Goal: Task Accomplishment & Management: Use online tool/utility

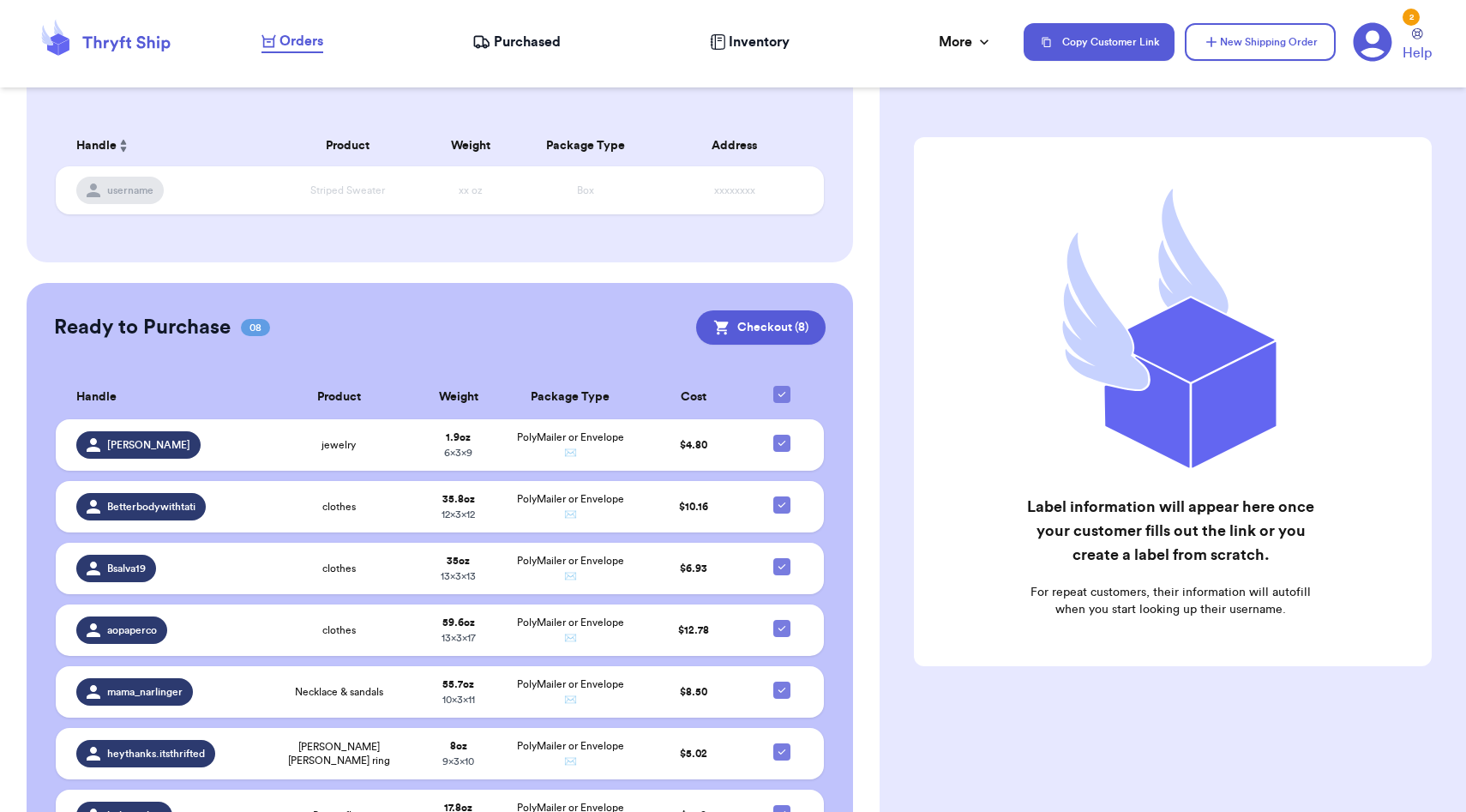
scroll to position [398, 0]
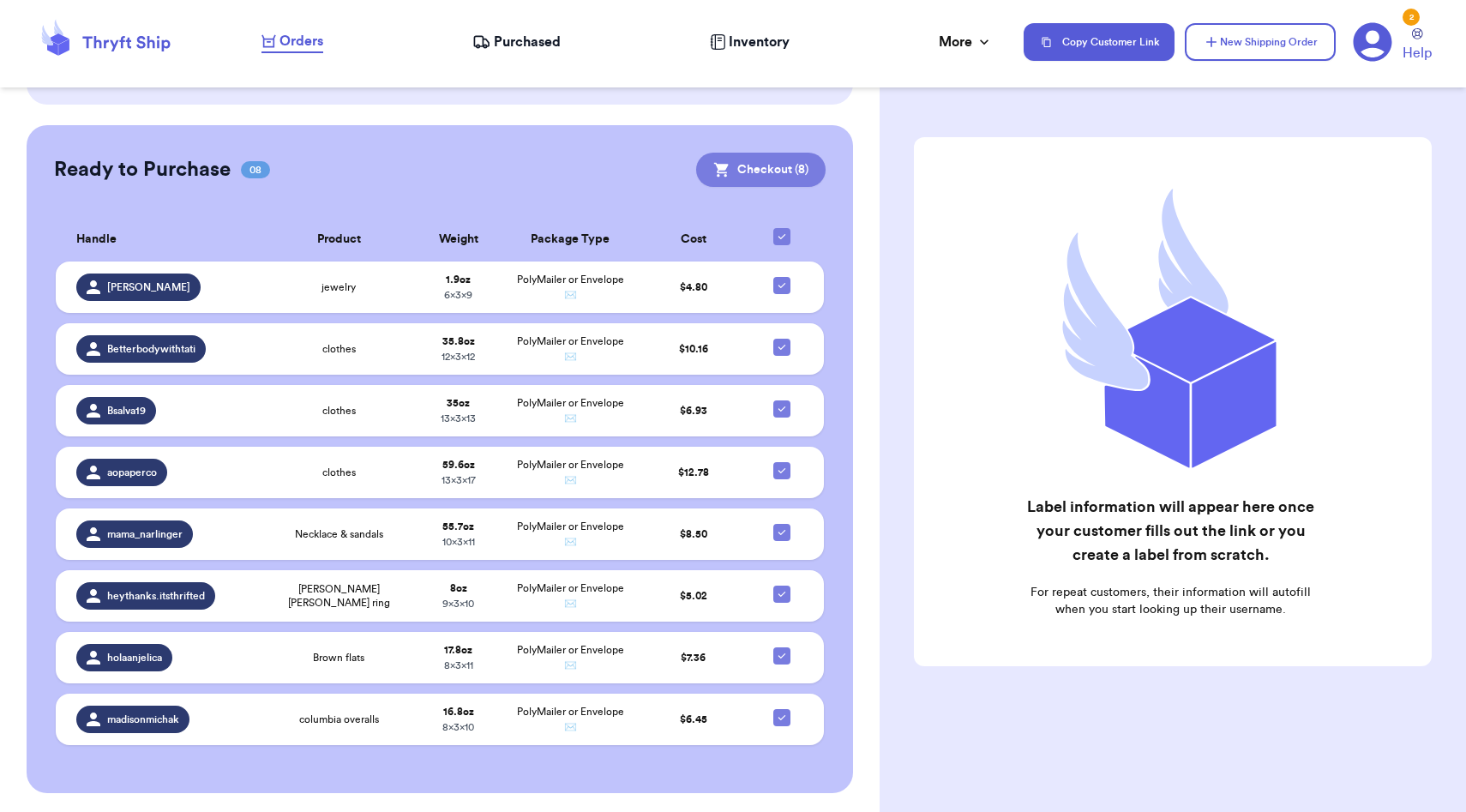
click at [786, 171] on button "Checkout ( 8 )" at bounding box center [761, 169] width 129 height 34
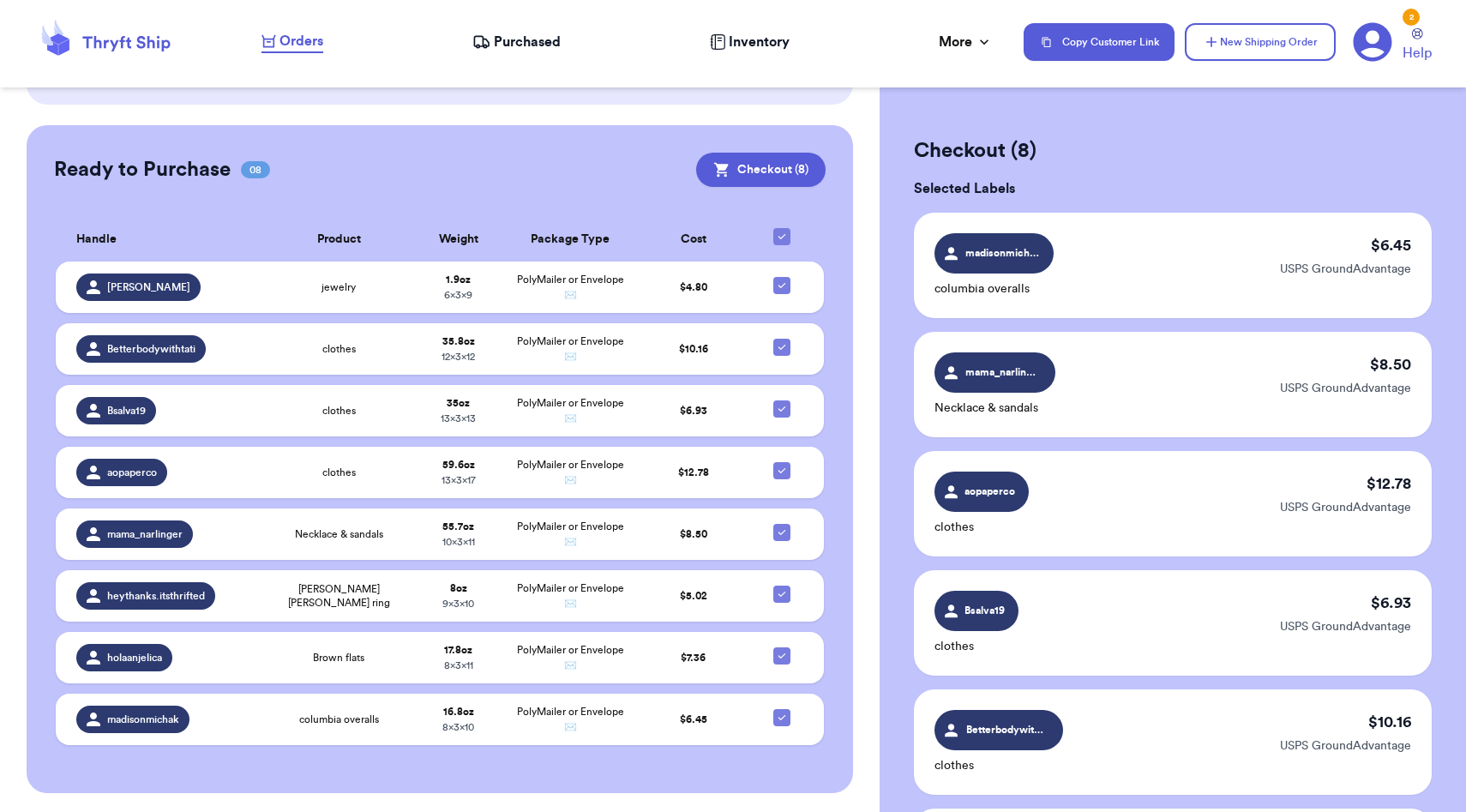
scroll to position [779, 0]
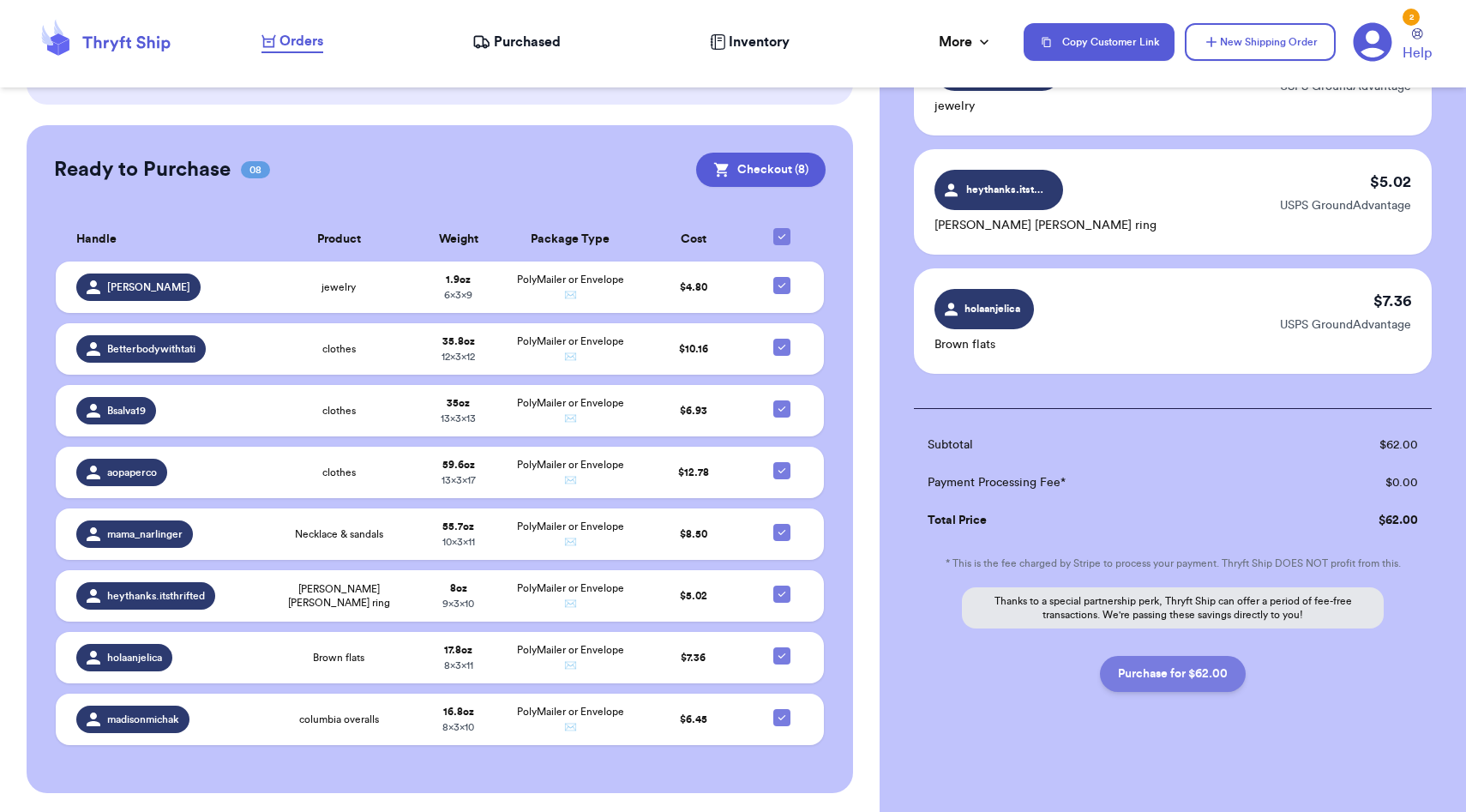
click at [1140, 676] on button "Purchase for $62.00" at bounding box center [1173, 673] width 146 height 36
checkbox input "false"
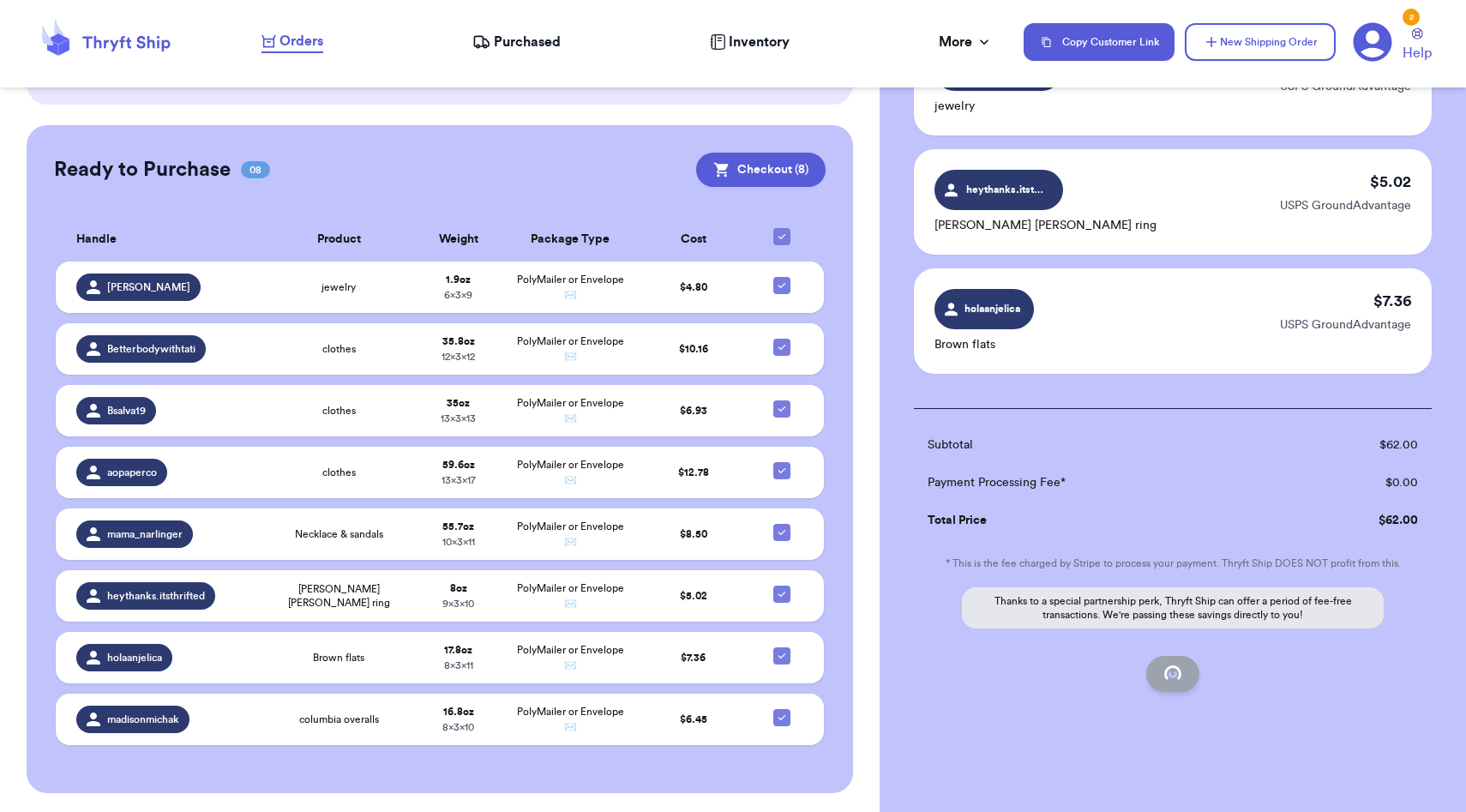
checkbox input "false"
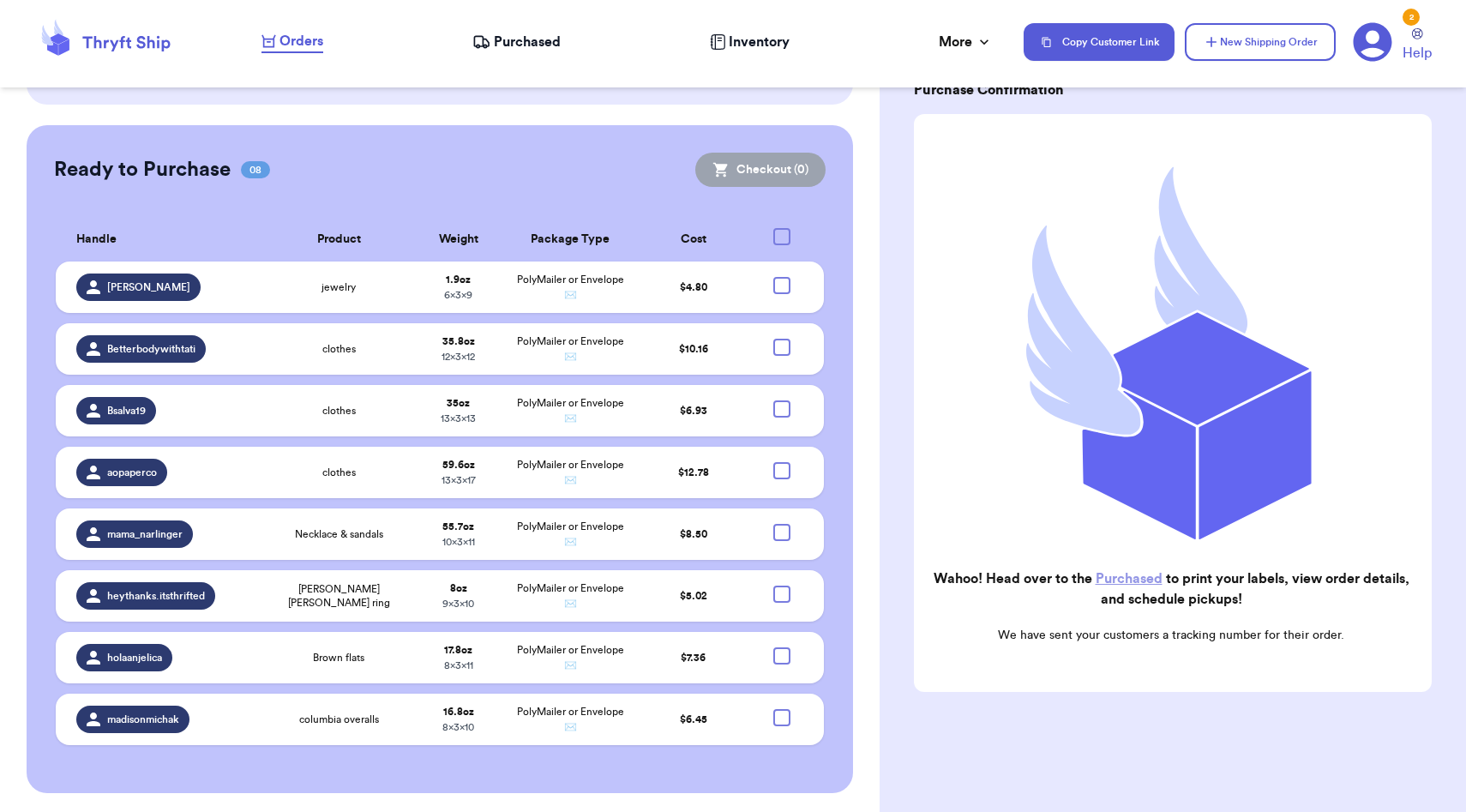
checkbox input "true"
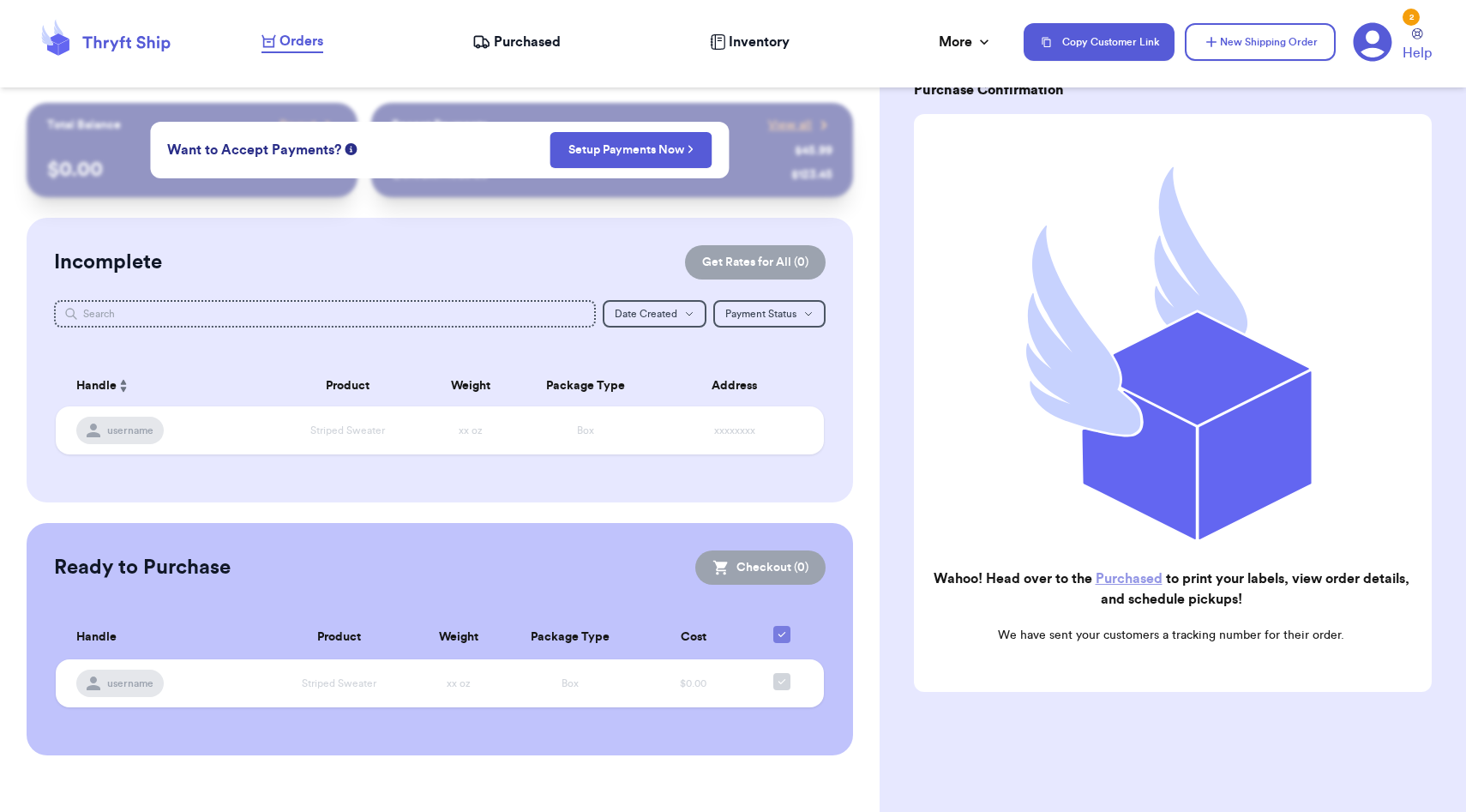
click at [541, 45] on span "Purchased" at bounding box center [527, 42] width 67 height 21
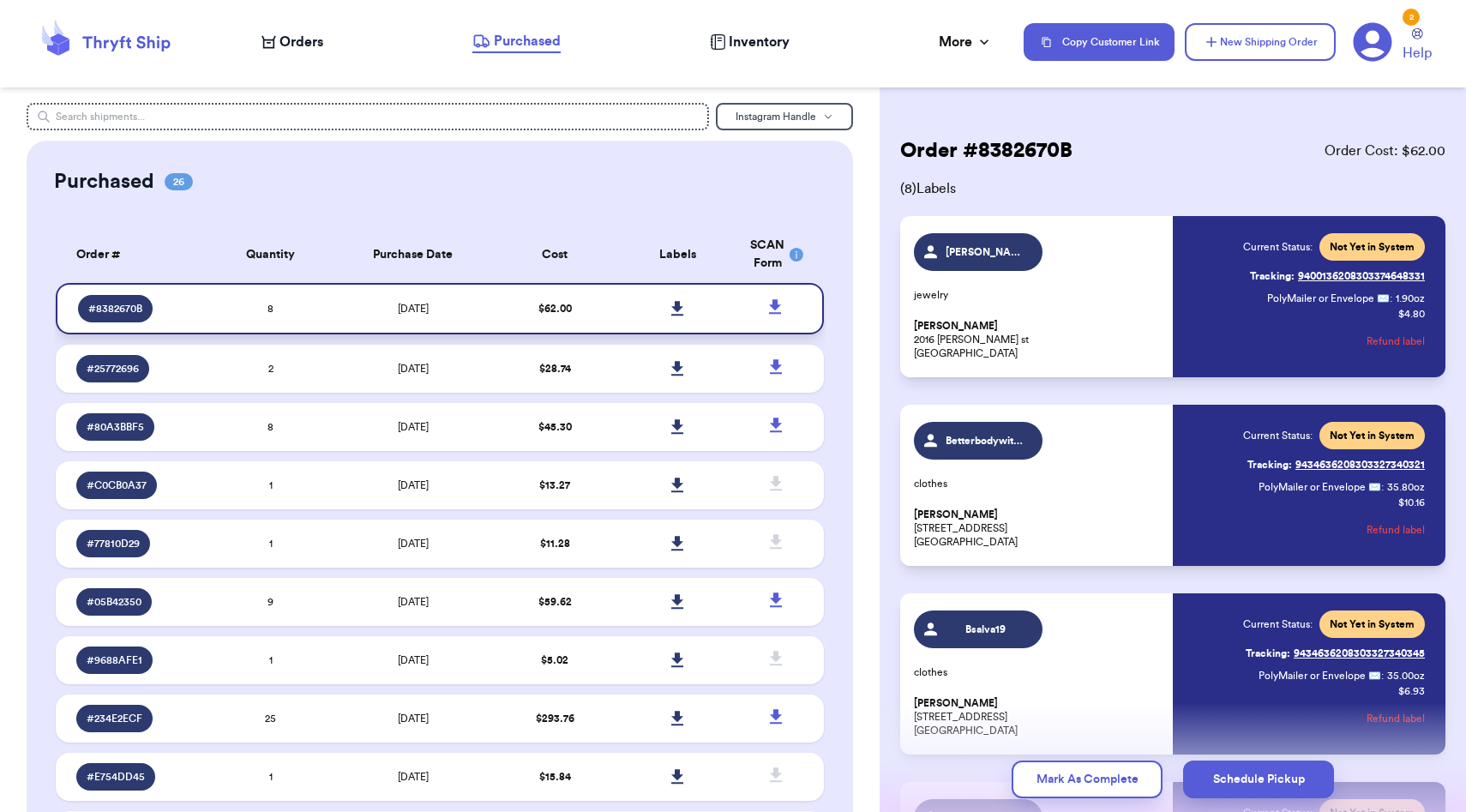
click at [676, 311] on icon at bounding box center [678, 309] width 13 height 16
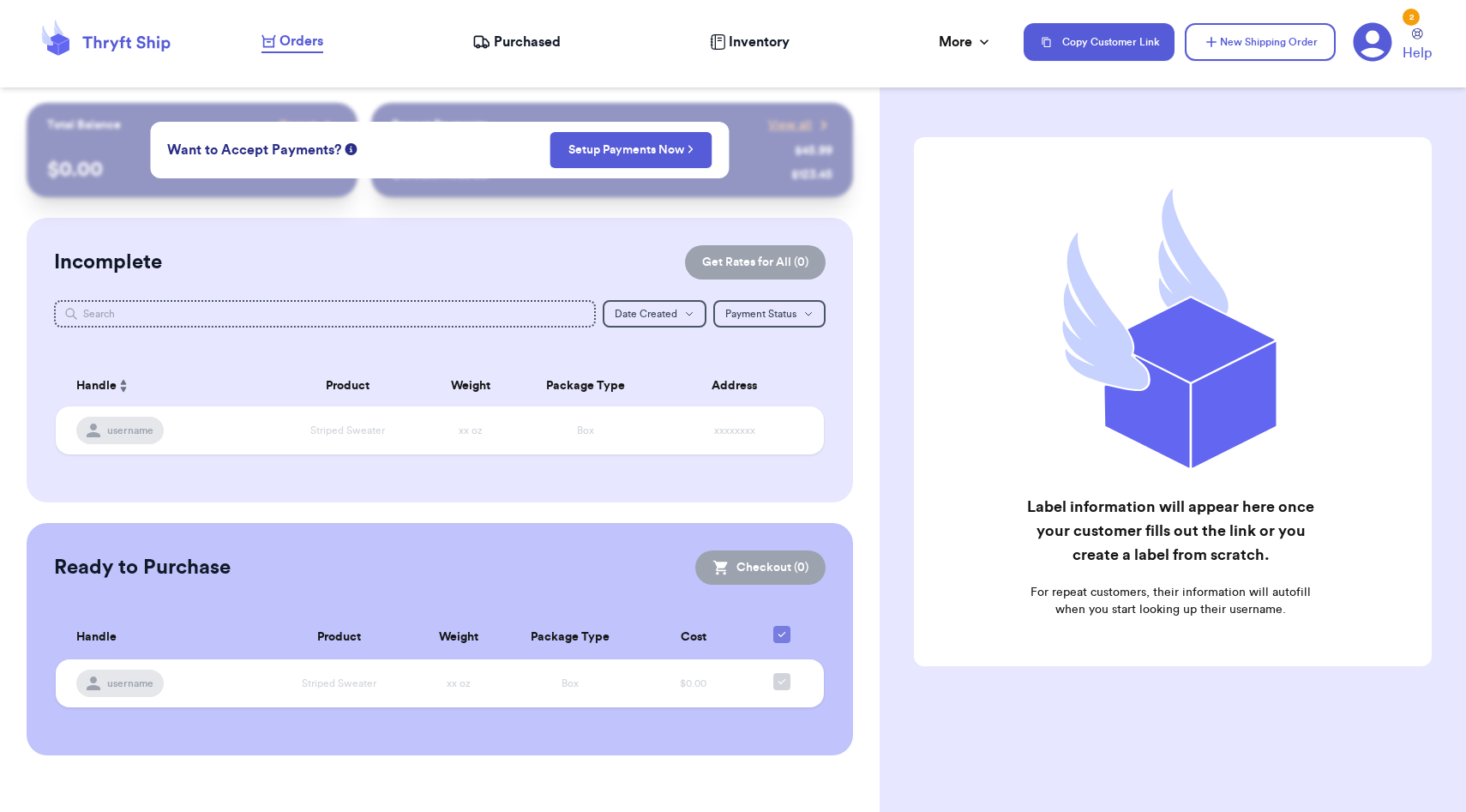
click at [538, 45] on span "Purchased" at bounding box center [527, 42] width 67 height 21
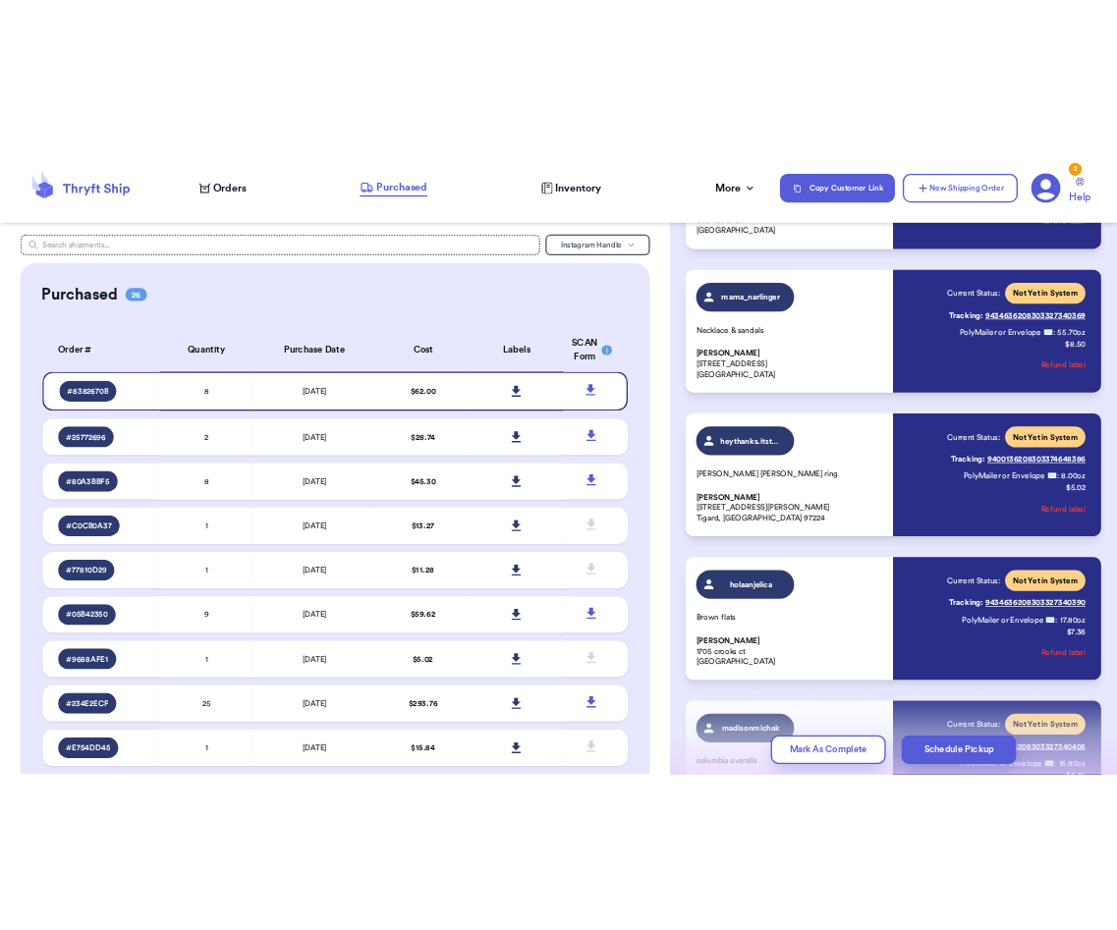
scroll to position [1081, 0]
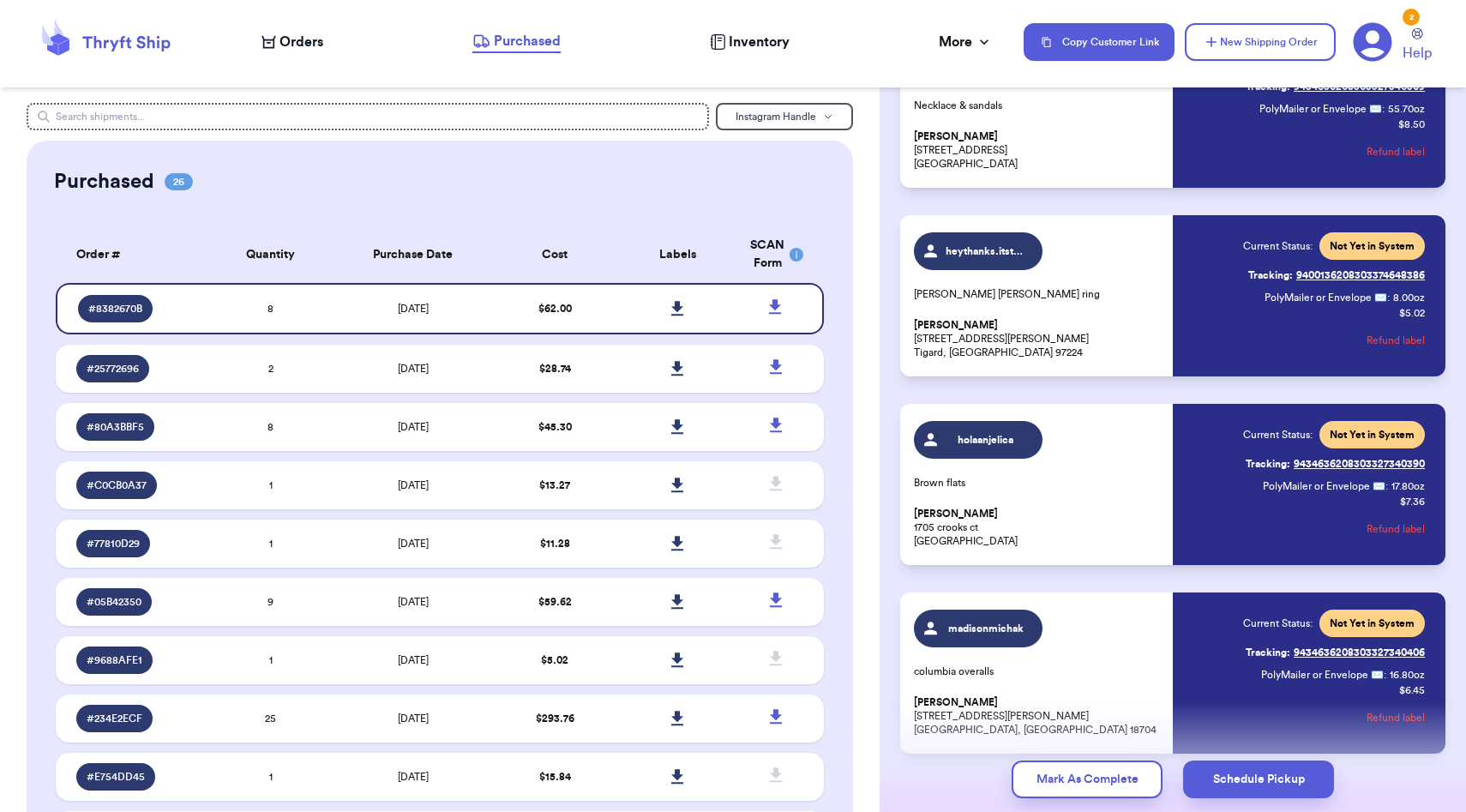
click at [1067, 323] on p "[PERSON_NAME] [STREET_ADDRESS][PERSON_NAME][PERSON_NAME]" at bounding box center [1038, 338] width 249 height 41
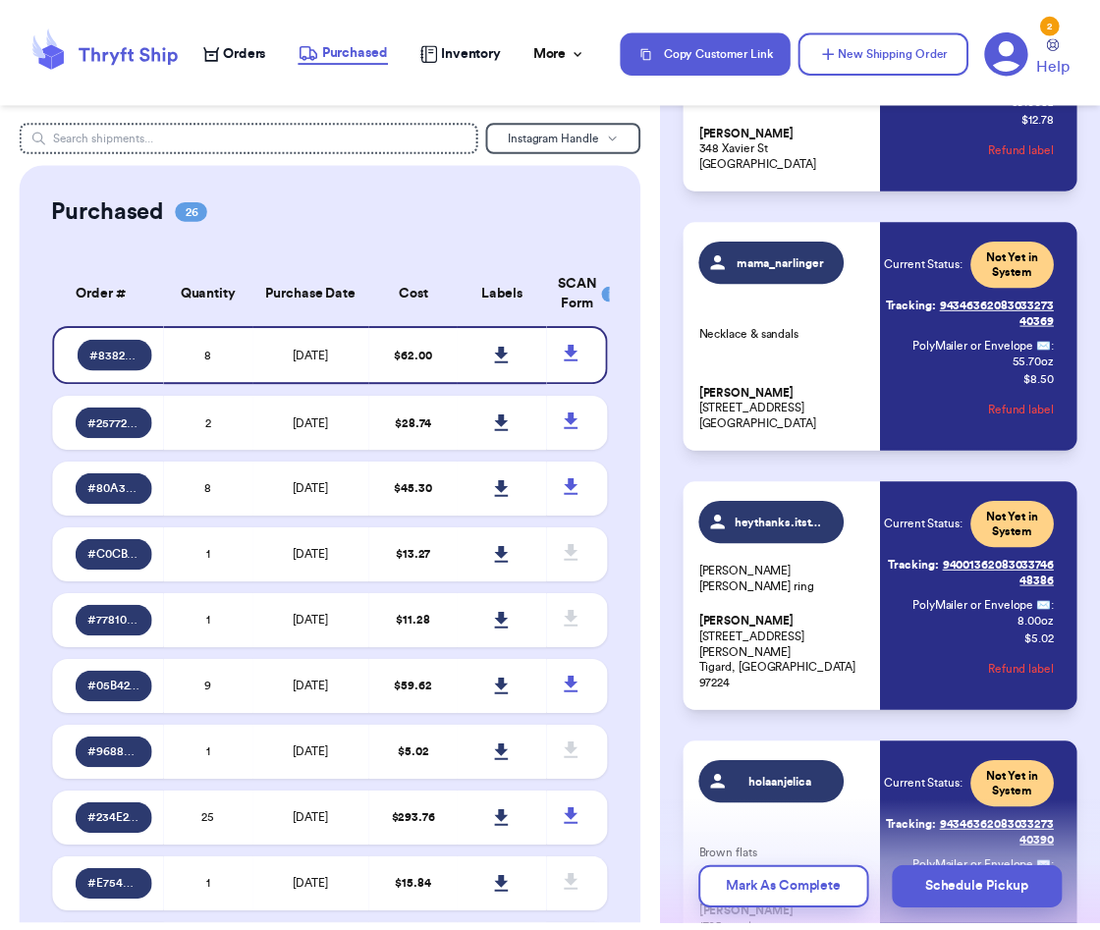
scroll to position [1270, 0]
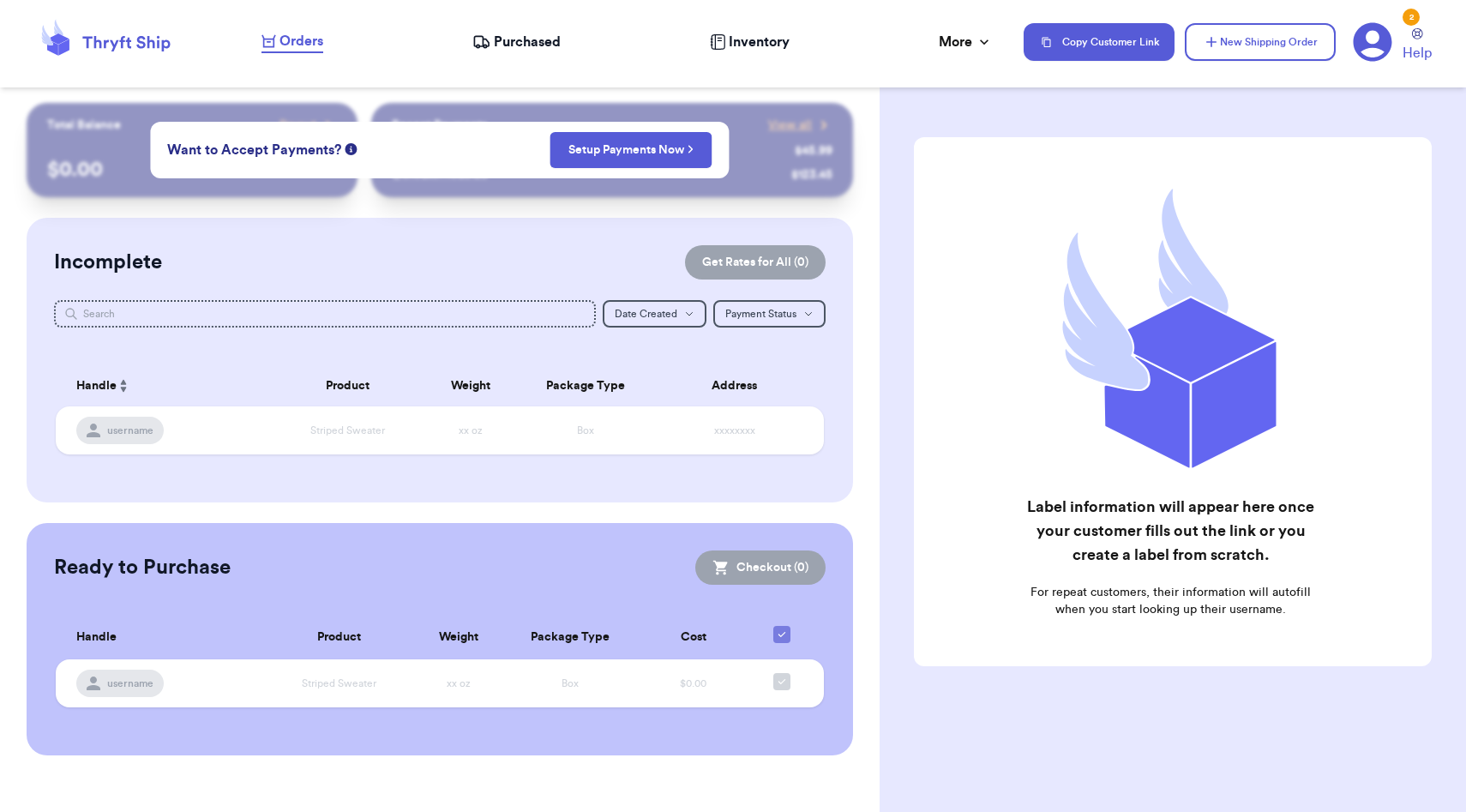
click at [549, 58] on nav "Orders Purchased Inventory More Stats Completed Orders Payments Payouts Copy Cu…" at bounding box center [855, 42] width 1222 height 57
click at [534, 45] on span "Purchased" at bounding box center [527, 42] width 67 height 21
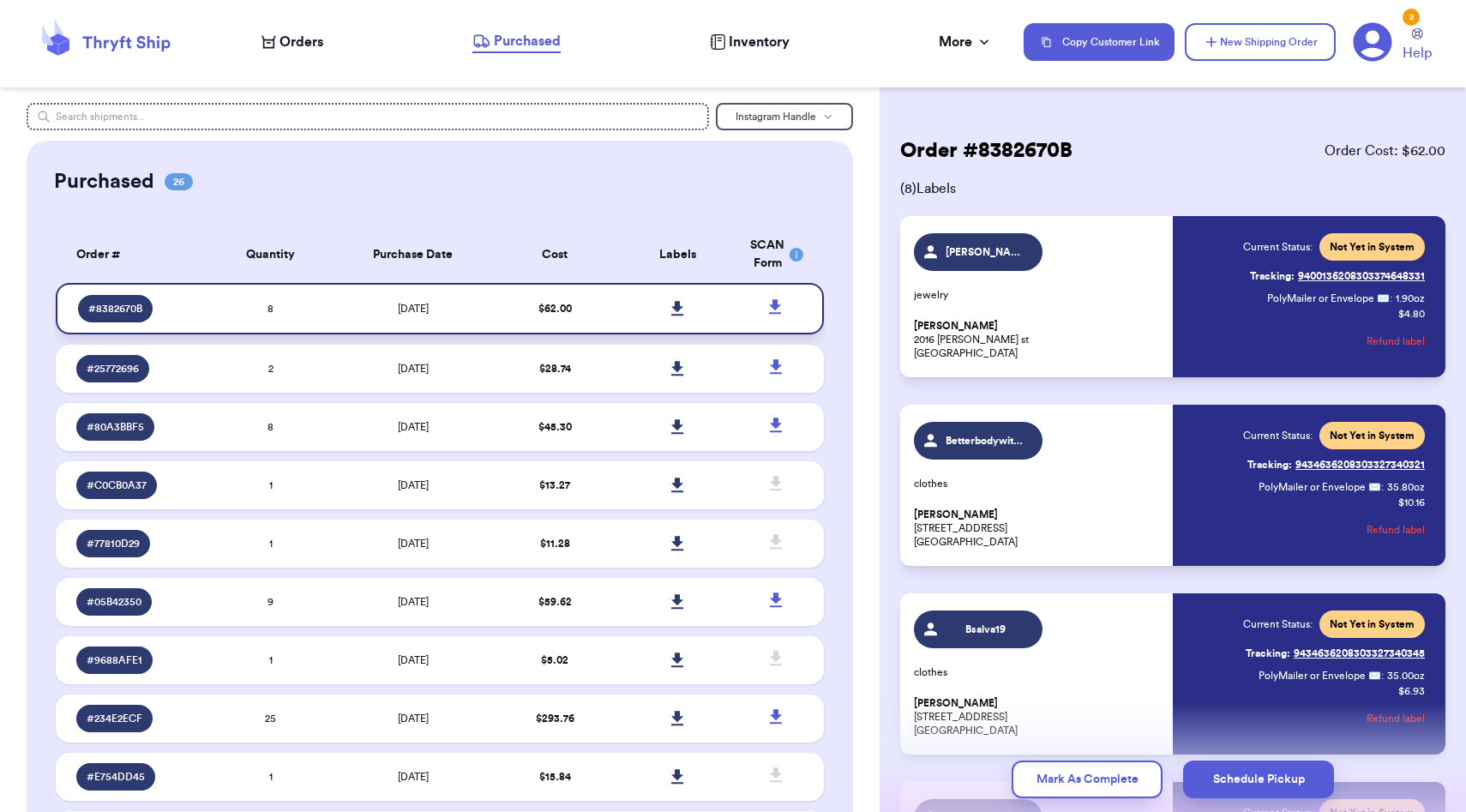
click at [493, 304] on td "[DATE]" at bounding box center [412, 308] width 162 height 52
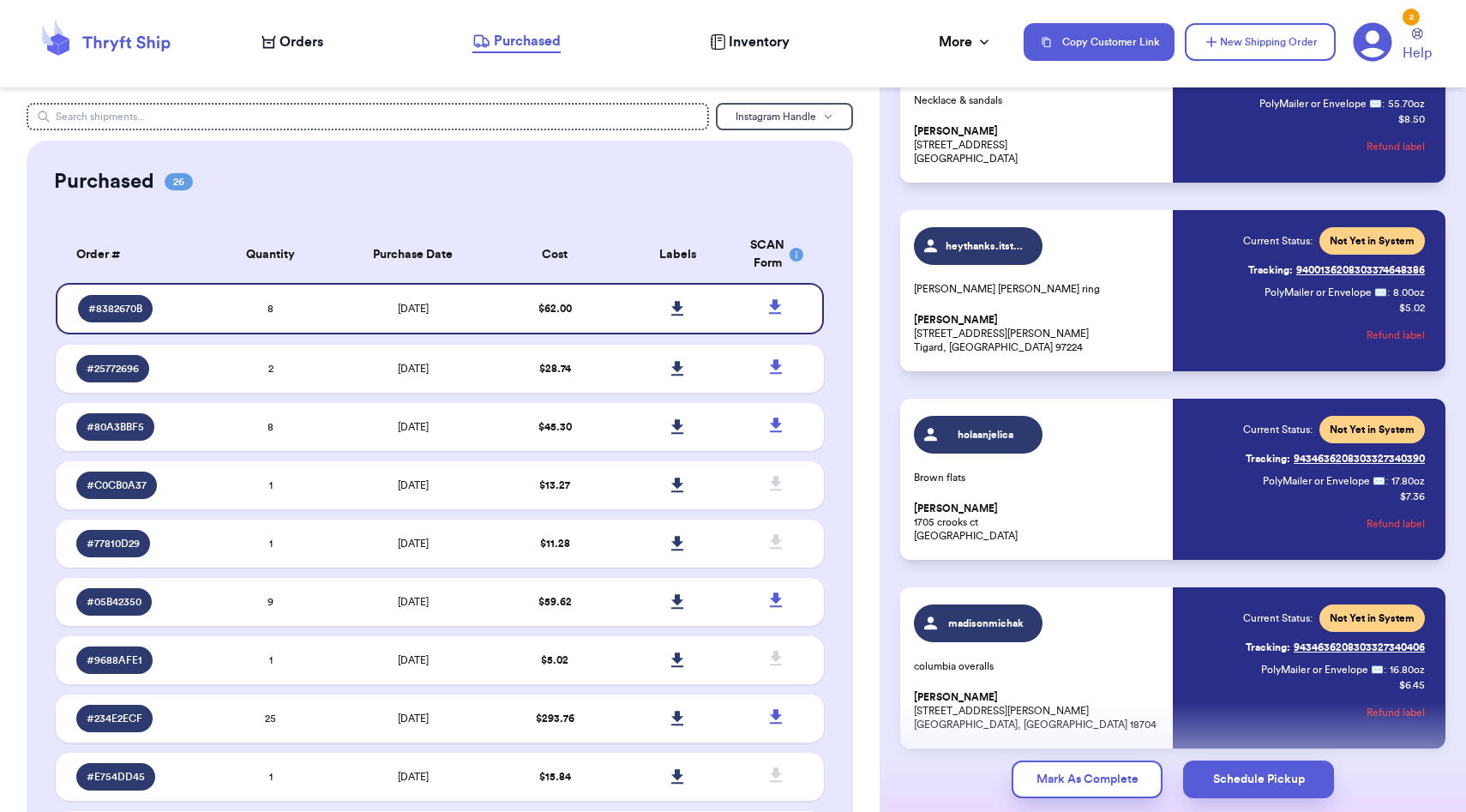
scroll to position [968, 0]
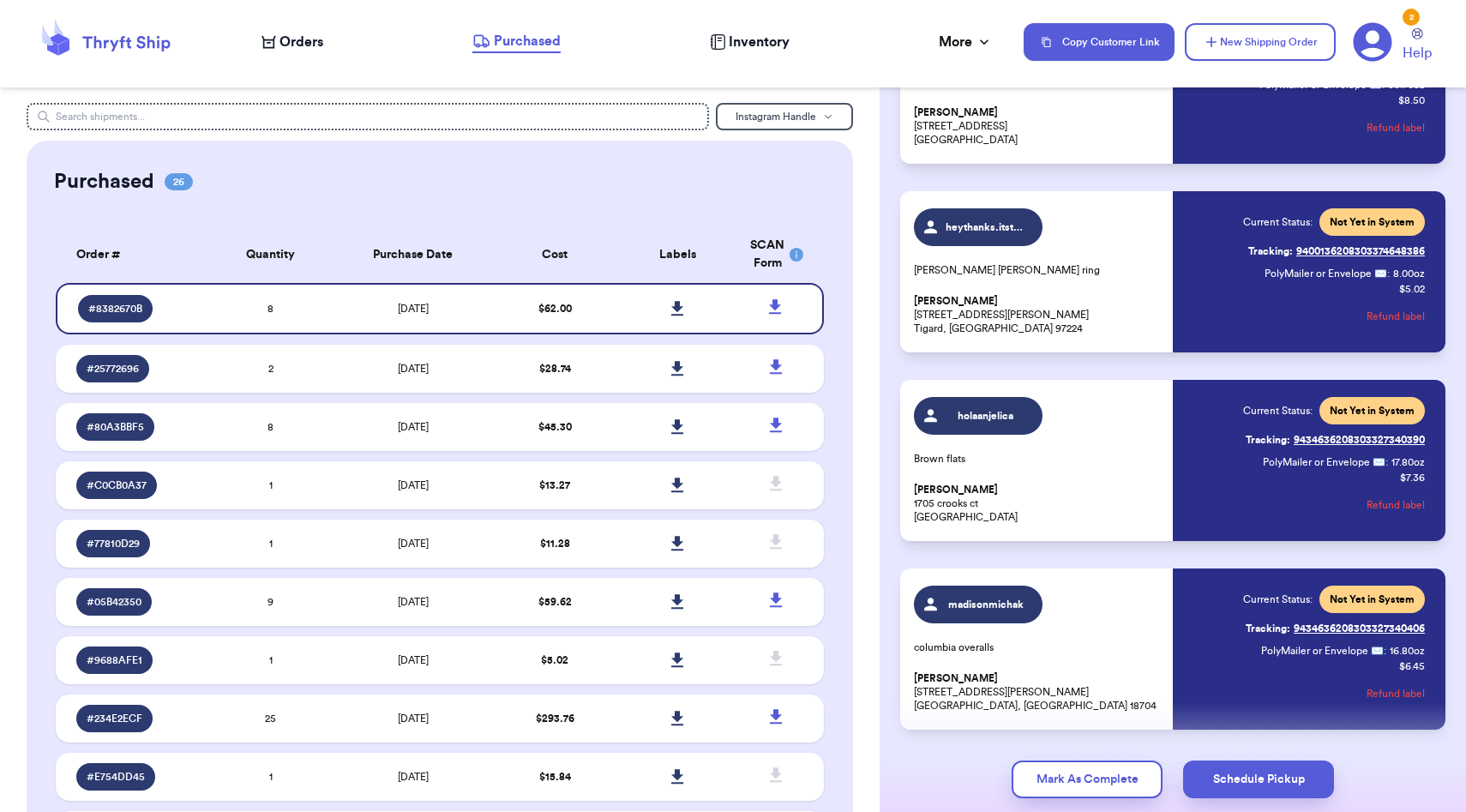
click at [1404, 506] on button "Refund label" at bounding box center [1395, 505] width 59 height 38
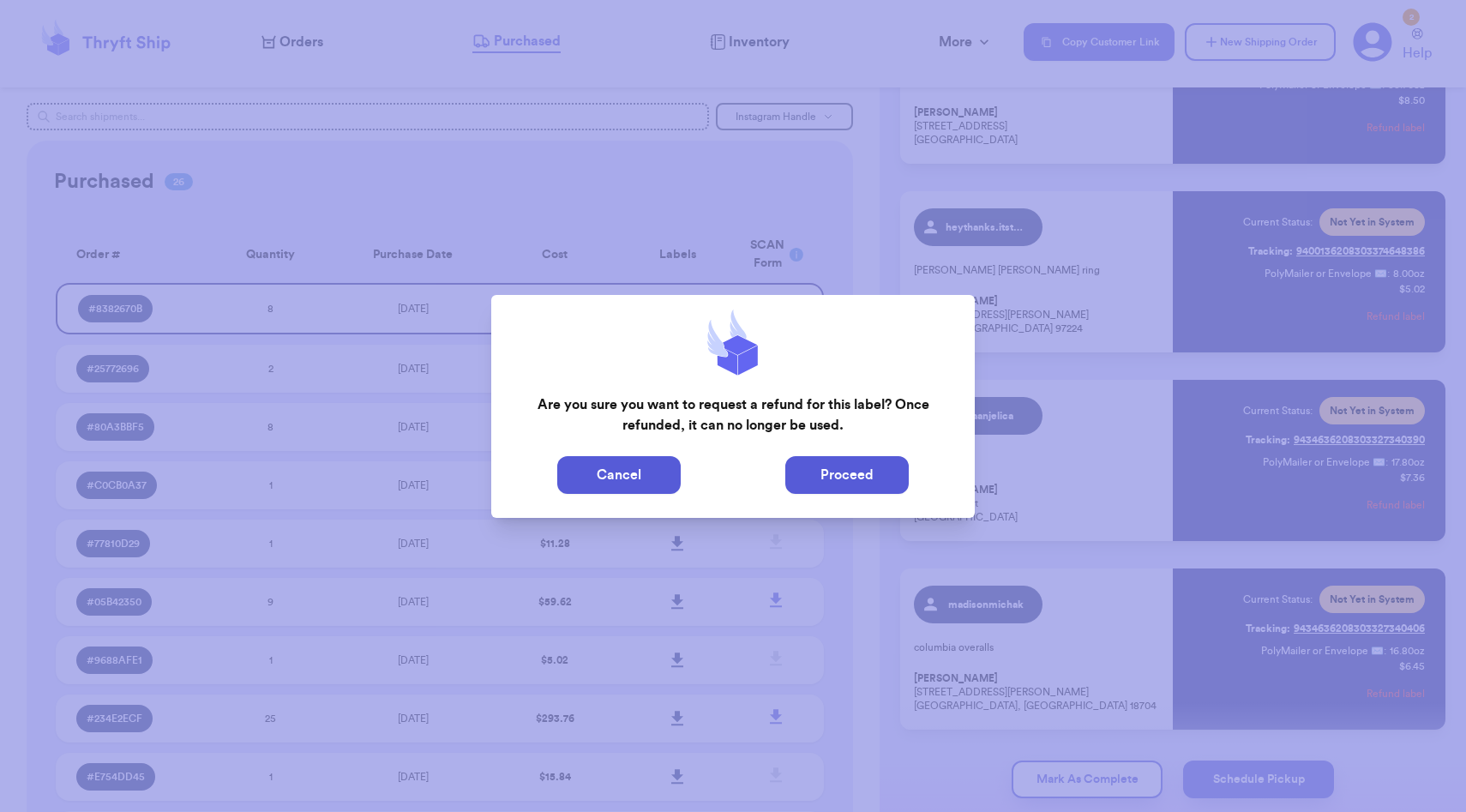
click at [842, 464] on button "Proceed" at bounding box center [846, 474] width 123 height 38
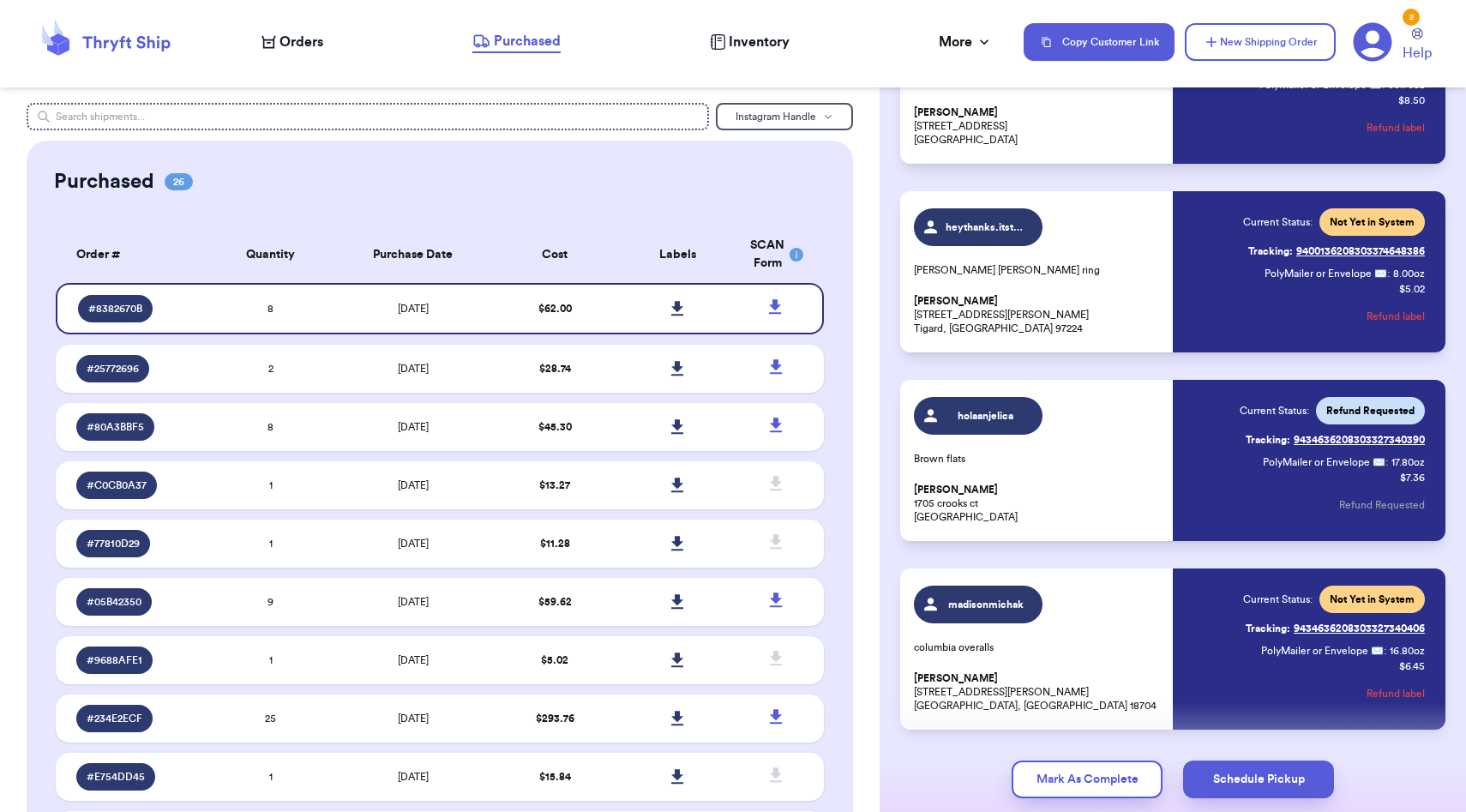
click at [153, 53] on icon at bounding box center [105, 42] width 137 height 46
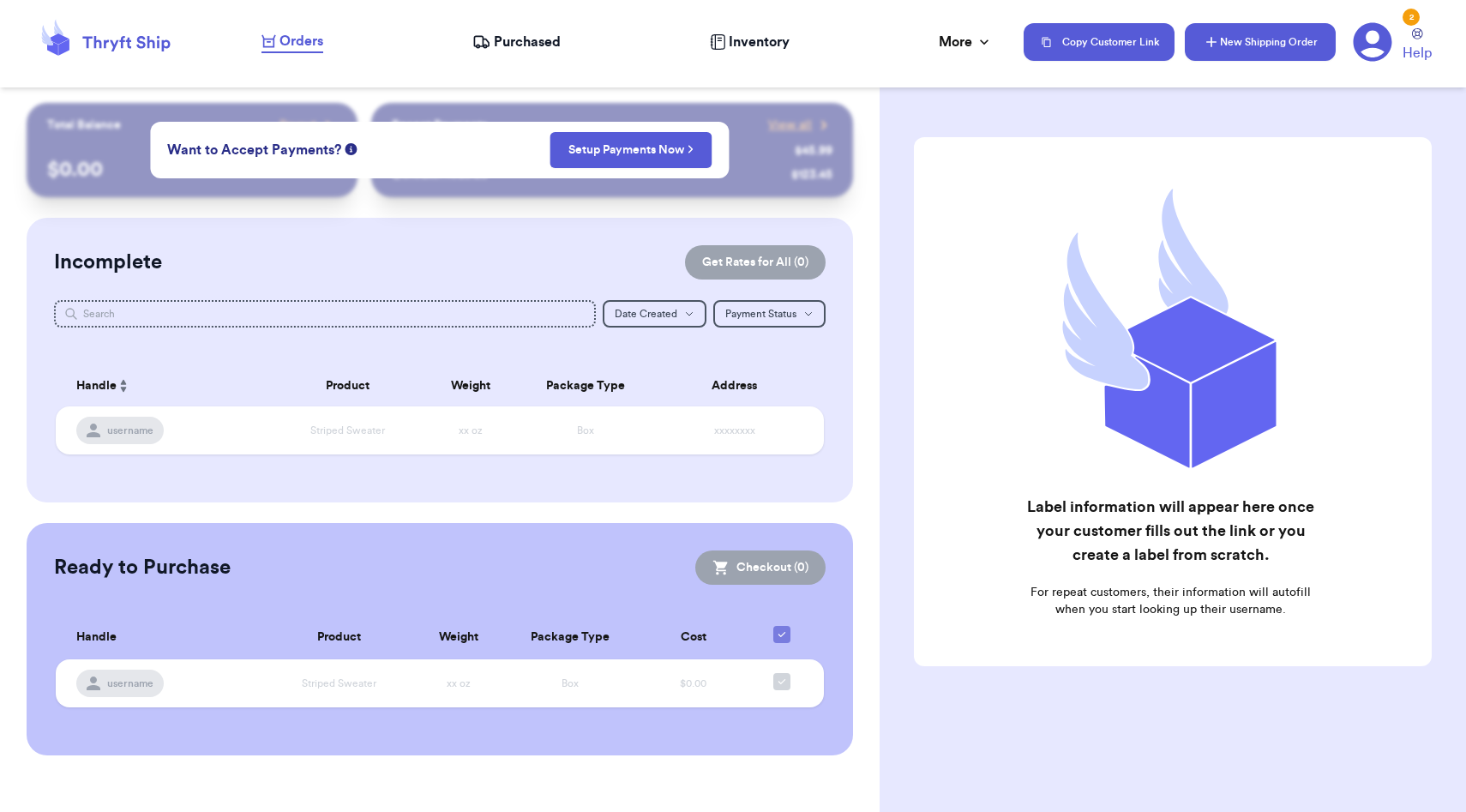
click at [1238, 34] on button "New Shipping Order" at bounding box center [1260, 42] width 151 height 38
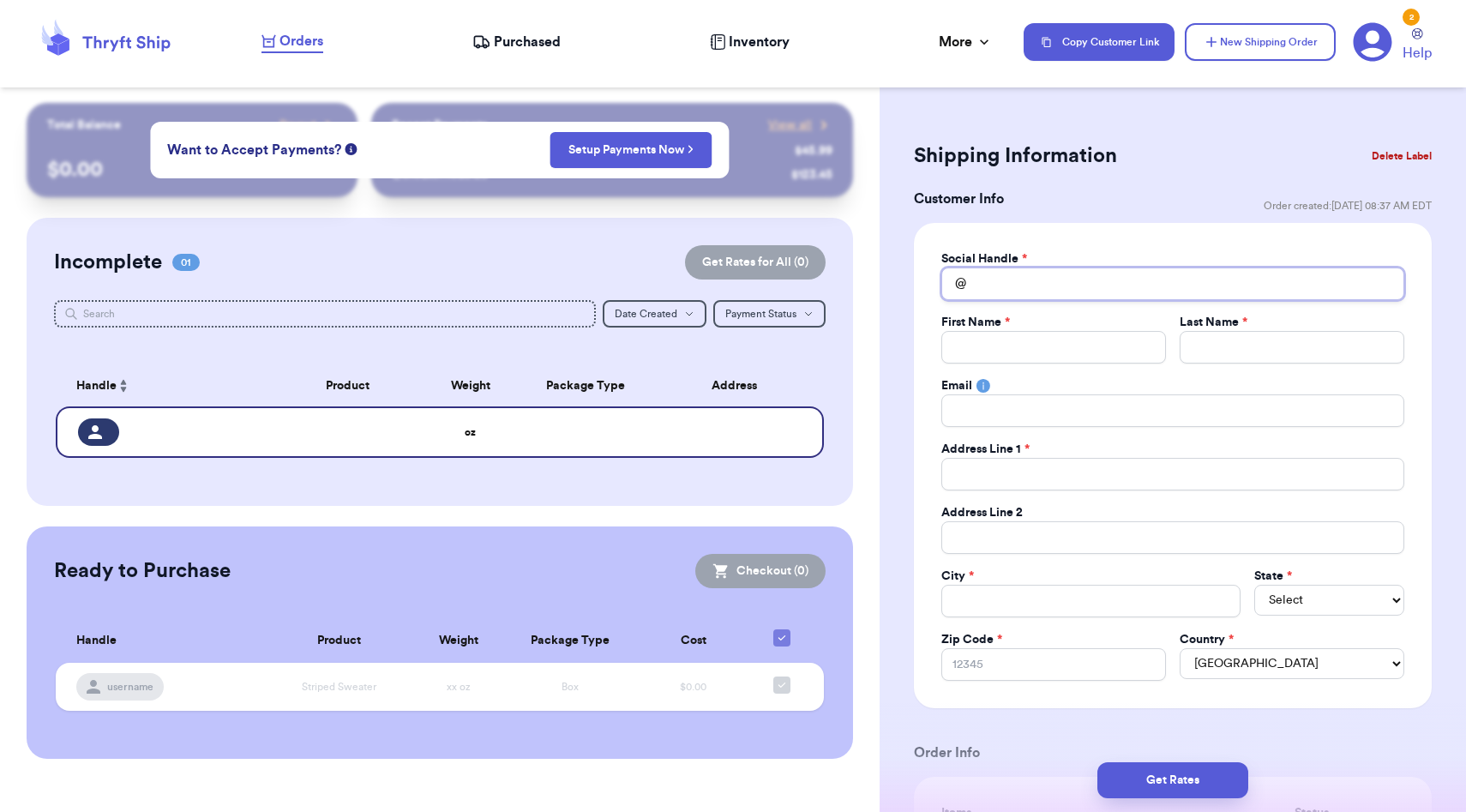
click at [1046, 292] on input "Total Amount Paid" at bounding box center [1173, 283] width 463 height 32
type input "a"
type input "an"
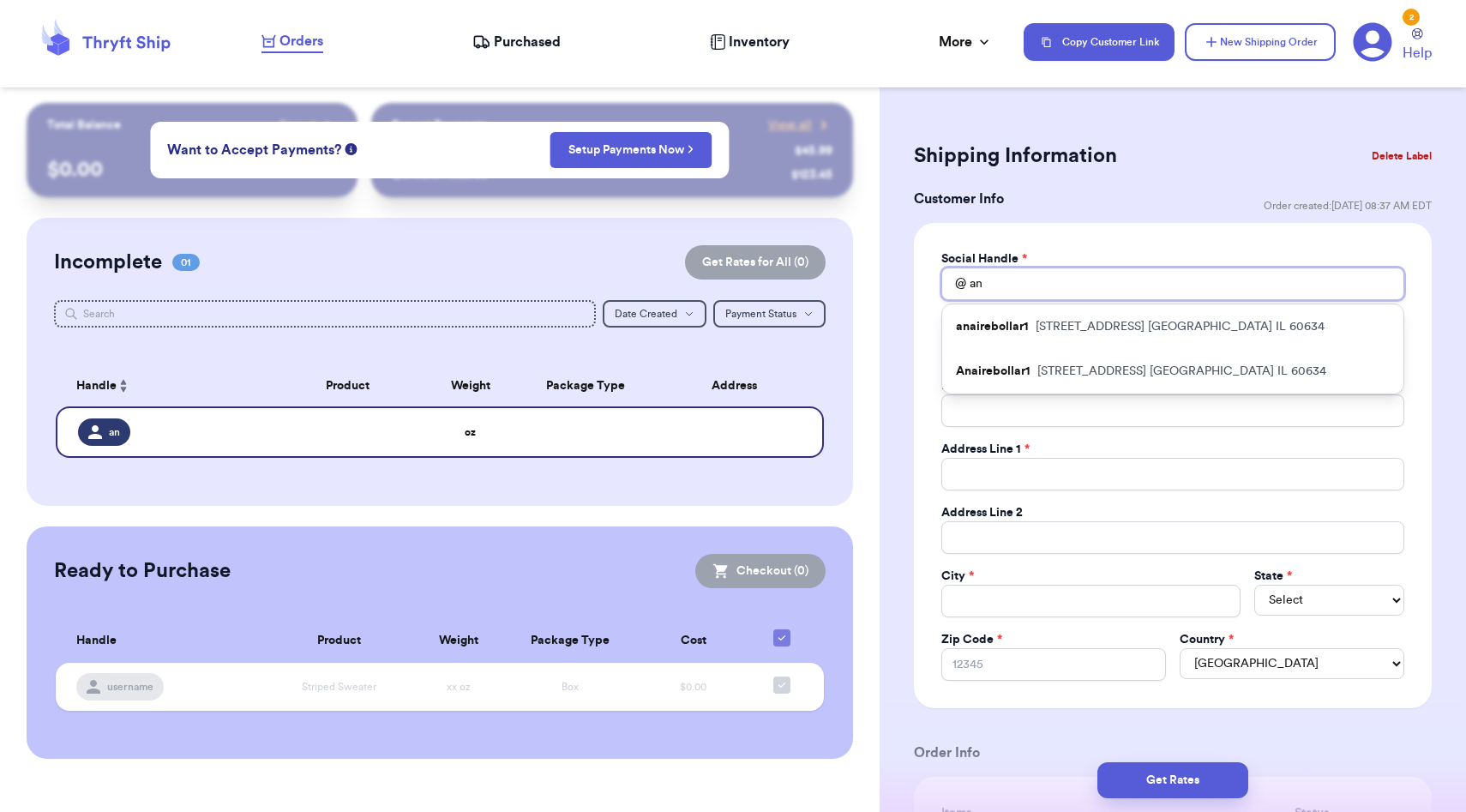
type input "anj"
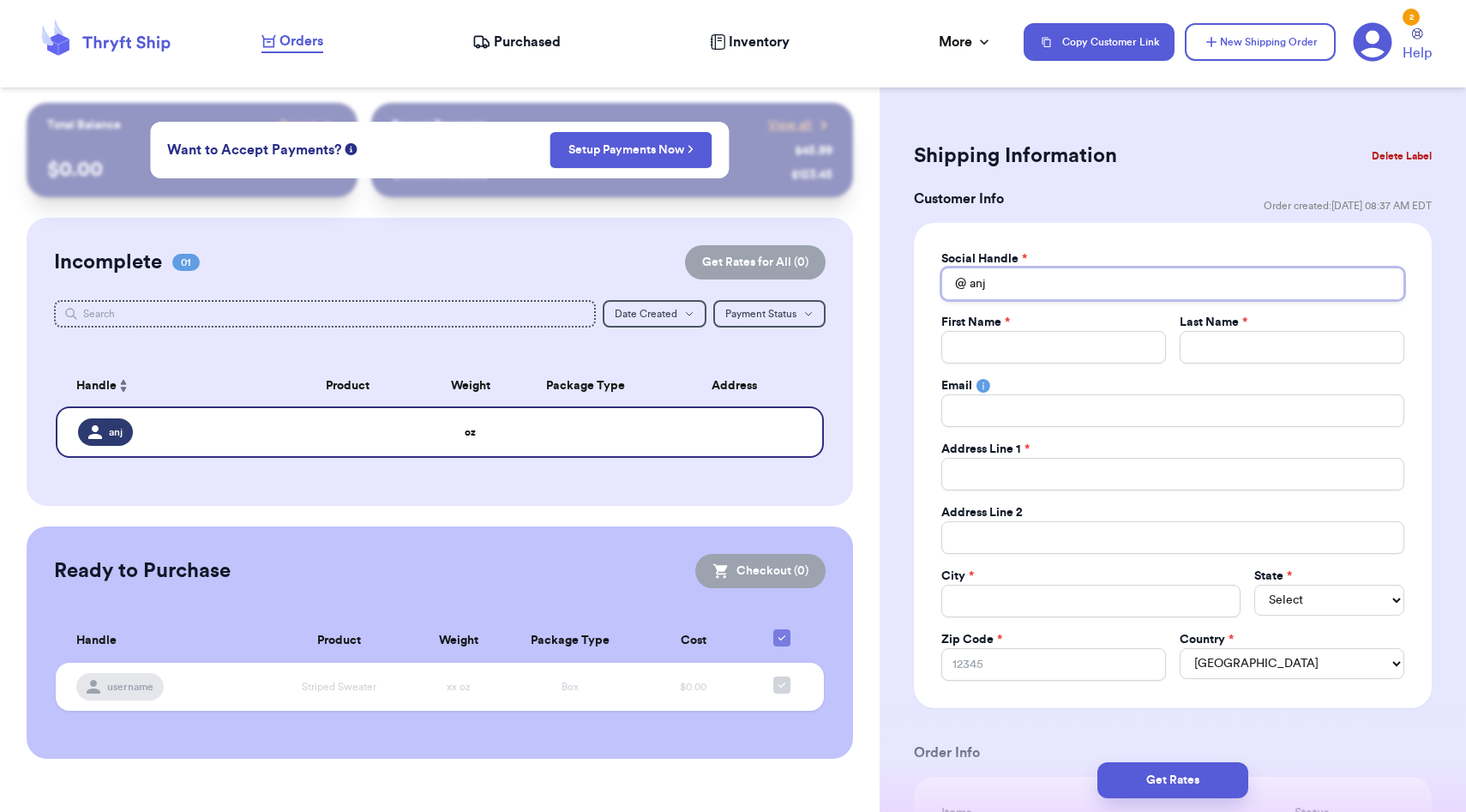
type input "an"
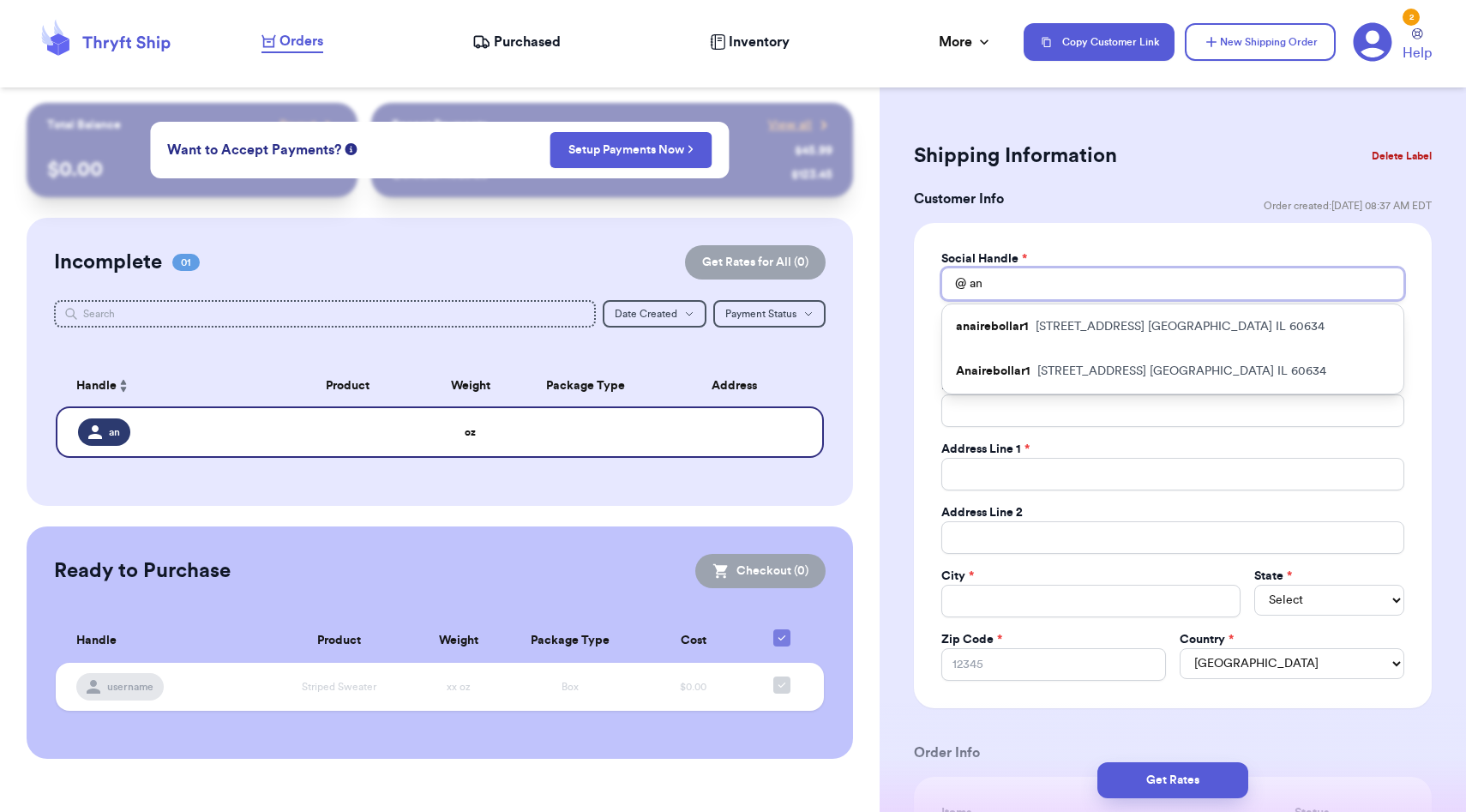
type input "a"
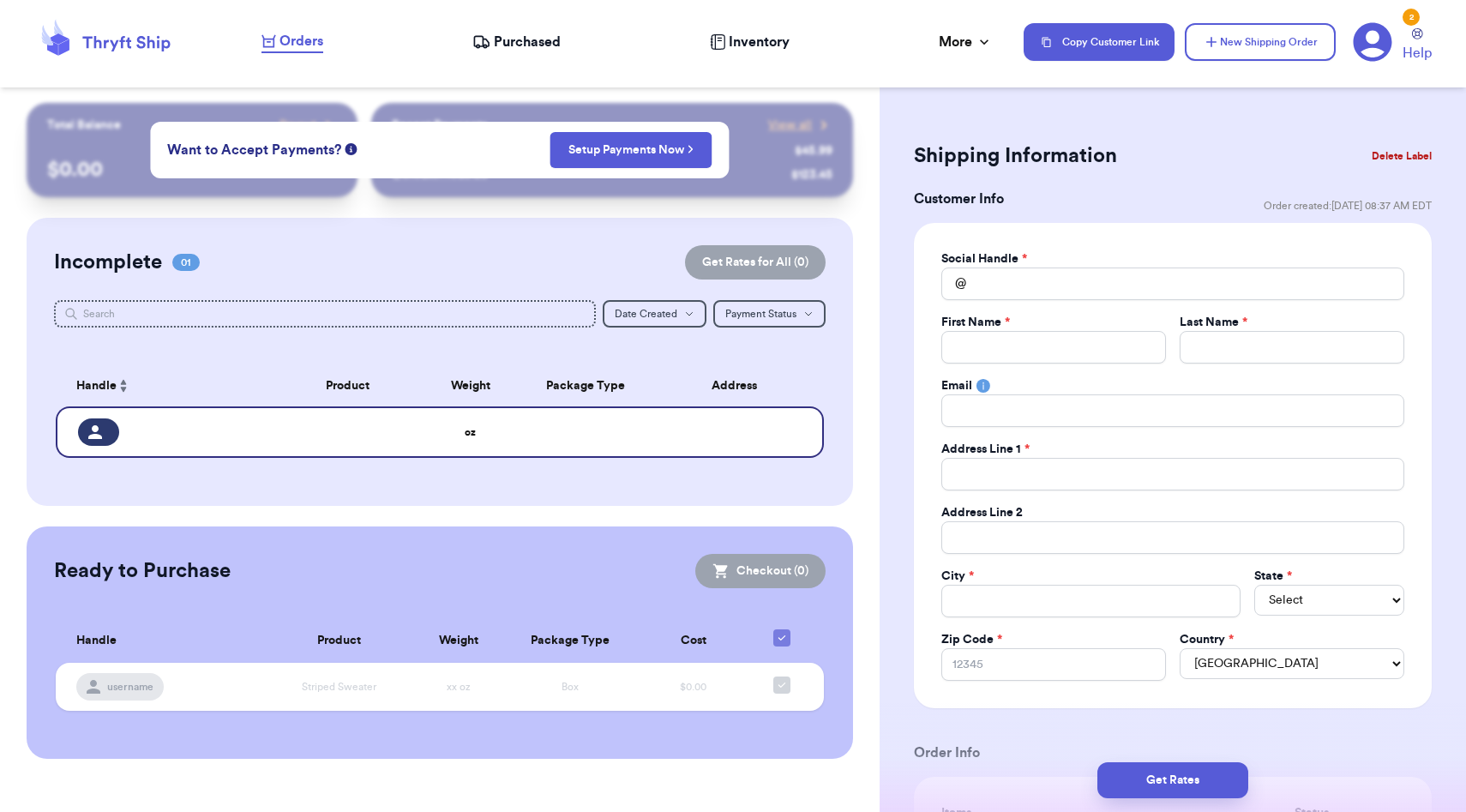
click at [547, 35] on span "Purchased" at bounding box center [527, 42] width 67 height 21
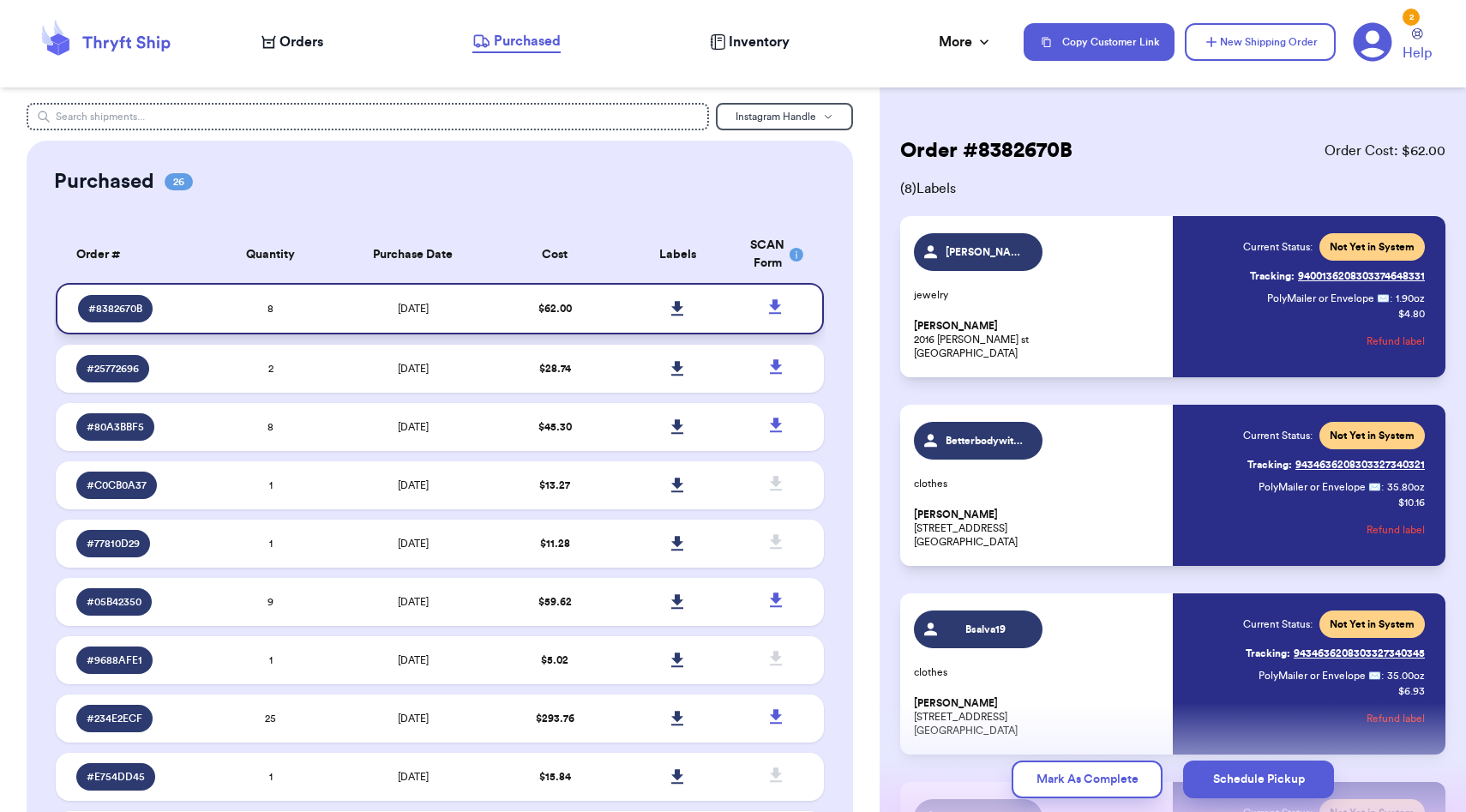
click at [610, 311] on td "$ 62.00" at bounding box center [555, 308] width 122 height 52
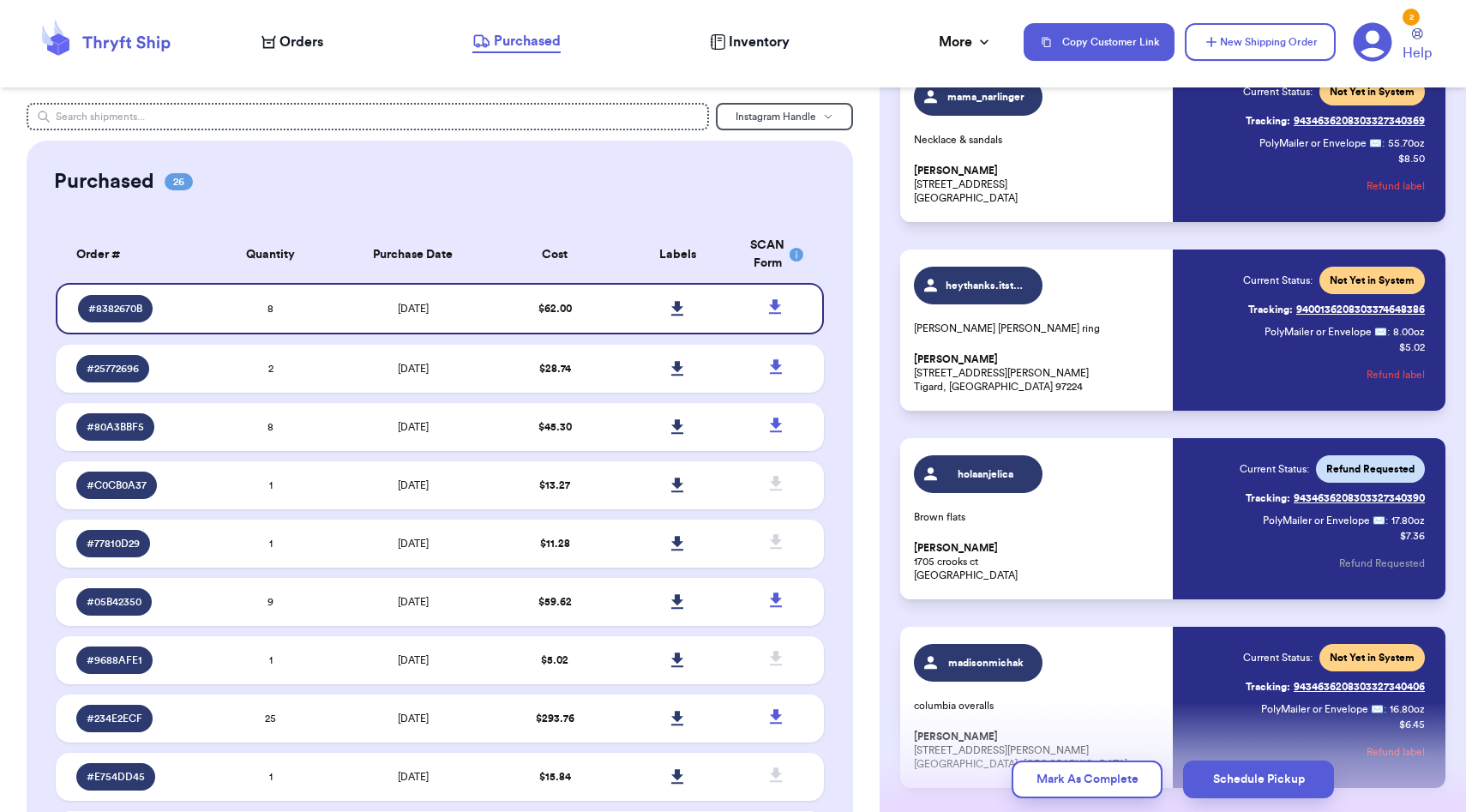
scroll to position [1022, 0]
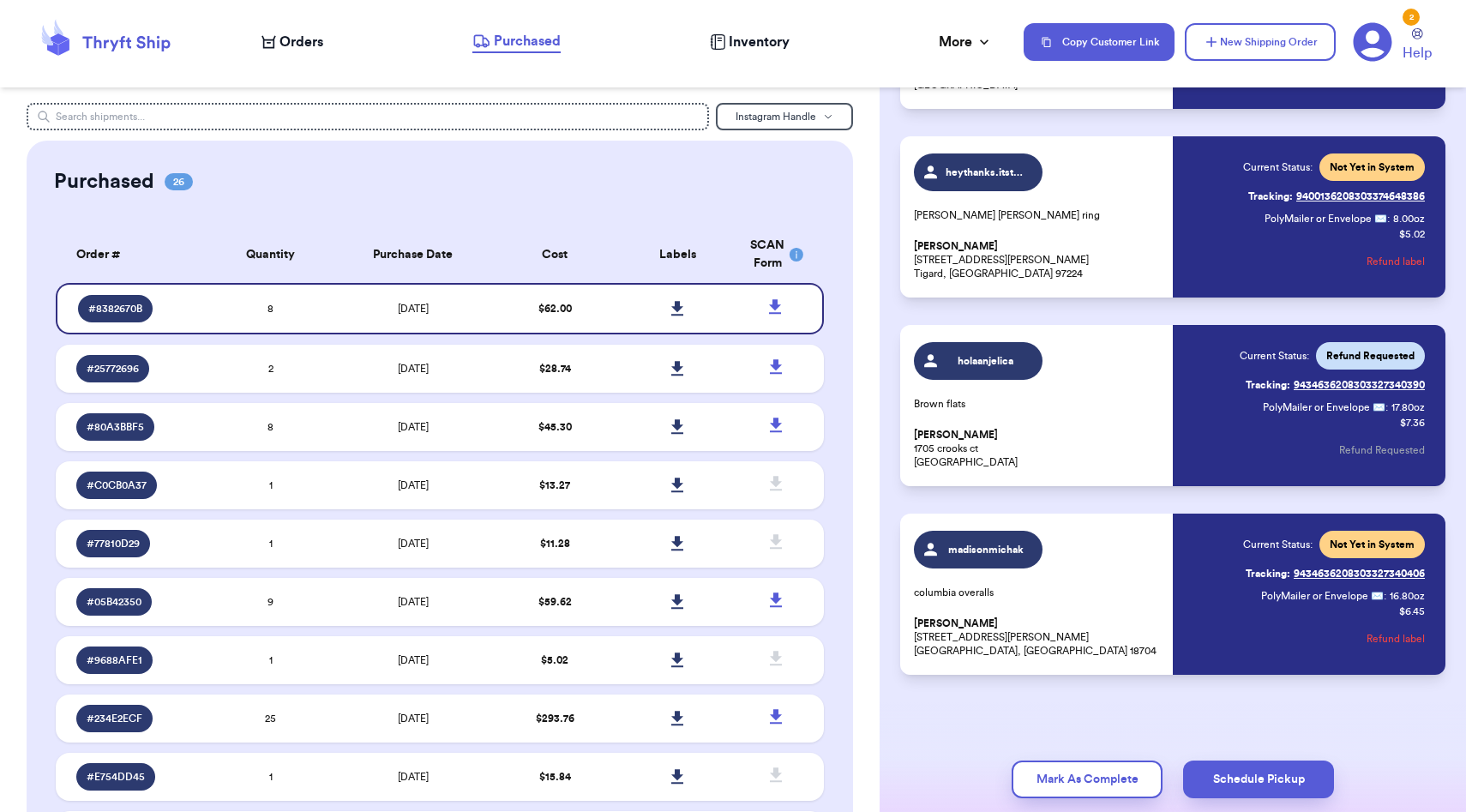
click at [1150, 437] on p "Anjelica Lara 1705 crooks ct Grand Prairie, AL 75051" at bounding box center [1038, 448] width 249 height 41
click at [1018, 363] on span "holaanjelica" at bounding box center [986, 361] width 81 height 14
click at [993, 360] on span "holaanjelica" at bounding box center [986, 361] width 81 height 14
click at [1078, 441] on p "Anjelica Lara 1705 crooks ct Grand Prairie, AL 75051" at bounding box center [1038, 448] width 249 height 41
click at [1326, 382] on link "Tracking: 9434636208303327340390" at bounding box center [1335, 384] width 179 height 27
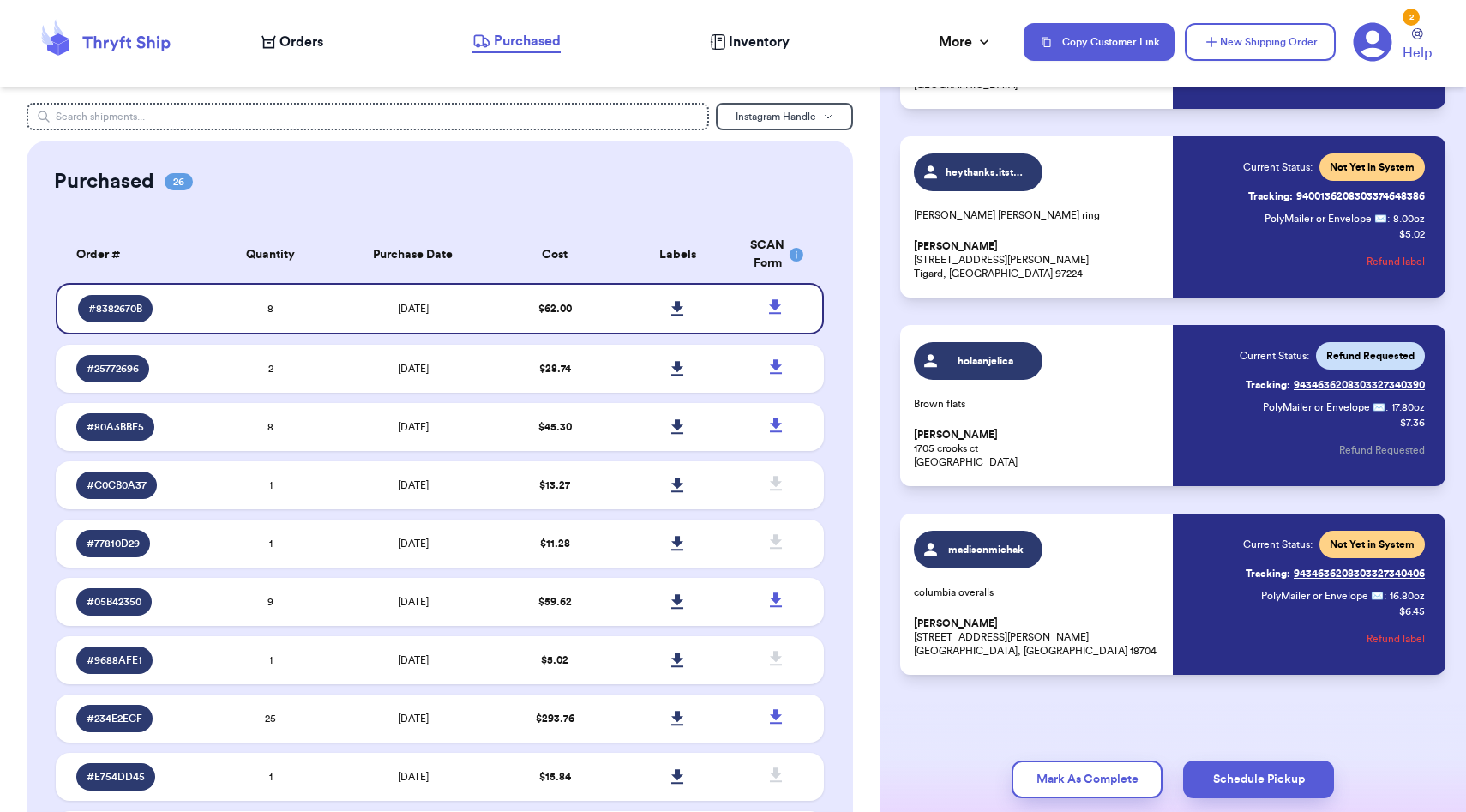
click at [1125, 426] on div "holaanjelica Brown flats Anjelica Lara 1705 crooks ct Grand Prairie, AL 75051" at bounding box center [1038, 405] width 249 height 127
click at [325, 51] on div "Orders Purchased Inventory More Stats Completed Orders Payments Payouts" at bounding box center [634, 42] width 745 height 23
click at [322, 49] on span "Orders" at bounding box center [301, 42] width 44 height 21
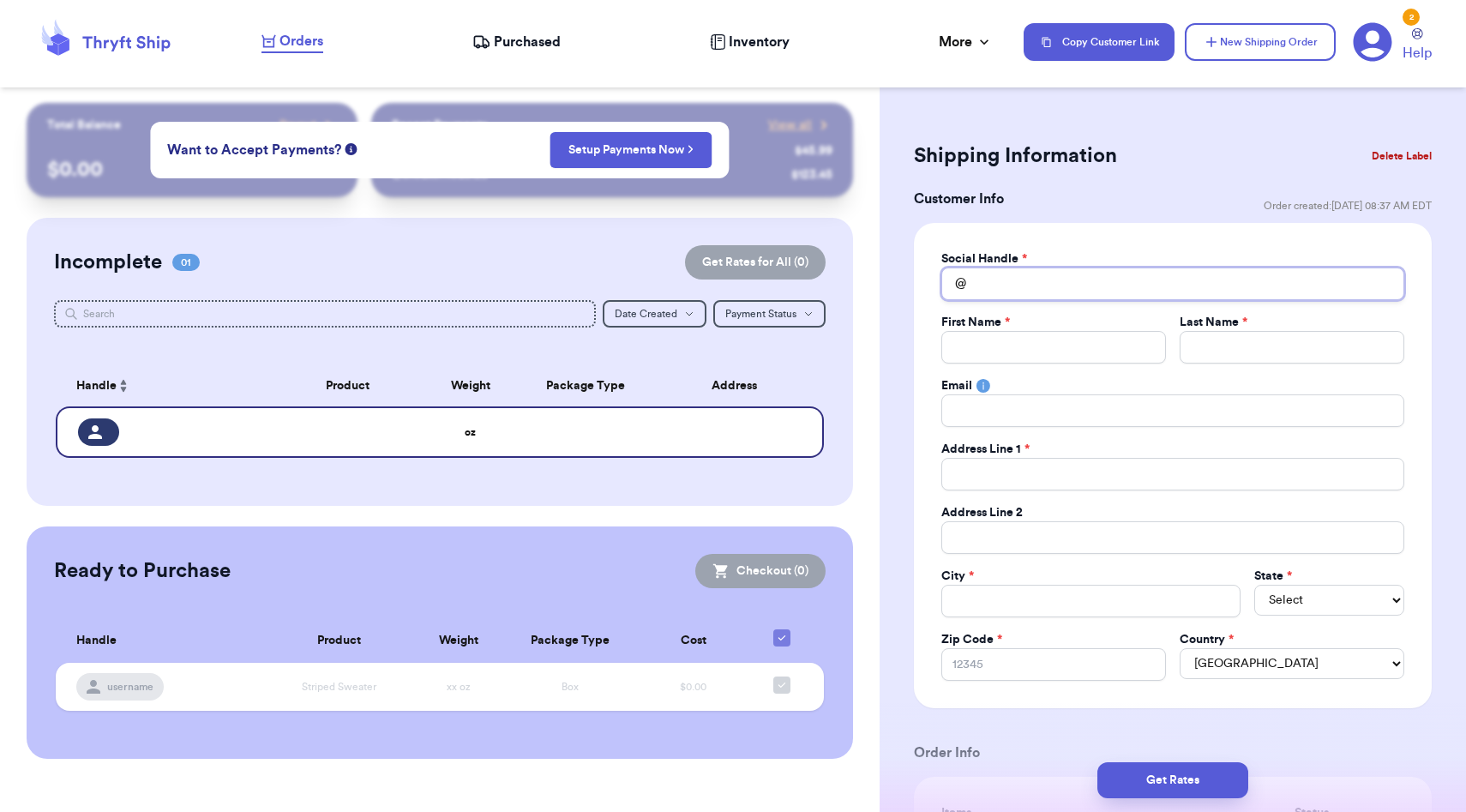
click at [1047, 288] on input "Total Amount Paid" at bounding box center [1173, 283] width 463 height 32
type input "h"
type input "ho"
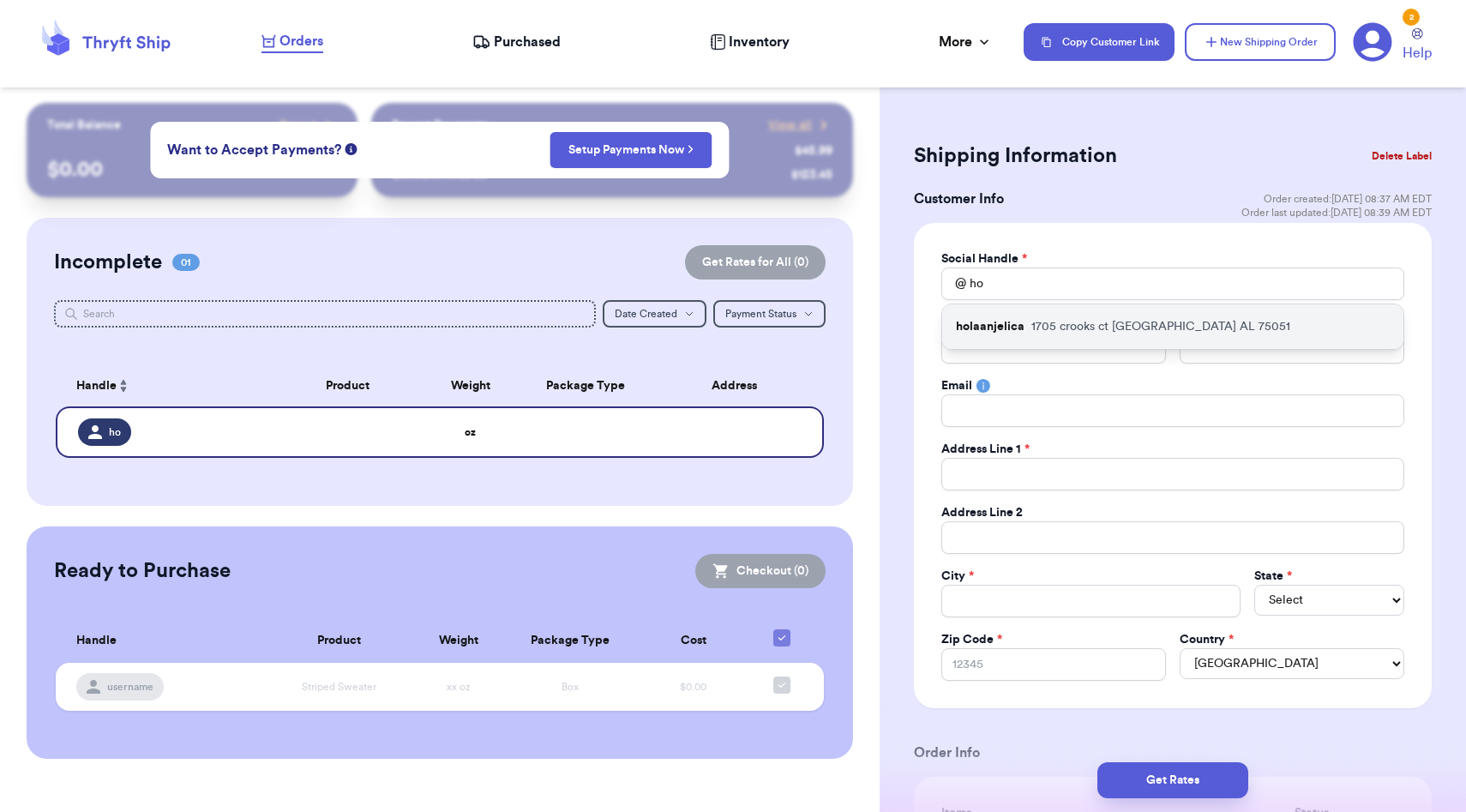
click at [1083, 328] on p "1705 crooks ct Grand Prairie AL 75051" at bounding box center [1160, 327] width 259 height 17
type input "holaanjelica"
type input "Anjelica"
type input "Lara"
type input "anjelicaj1294@yahoo.com"
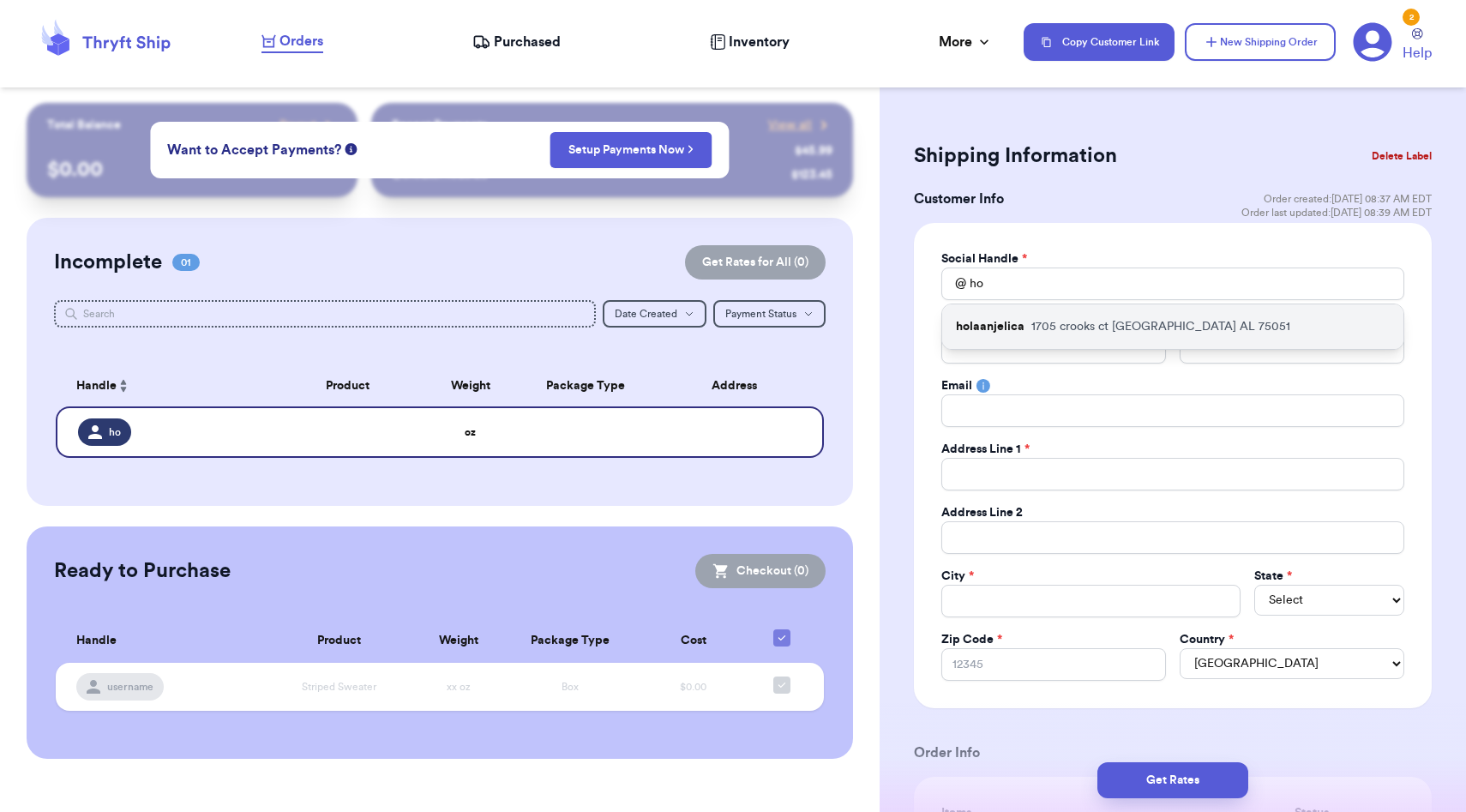
type input "1705 crooks ct"
type input "Grand Prairie"
select select "AL"
type input "75051"
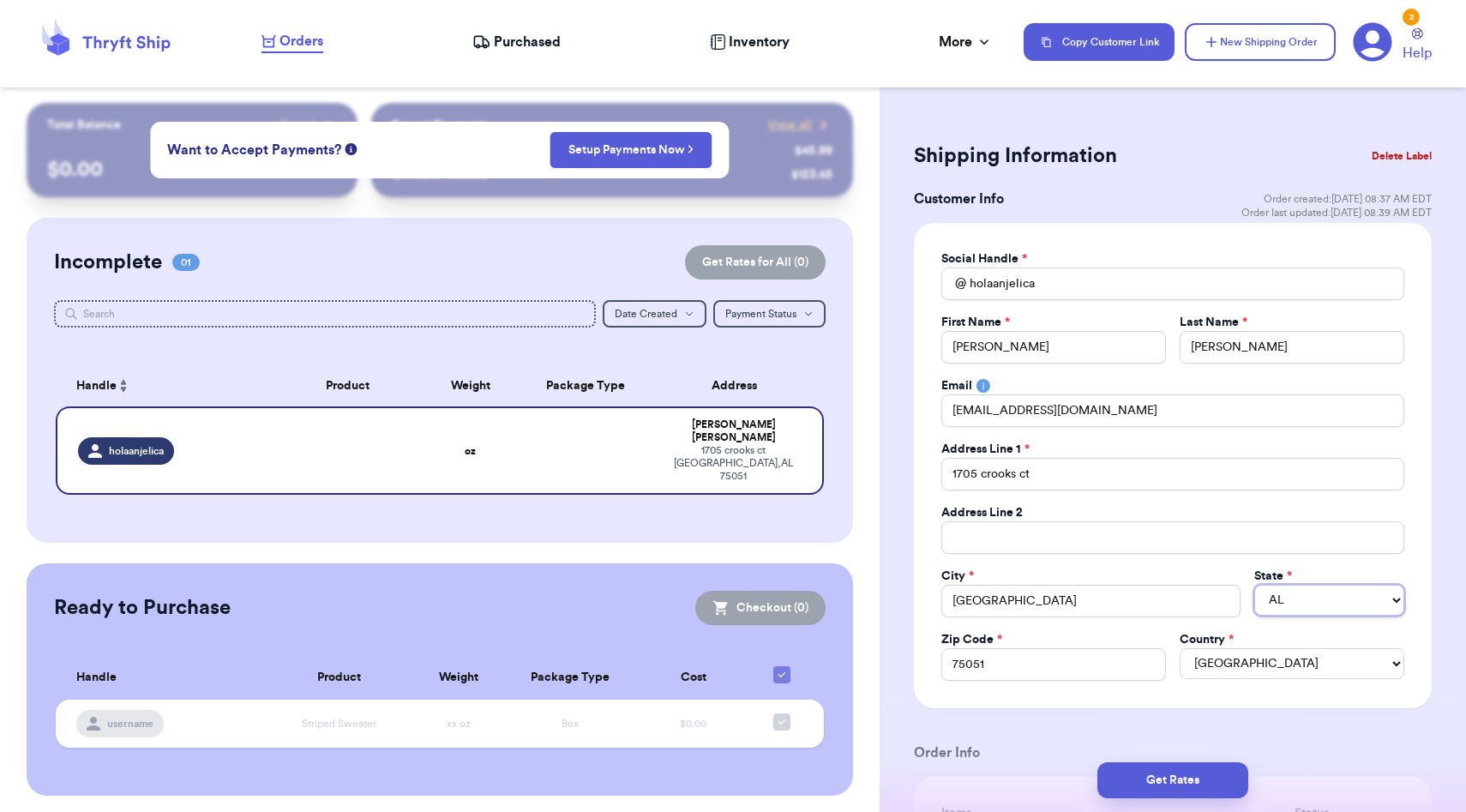
click at [1337, 607] on select "AL AK AZ AR CA CO CT DE DC FL GA HI ID IL IN IA KS KY LA ME MD MA MI MN MS MO M…" at bounding box center [1330, 600] width 150 height 31
click at [1255, 585] on select "AL AK AZ AR CA CO CT DE DC FL GA HI ID IL IN IA KS KY LA ME MD MA MI MN MS MO M…" at bounding box center [1330, 600] width 150 height 31
click at [1337, 607] on select "AL AK AZ AR CA CO CT DE DC FL GA HI ID IL IN IA KS KY LA ME MD MA MI MN MS MO M…" at bounding box center [1330, 600] width 150 height 31
select select "TX"
click at [1255, 585] on select "AL AK AZ AR CA CO CT DE DC FL GA HI ID IL IN IA KS KY LA ME MD MA MI MN MS MO M…" at bounding box center [1330, 600] width 150 height 31
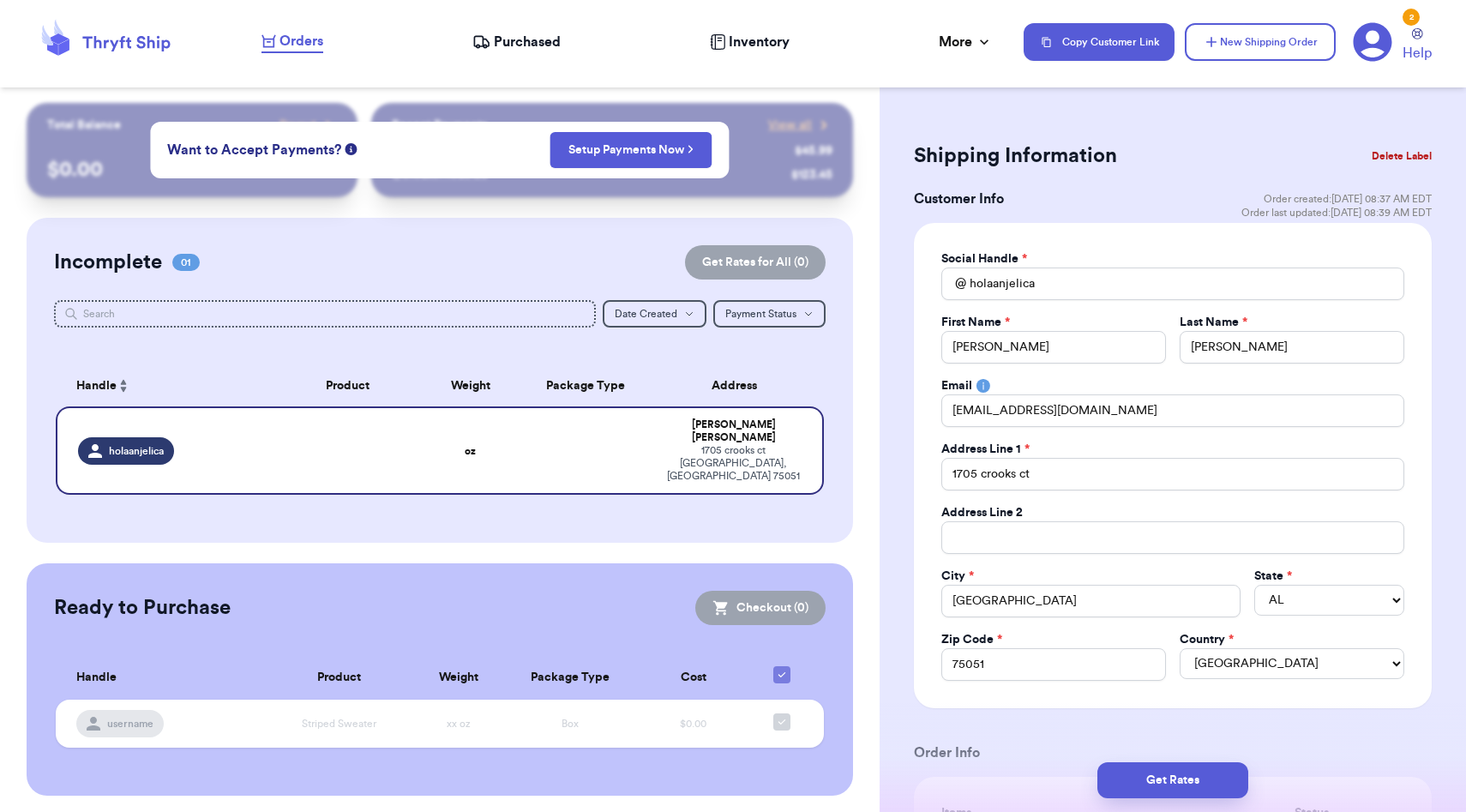
click at [1428, 631] on div "Social Handle * @ holaanjelica First Name * Anjelica Last Name * Lara Email anj…" at bounding box center [1173, 465] width 518 height 485
drag, startPoint x: 981, startPoint y: 474, endPoint x: 1104, endPoint y: 473, distance: 123.0
click at [1103, 474] on input "1705 crooks ct" at bounding box center [1173, 473] width 463 height 32
type input "1705 C"
type input "1705 CO"
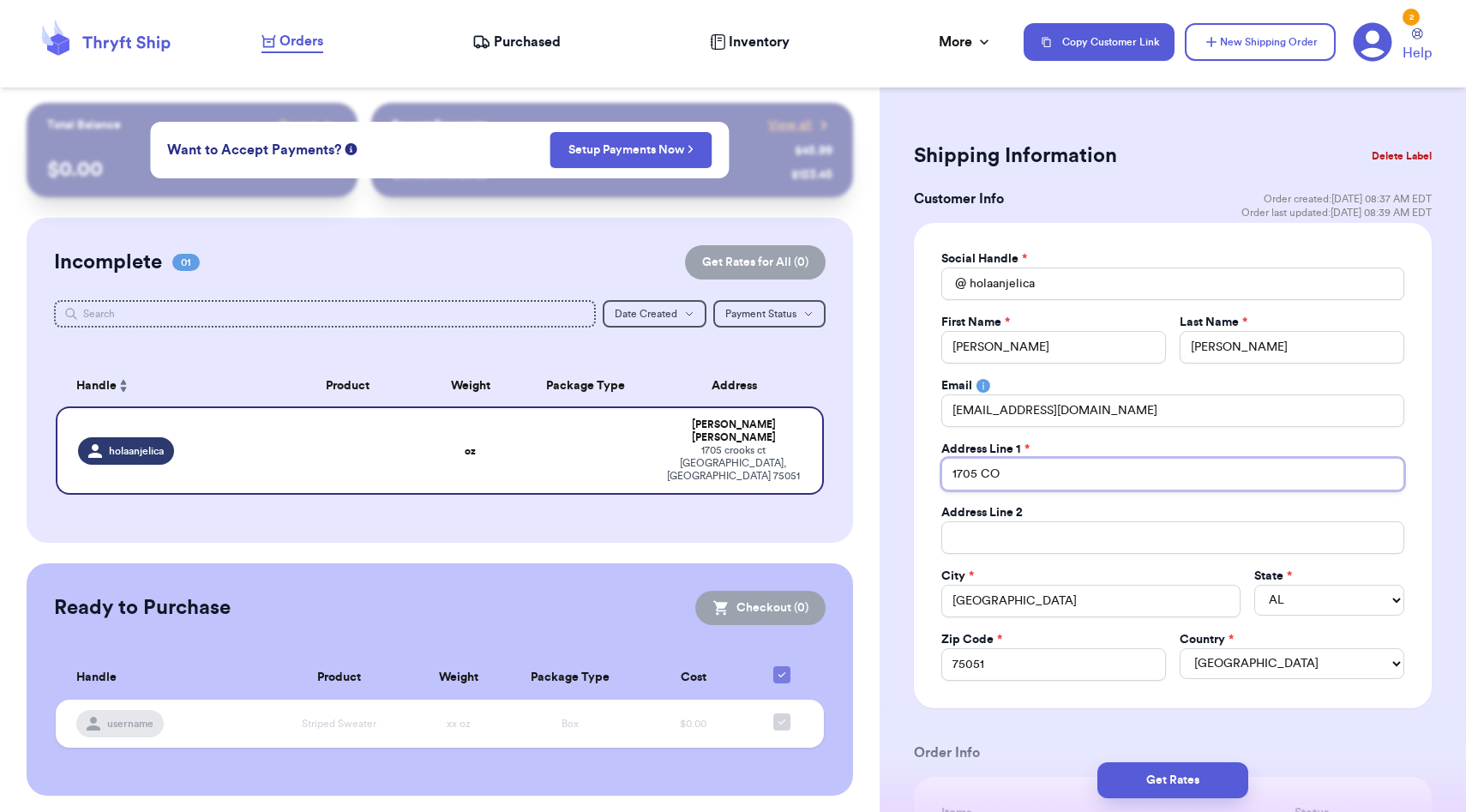
type input "1705 COO"
type input "1705 COOK"
type input "1705 COOKS"
type input "1705 COOK"
type input "1705 COO"
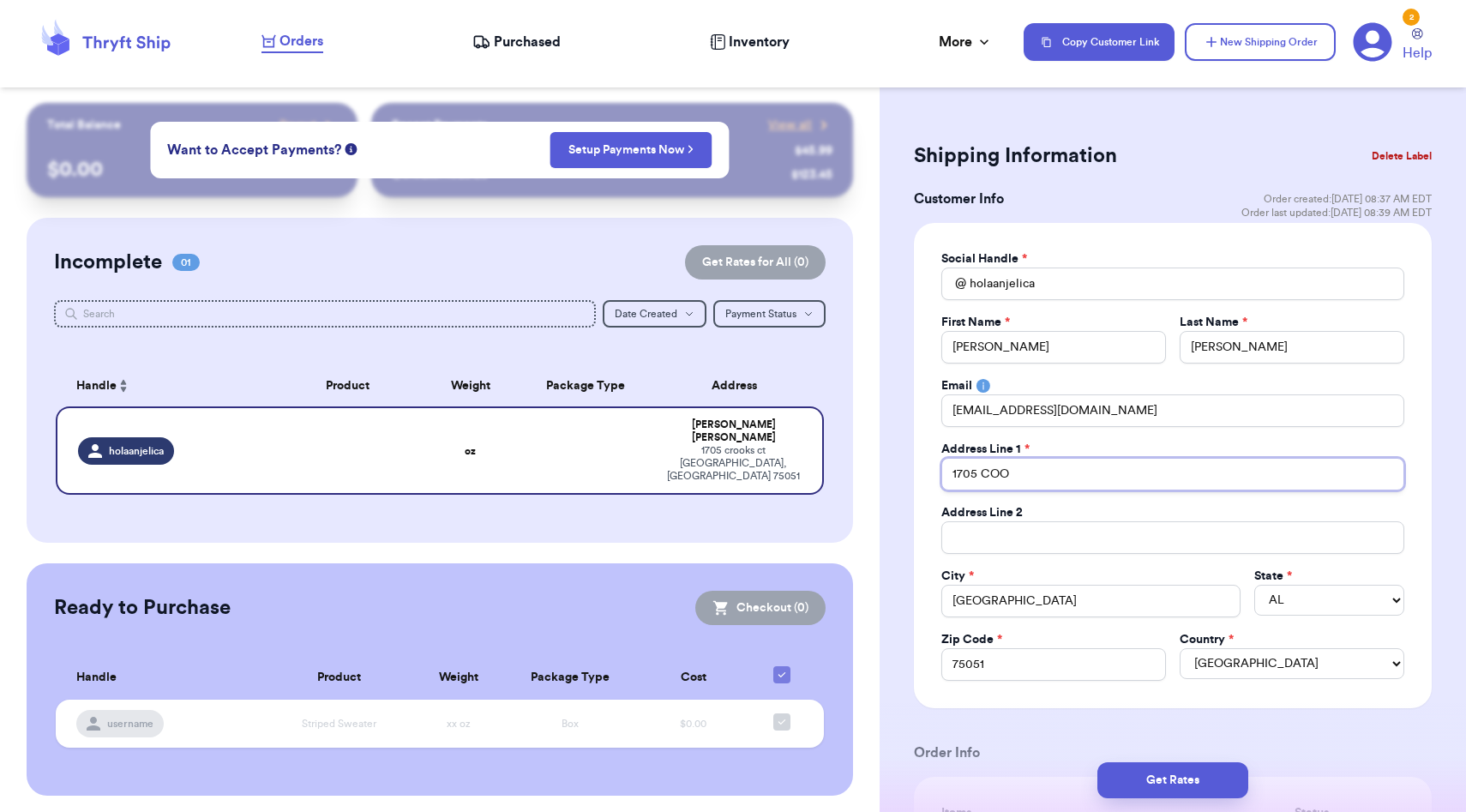
type input "1705 CO"
type input "1705 C"
type input "1705"
type input "1705 C"
type input "1705 CR"
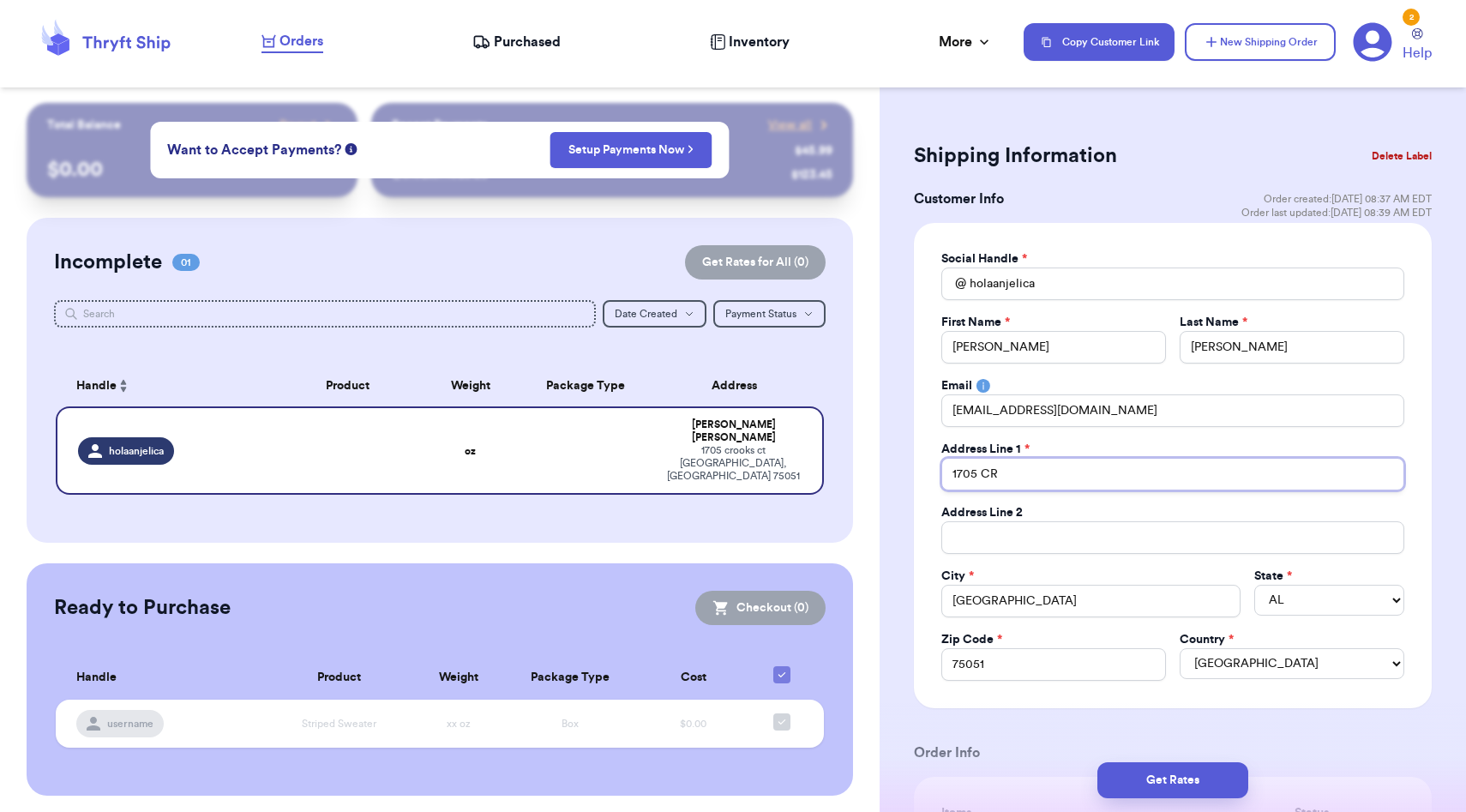
type input "1705 CRO"
type input "1705 CROO"
type input "1705 CROOK"
type input "1705 CROOKS"
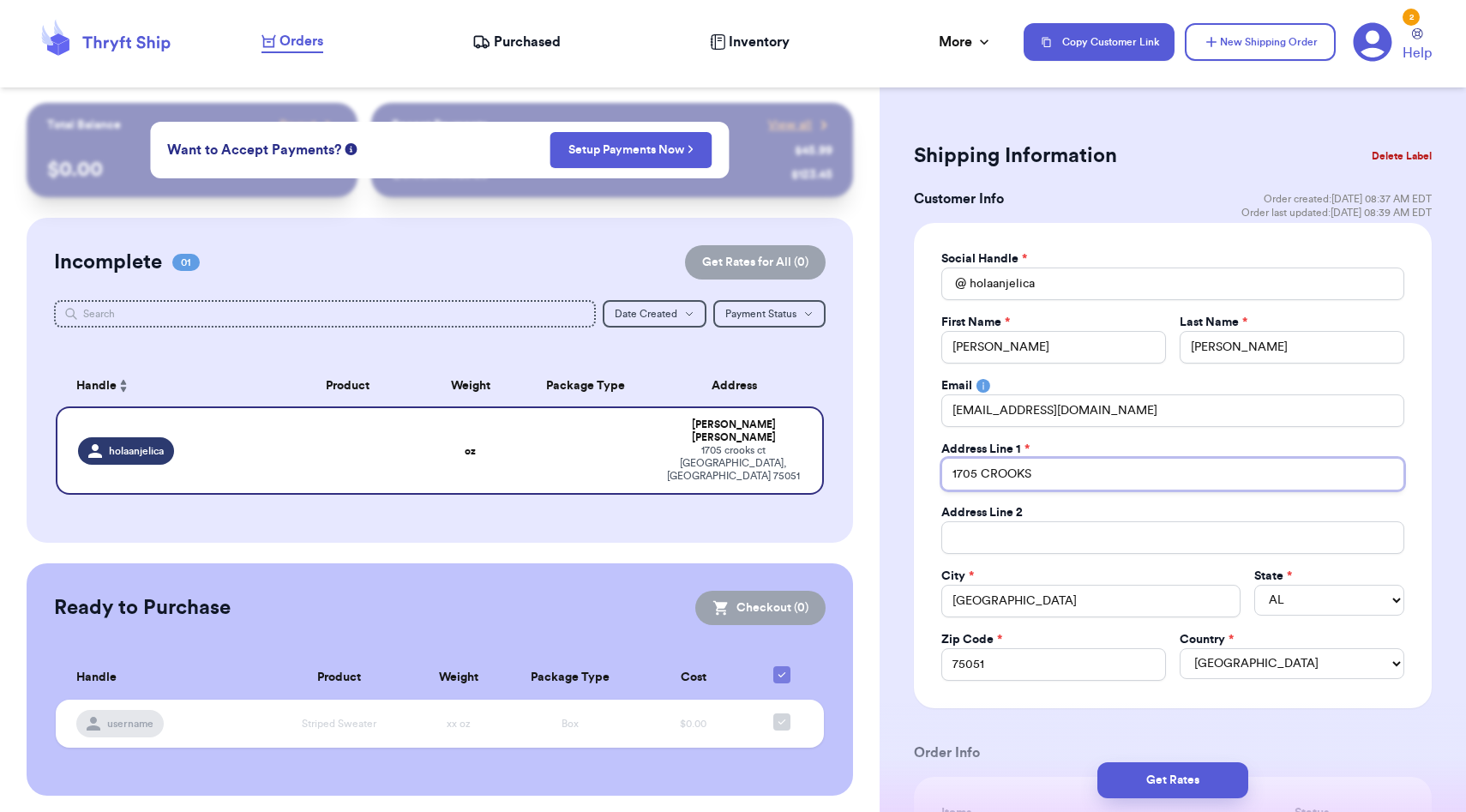
type input "1705 CROOKS C"
type input "1705 CROOKS CT"
click at [1101, 602] on input "Grand Prairie" at bounding box center [1091, 601] width 299 height 32
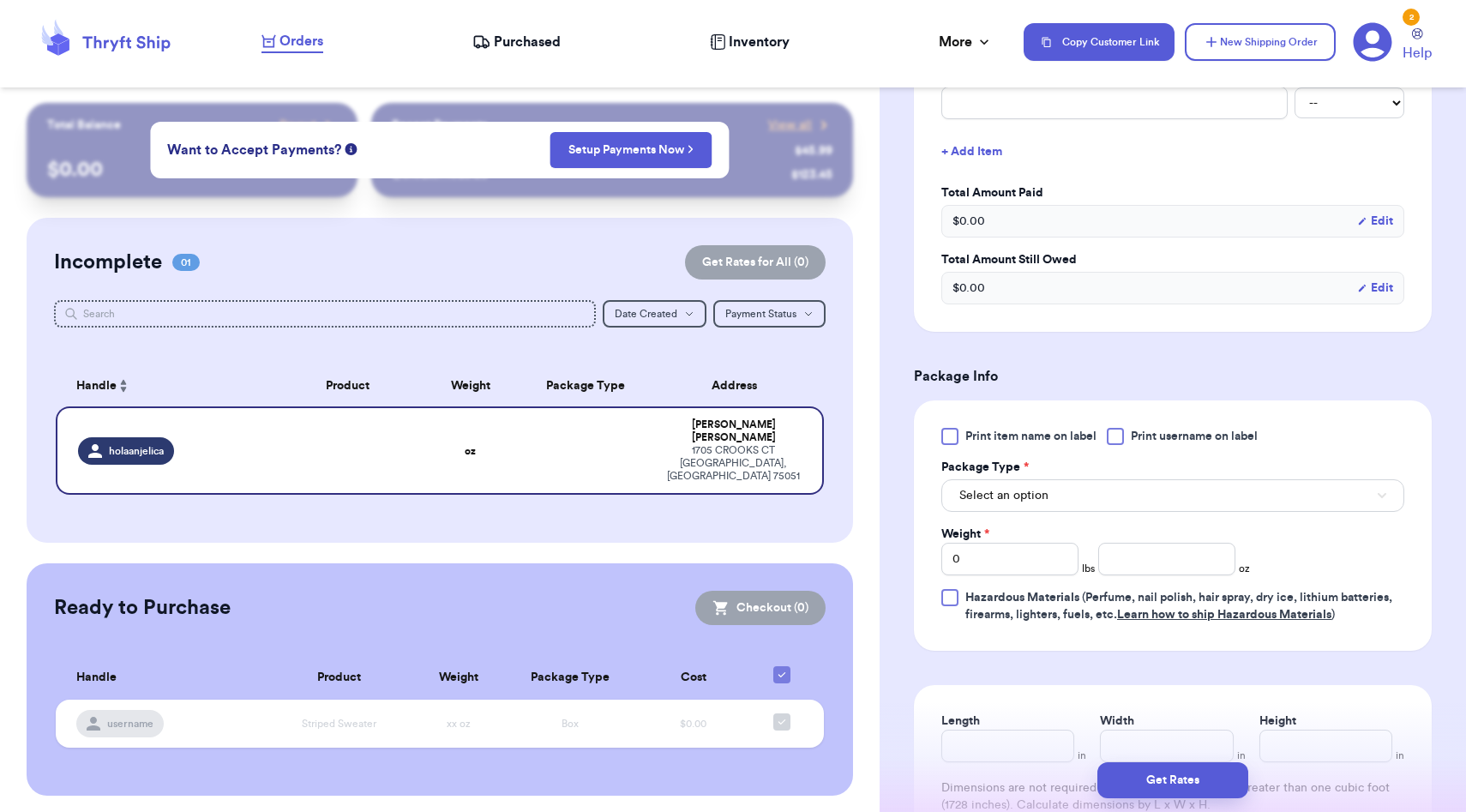
scroll to position [795, 0]
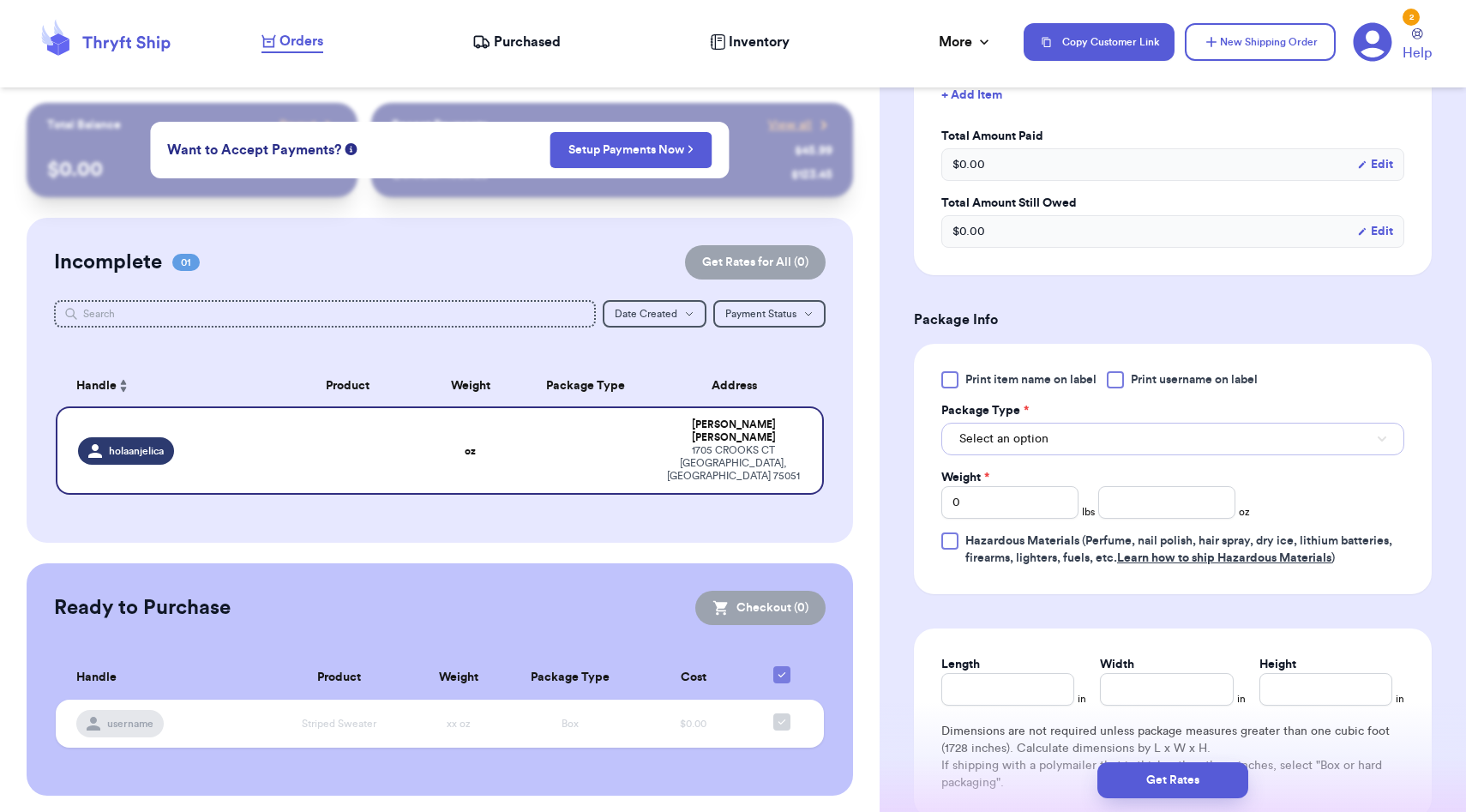
click at [1010, 448] on span "Select an option" at bounding box center [1004, 439] width 89 height 17
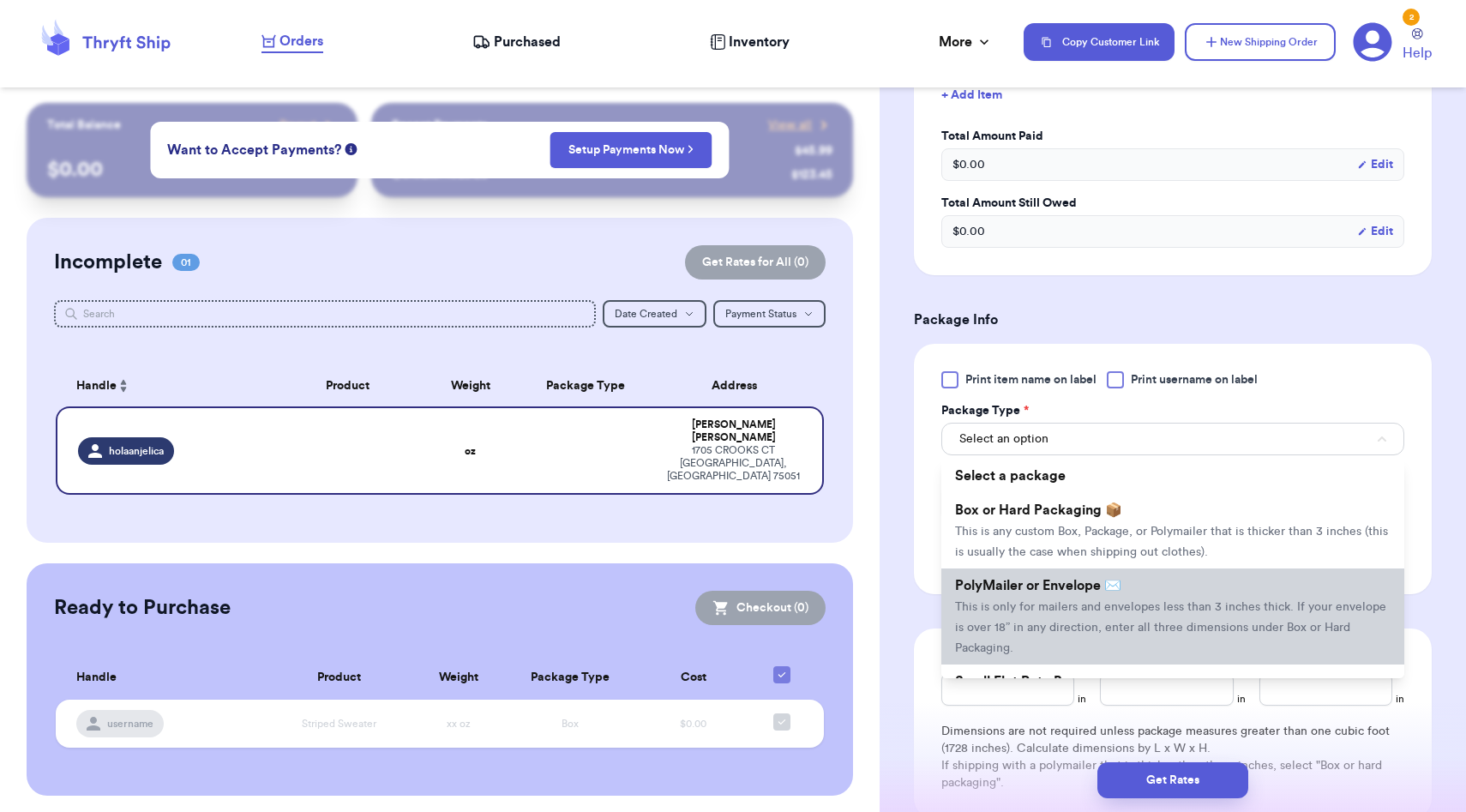
click at [1027, 586] on span "PolyMailer or Envelope ✉️" at bounding box center [1038, 586] width 167 height 14
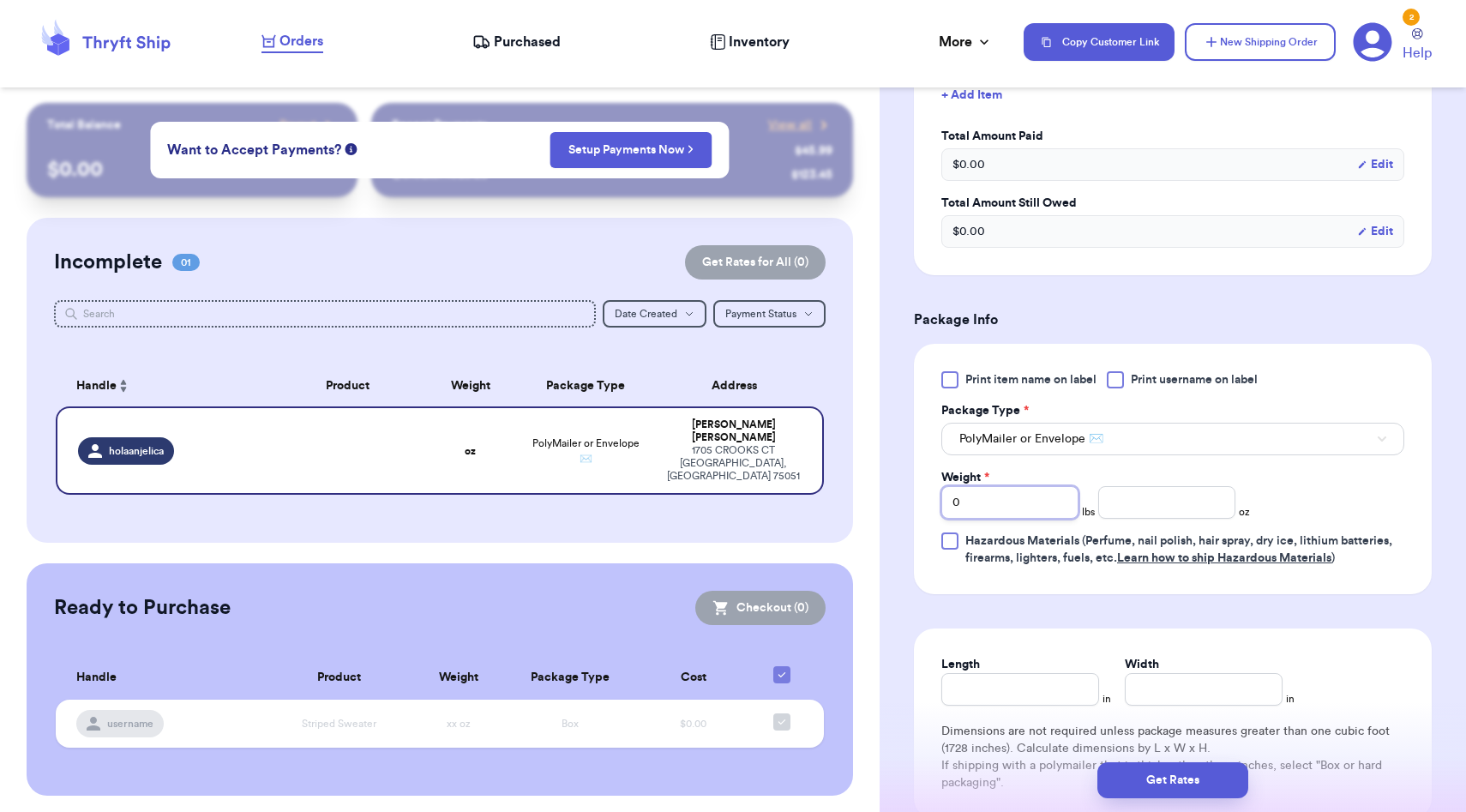
click at [1008, 505] on input "0" at bounding box center [1009, 502] width 137 height 32
type input "1"
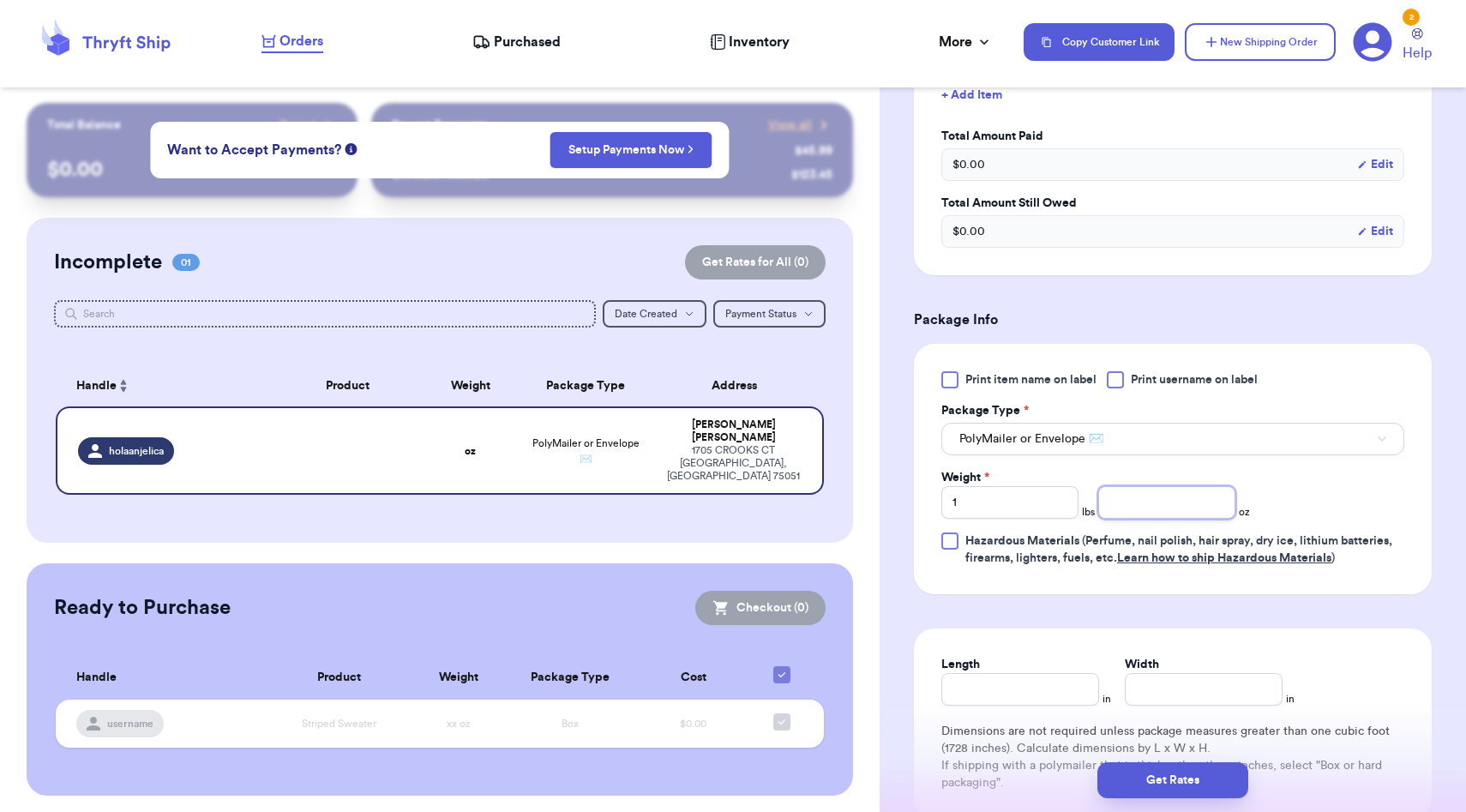
click at [1138, 515] on input "number" at bounding box center [1167, 502] width 137 height 32
type input "1.8"
click at [1180, 606] on form "Shipping Information Delete Label Customer Info Order created: 09/15, 08:37 AM …" at bounding box center [1173, 125] width 518 height 1566
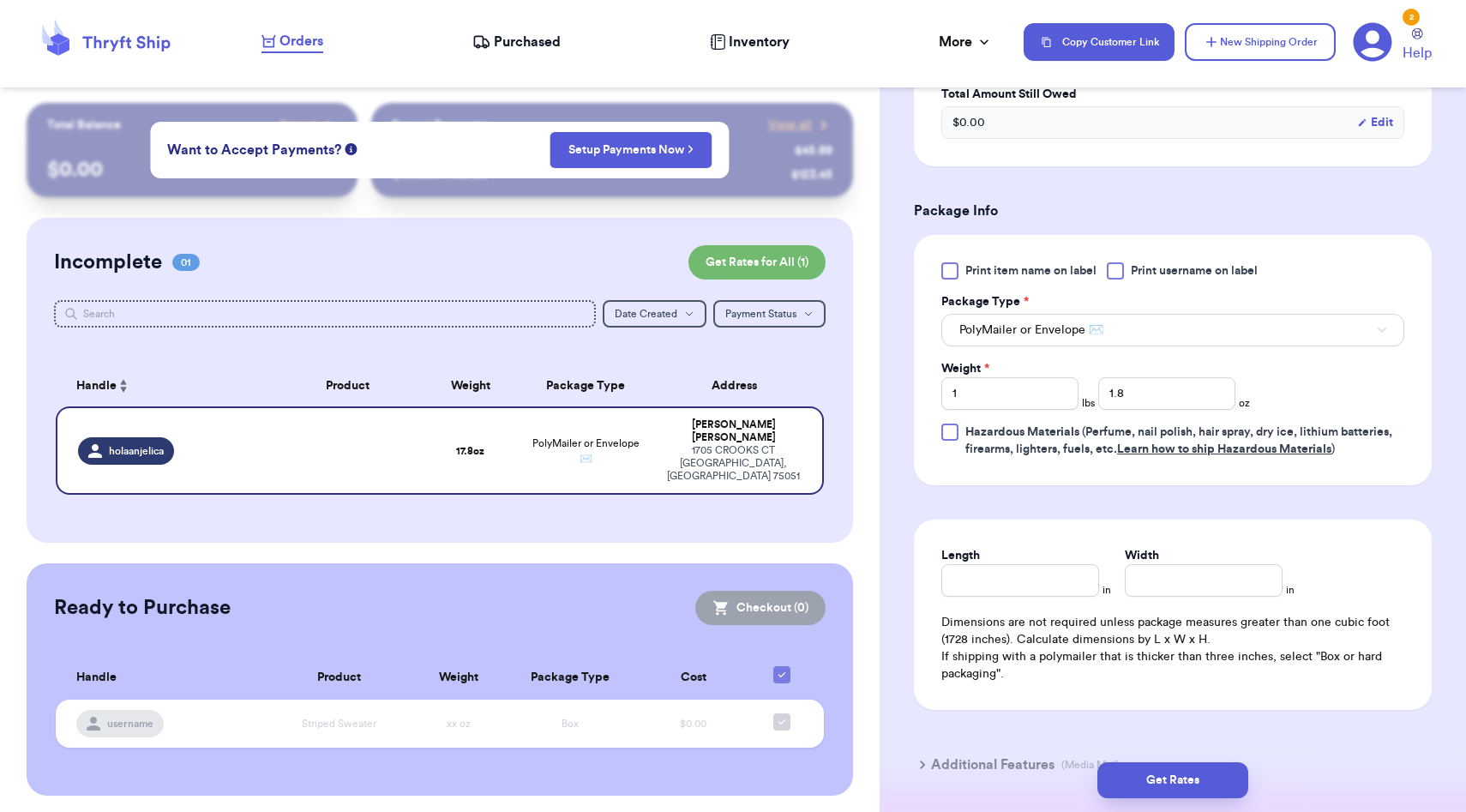
scroll to position [947, 0]
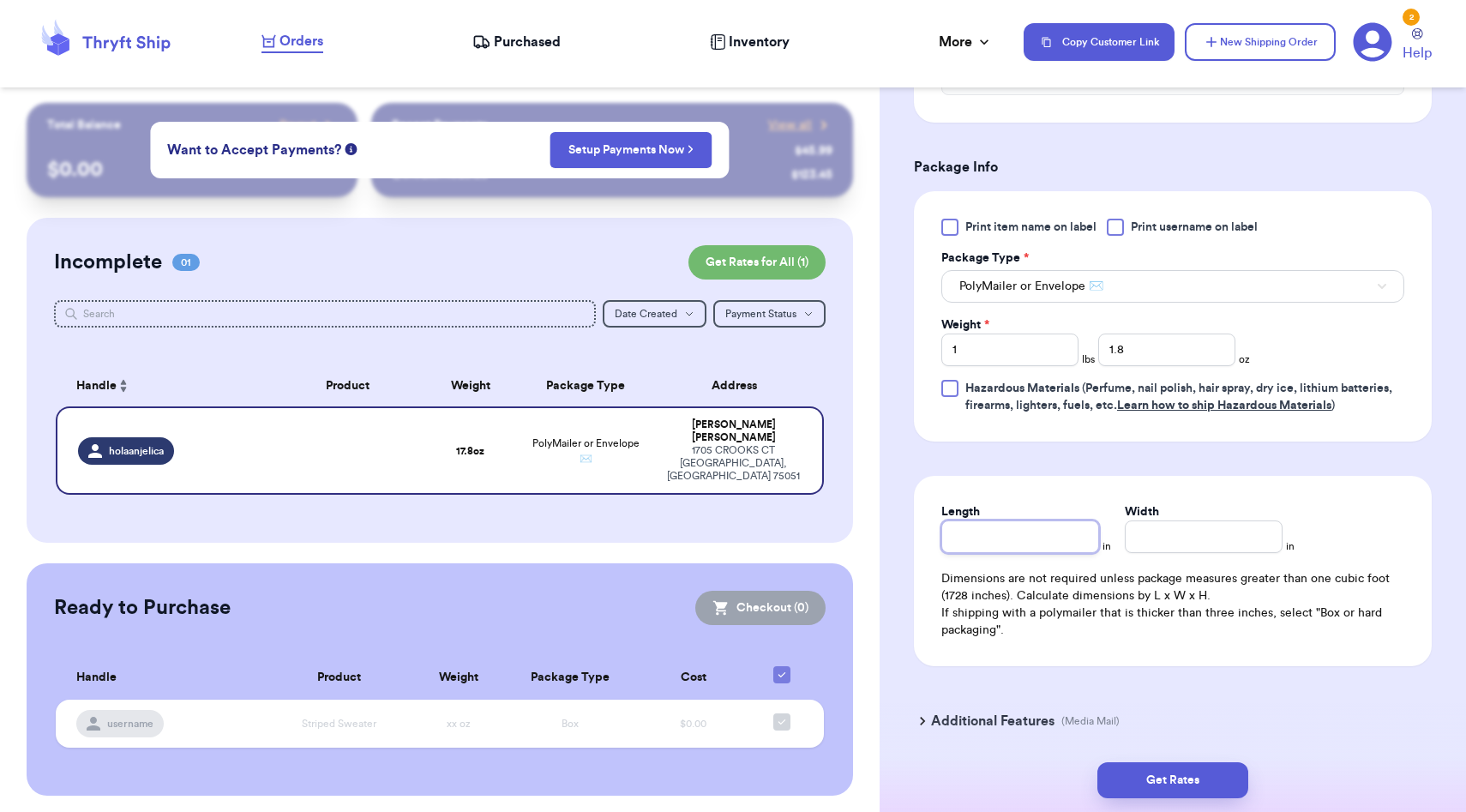
click at [1032, 547] on input "Length" at bounding box center [1020, 536] width 158 height 32
type input "11"
click at [1177, 533] on input "Width *" at bounding box center [1203, 536] width 158 height 32
type input "8"
click at [1318, 532] on div "Length 11 in Width 8 in" at bounding box center [1173, 527] width 463 height 50
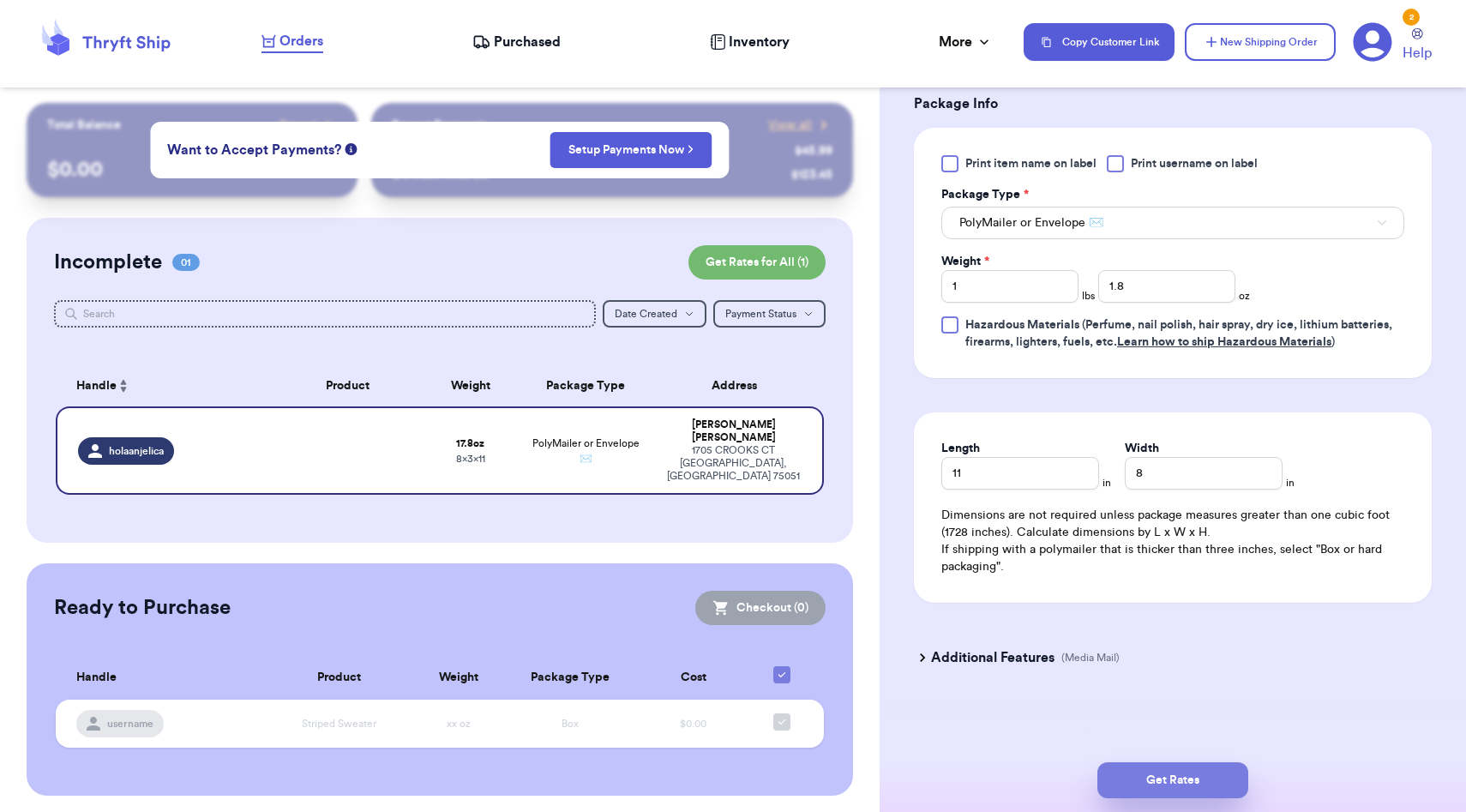
click at [1233, 781] on button "Get Rates" at bounding box center [1173, 780] width 151 height 36
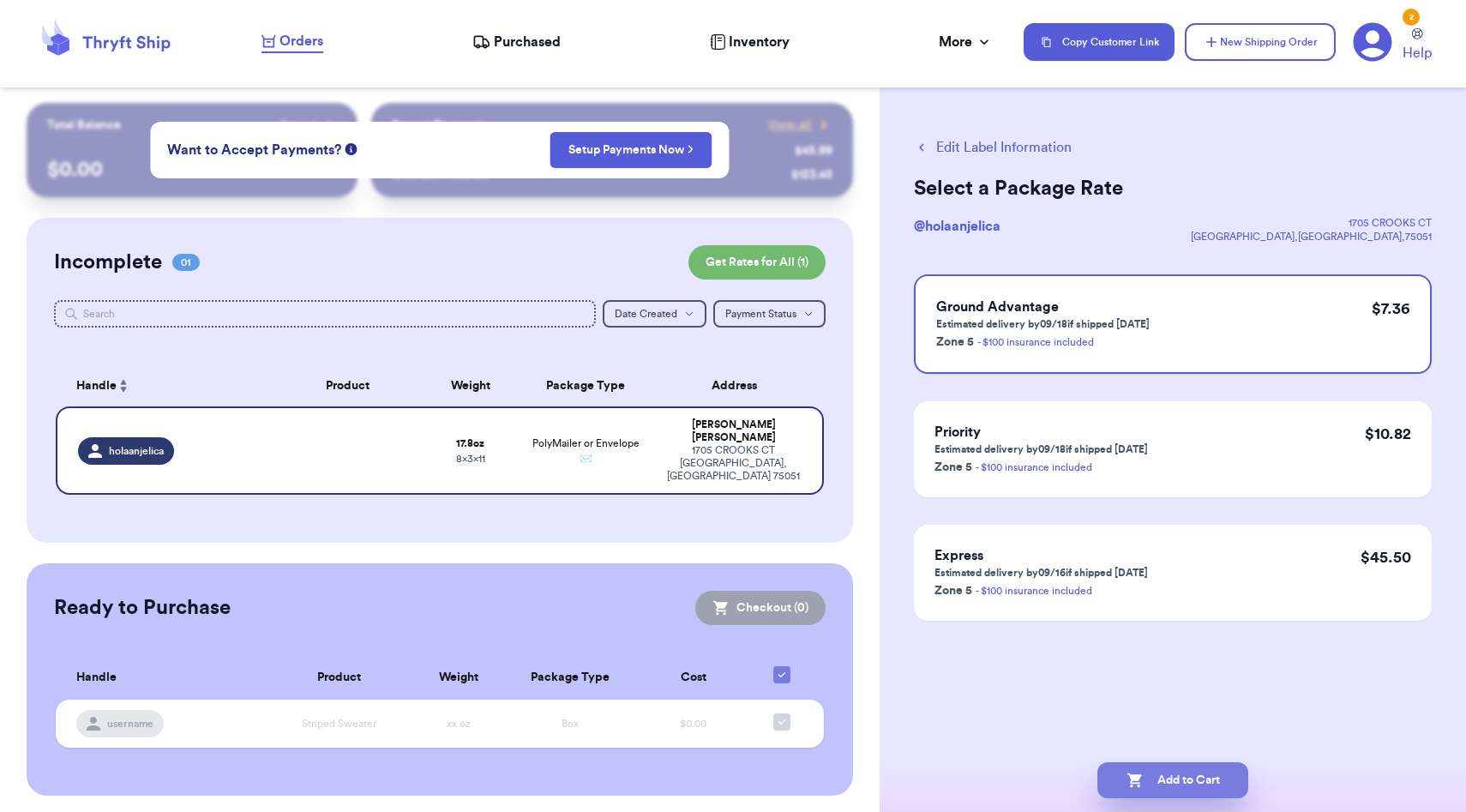
click at [1182, 771] on button "Add to Cart" at bounding box center [1173, 780] width 151 height 36
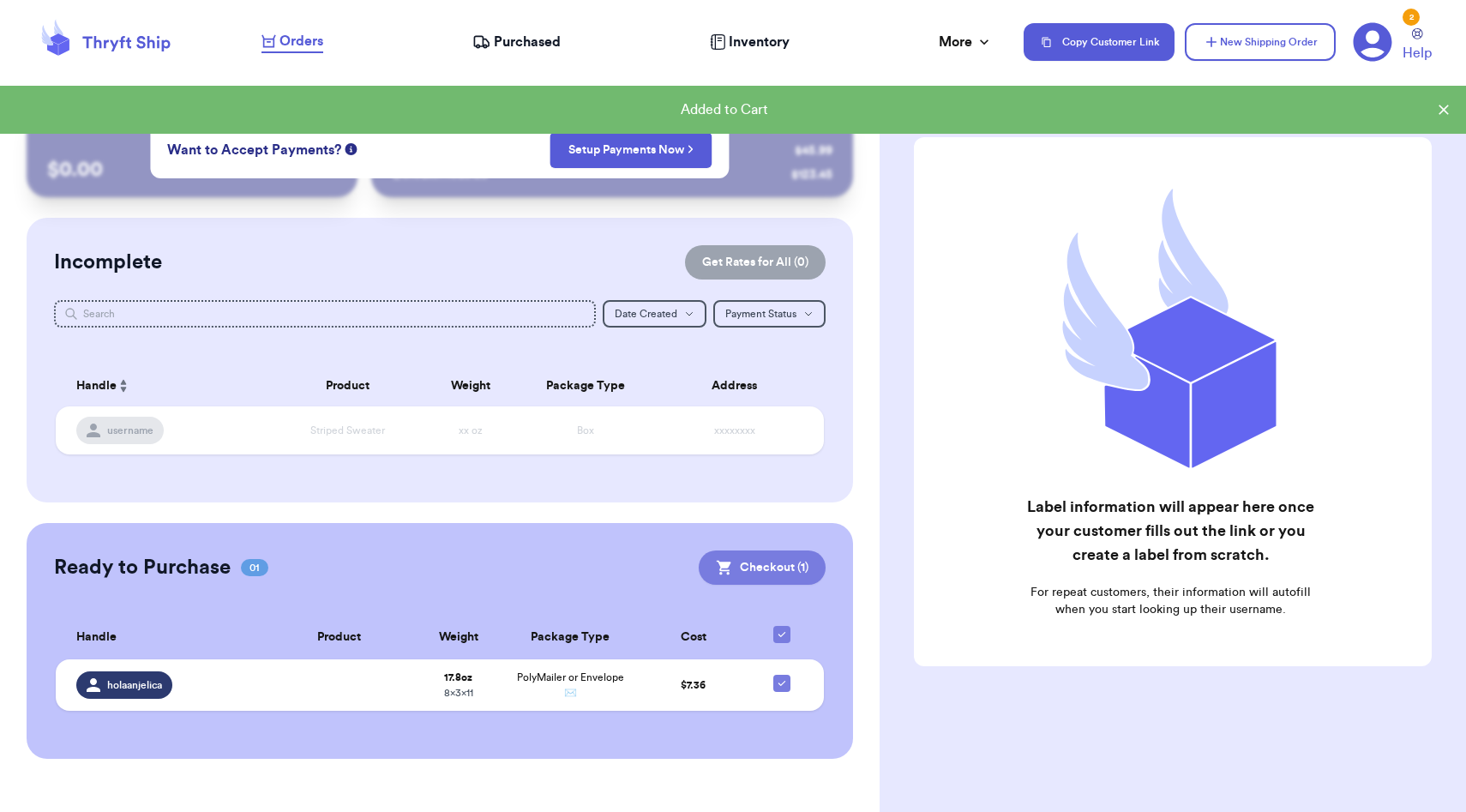
click at [774, 565] on button "Checkout ( 1 )" at bounding box center [761, 567] width 127 height 34
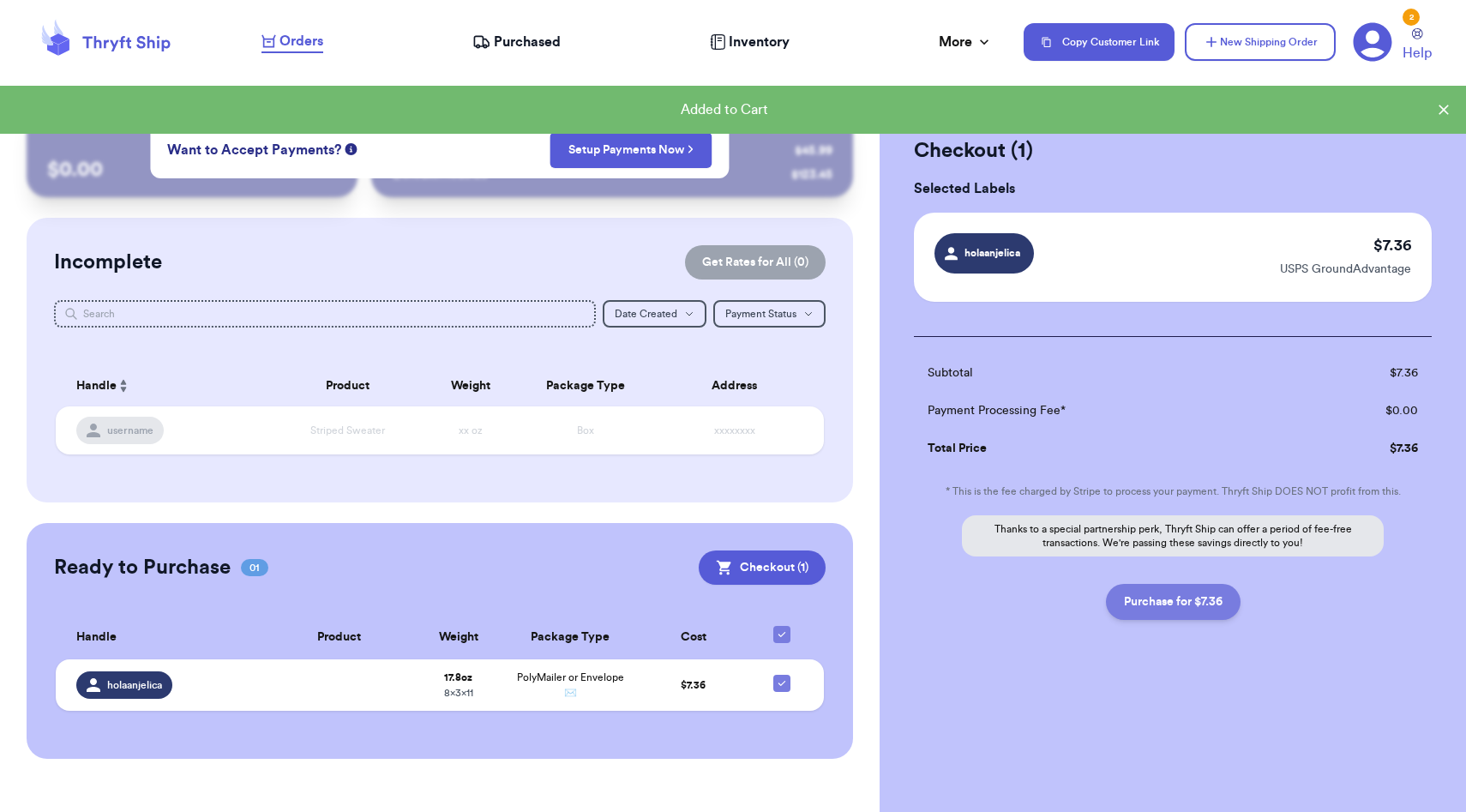
click at [1177, 615] on button "Purchase for $7.36" at bounding box center [1173, 602] width 134 height 36
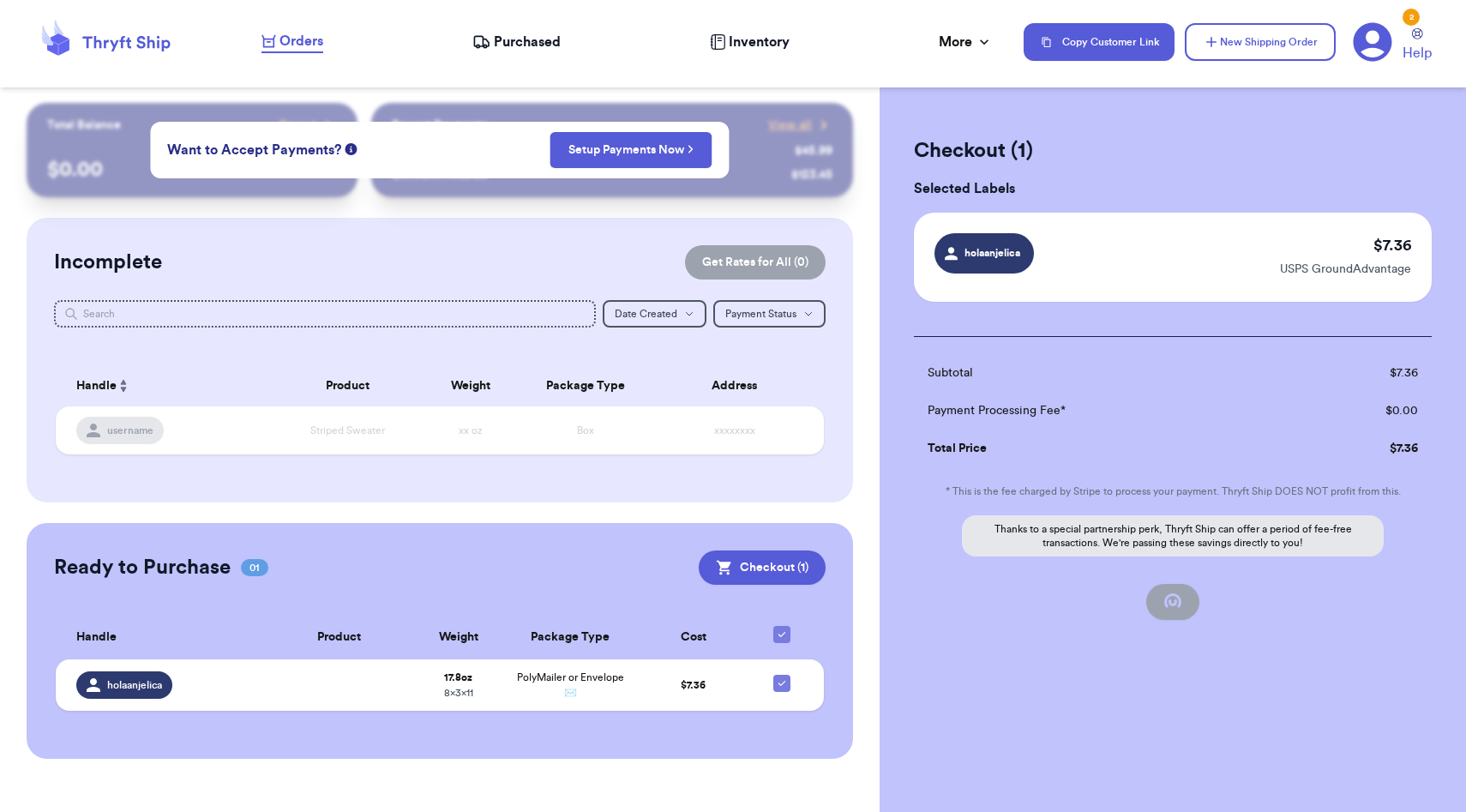
checkbox input "false"
checkbox input "true"
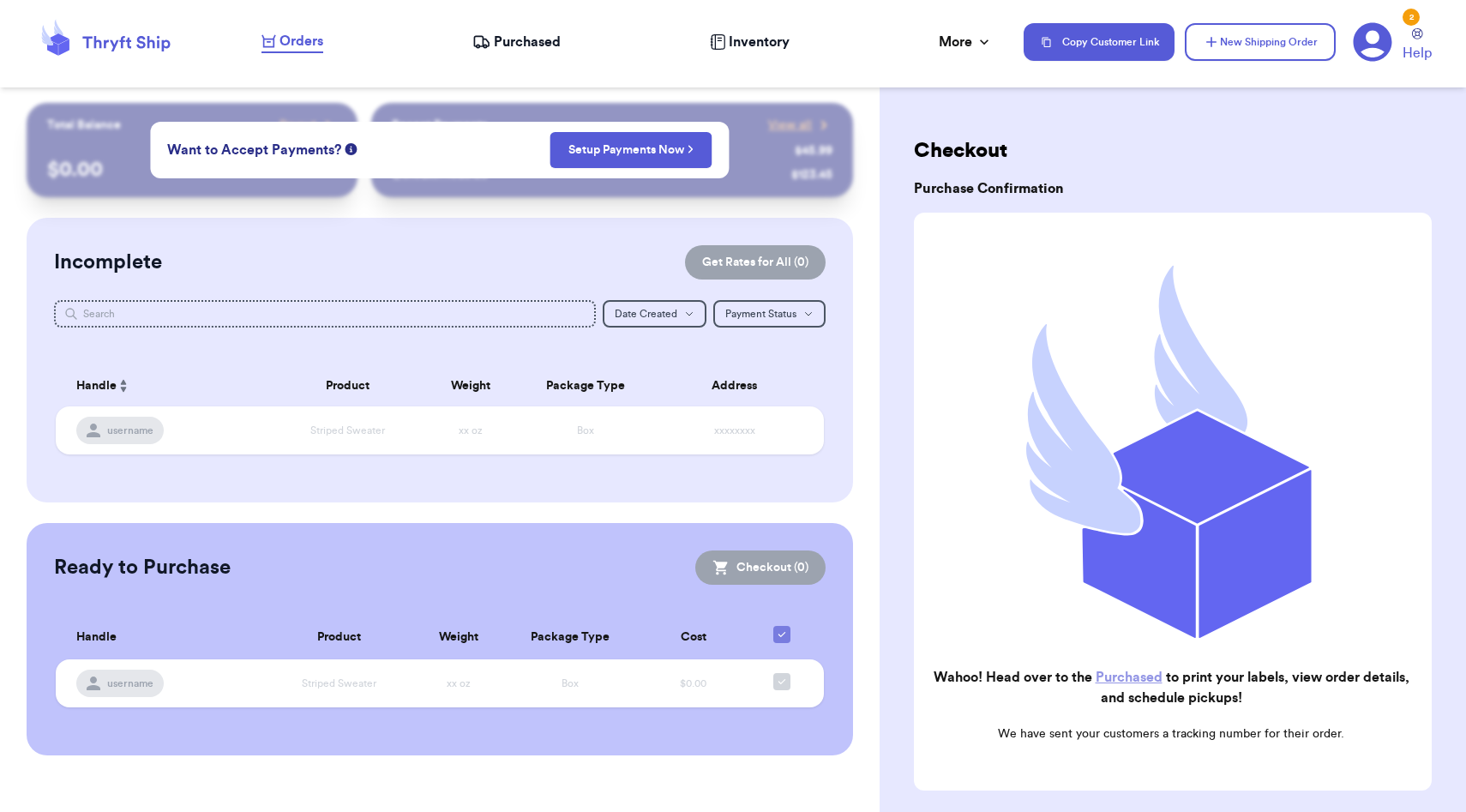
click at [492, 39] on div "Purchased" at bounding box center [516, 42] width 88 height 21
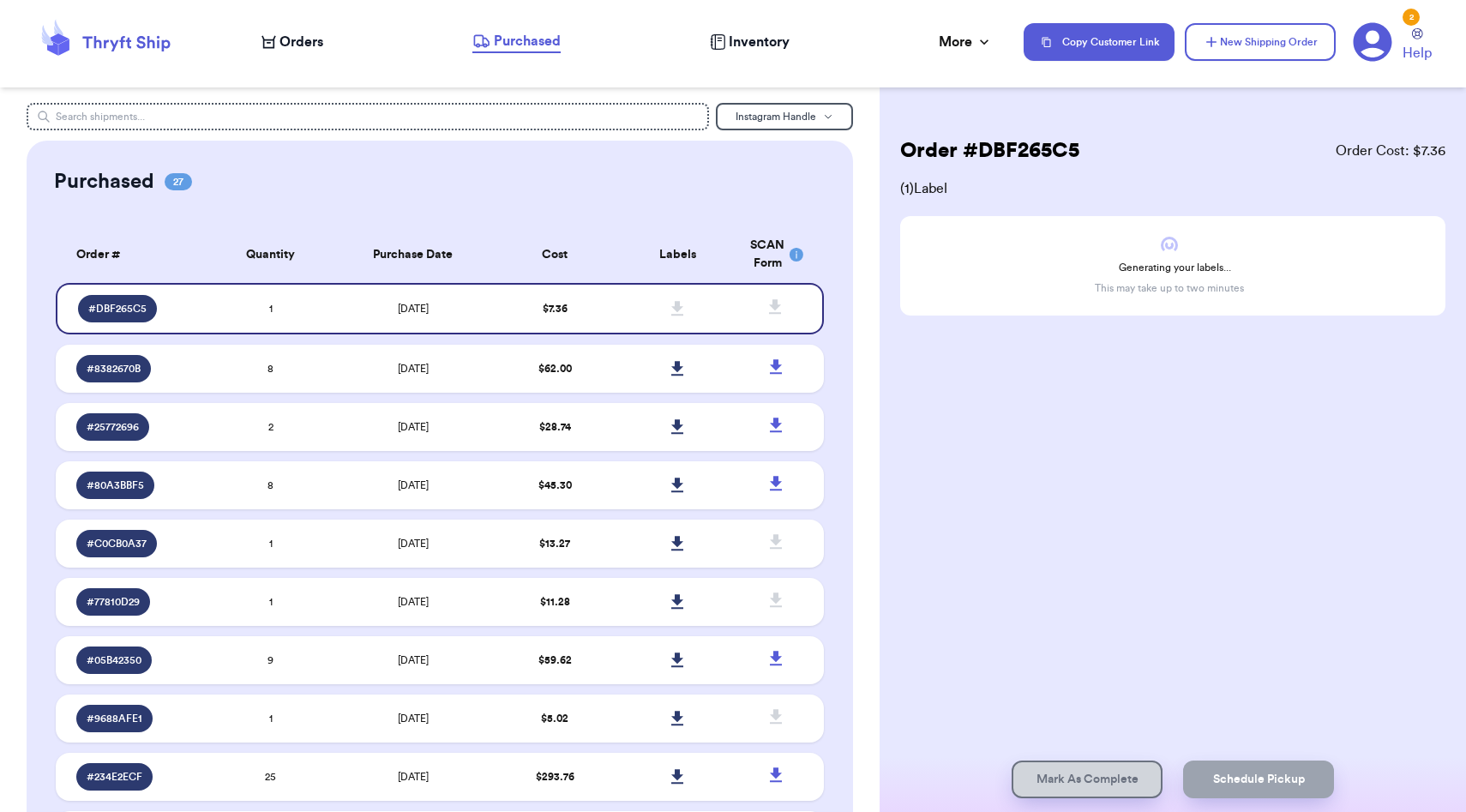
click at [309, 44] on span "Orders" at bounding box center [301, 42] width 44 height 21
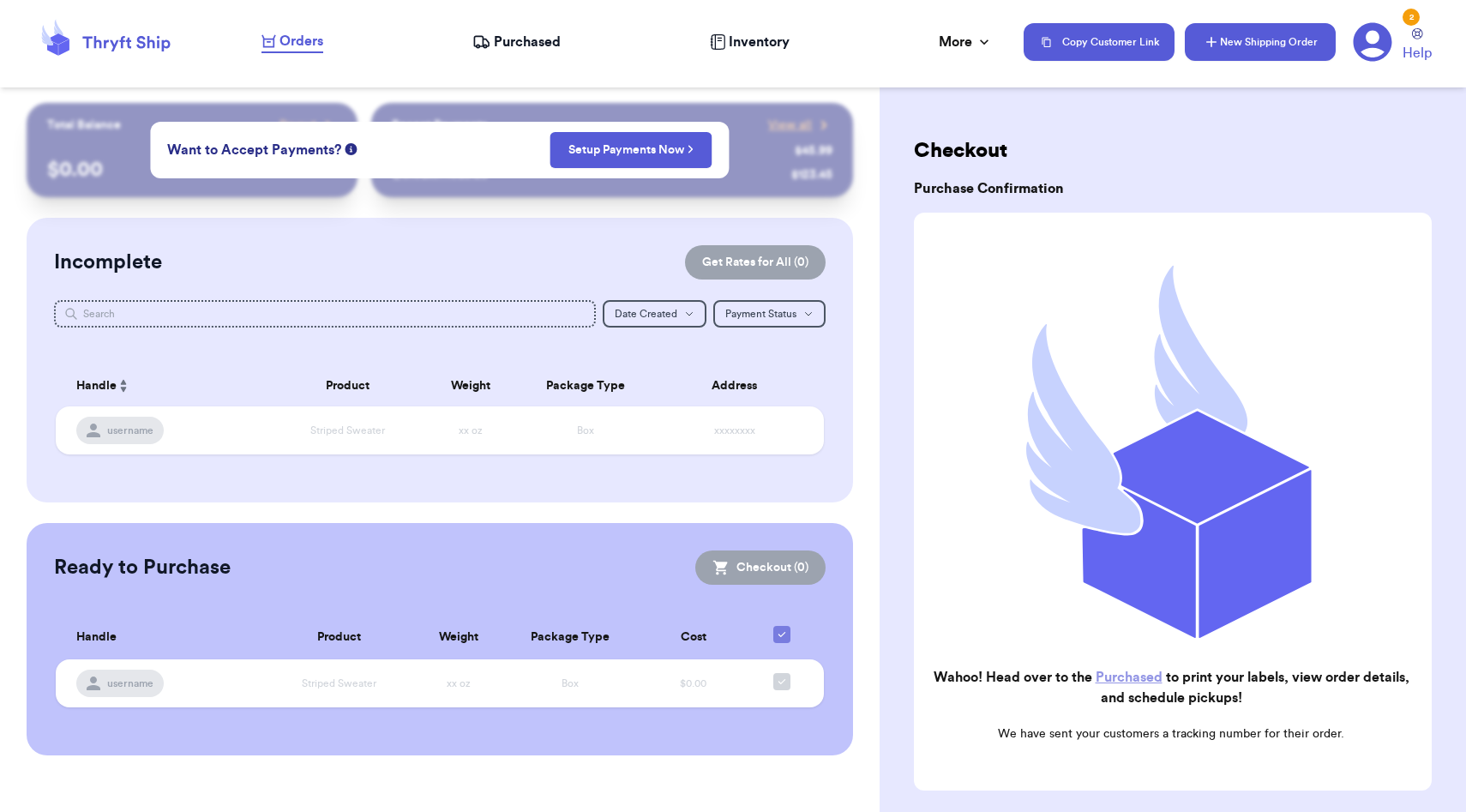
click at [1275, 29] on button "New Shipping Order" at bounding box center [1260, 42] width 151 height 38
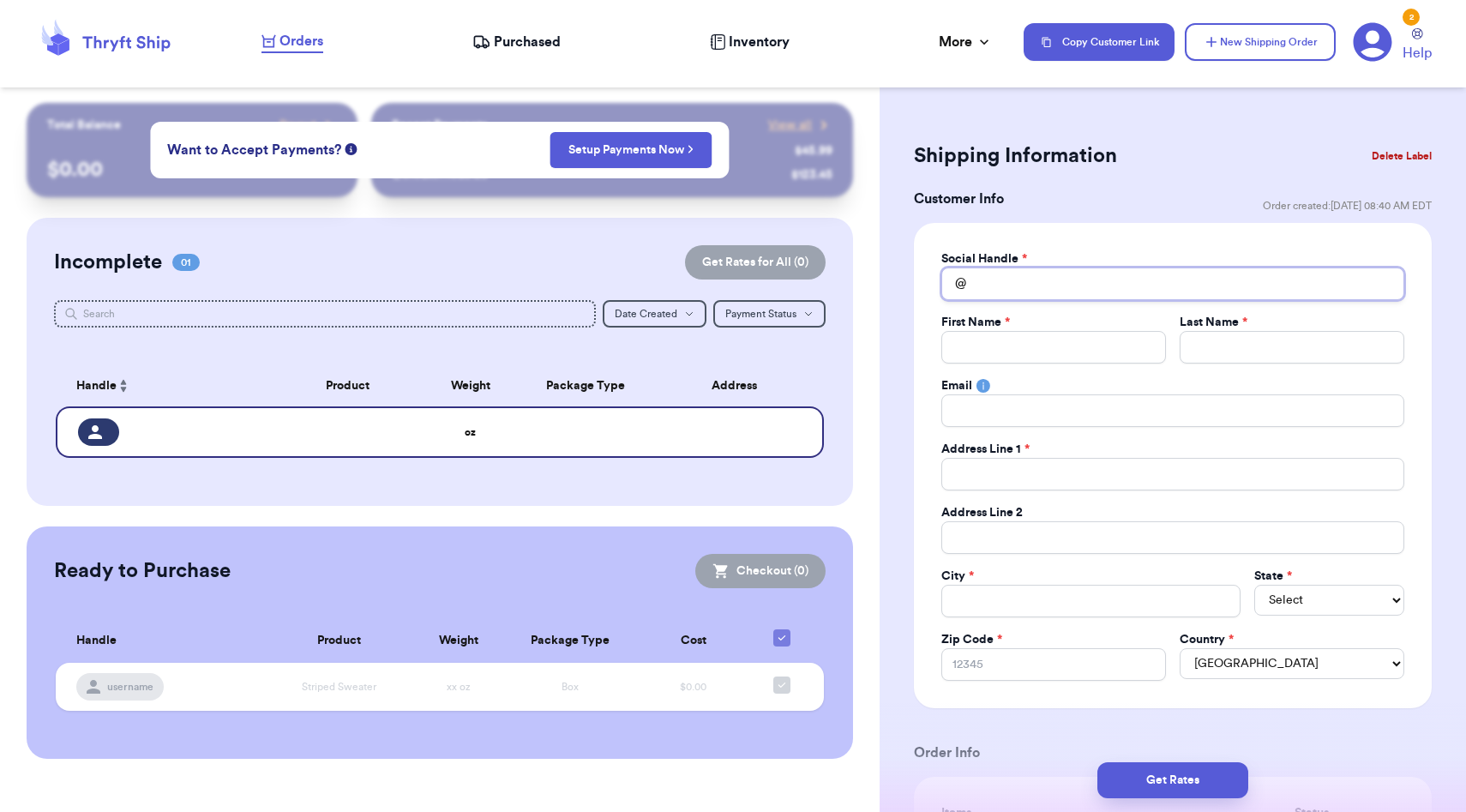
click at [1041, 293] on input "Total Amount Paid" at bounding box center [1173, 283] width 463 height 32
type input "h"
type input "ho"
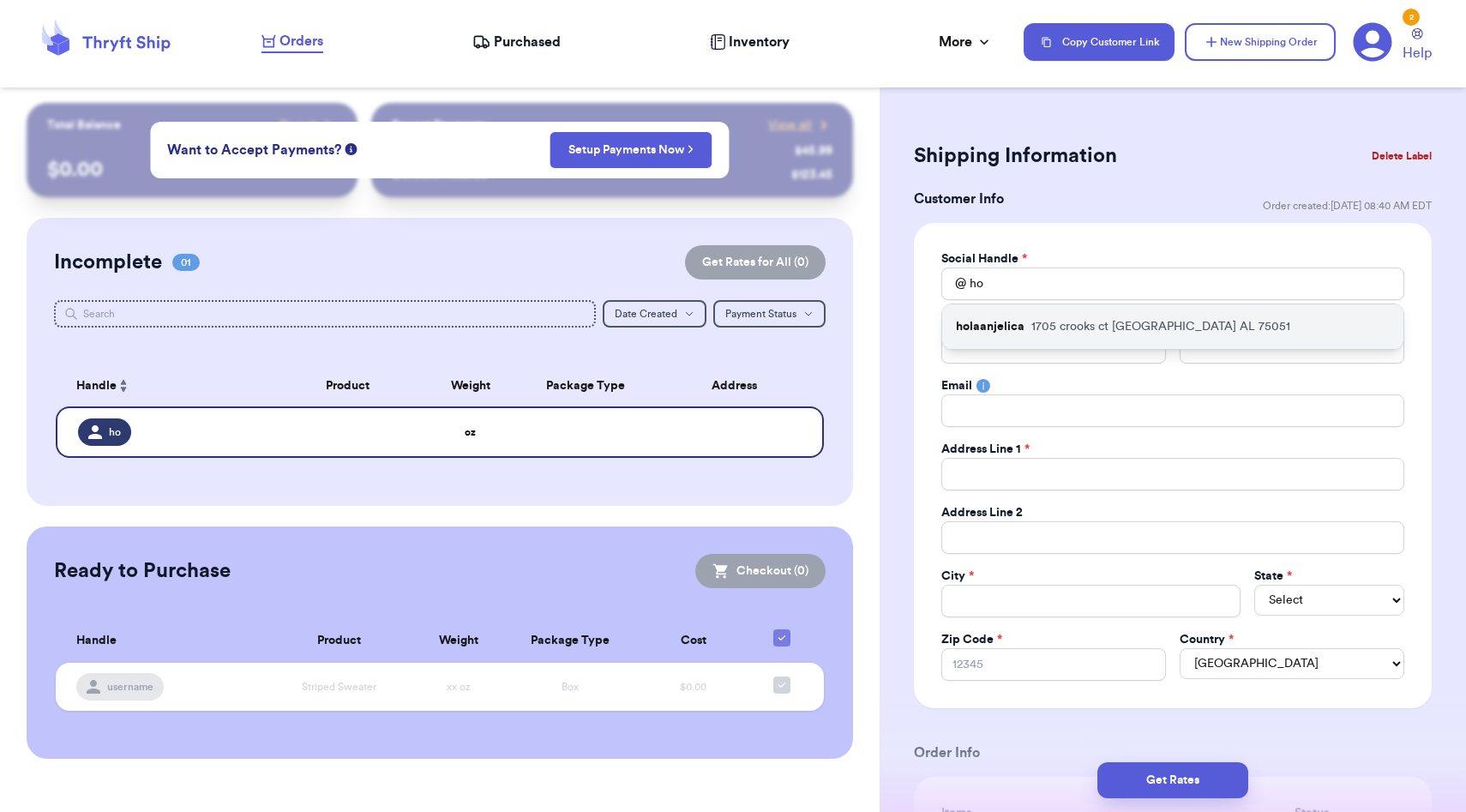
click at [1077, 338] on div "holaanjelica 1705 crooks ct Grand Prairie AL 75051" at bounding box center [1173, 327] width 461 height 45
type input "holaanjelica"
type input "Anjelica"
type input "Lara"
type input "anjelicaj1294@yahoo.com"
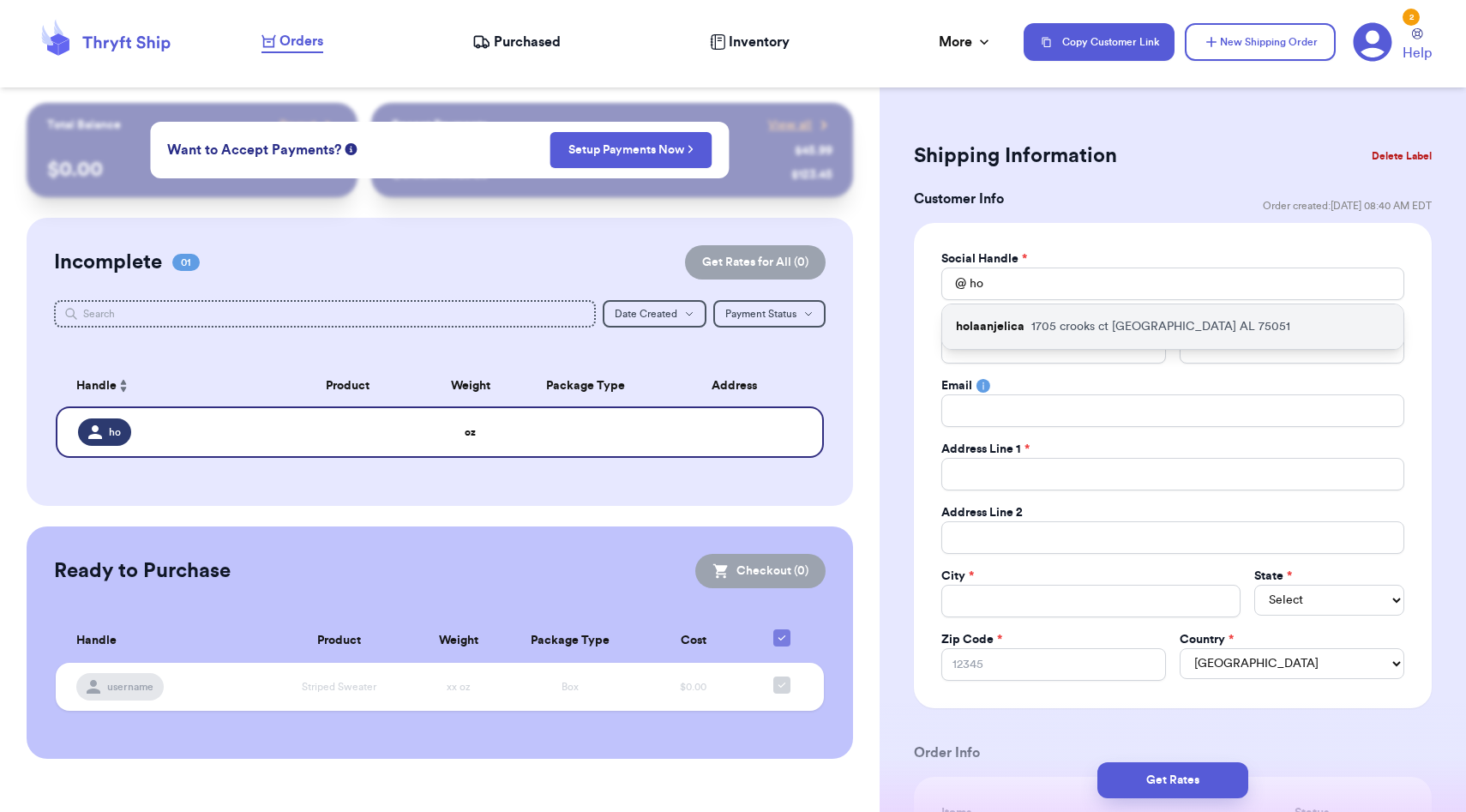
type input "1705 crooks ct"
type input "Grand Prairie"
select select "AL"
type input "75051"
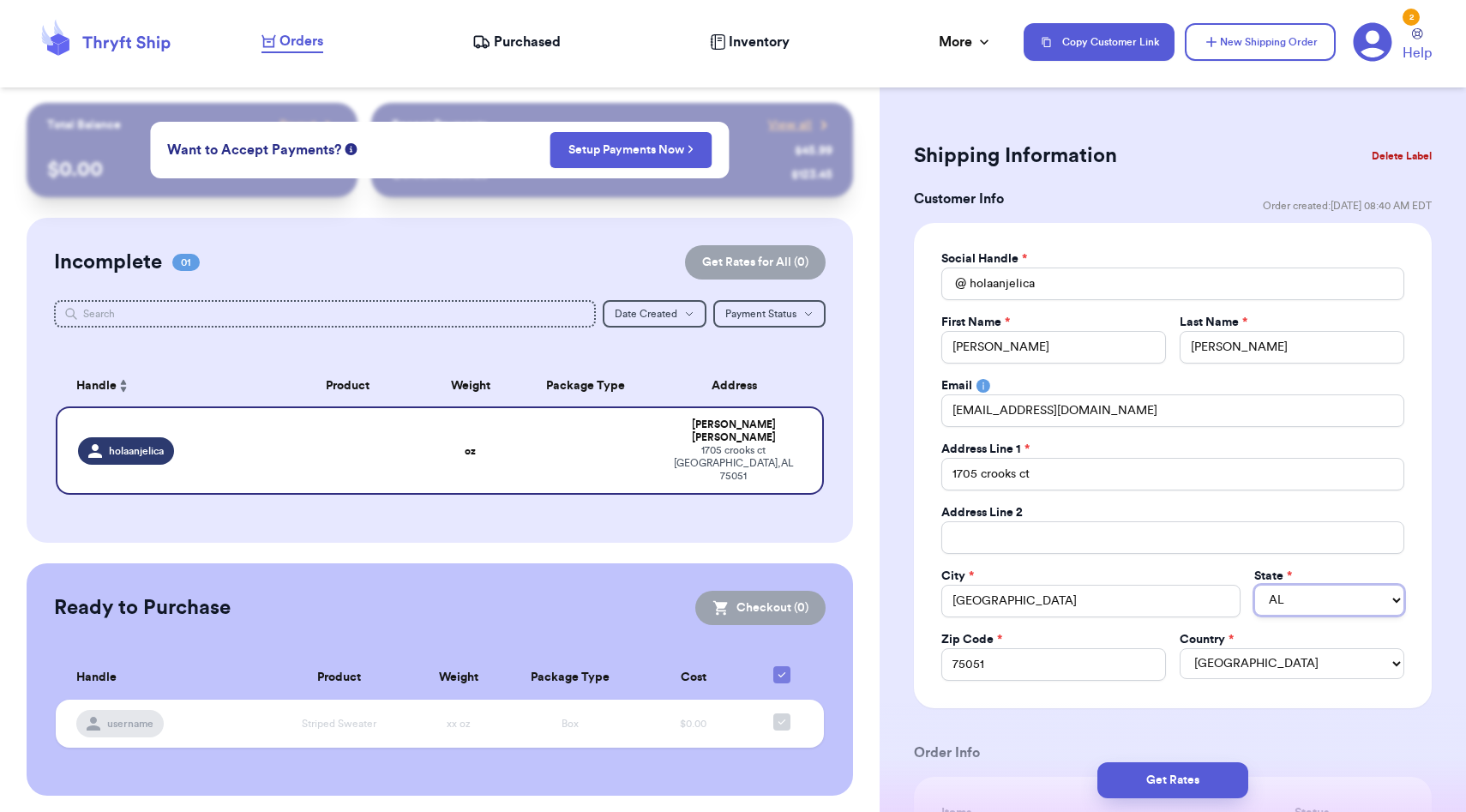
click at [1332, 607] on select "AL AK AZ AR CA CO CT DE DC FL GA HI ID IL IN IA KS KY LA ME MD MA MI MN MS MO M…" at bounding box center [1330, 600] width 150 height 31
select select "TX"
click at [1255, 585] on select "AL AK AZ AR CA CO CT DE DC FL GA HI ID IL IN IA KS KY LA ME MD MA MI MN MS MO M…" at bounding box center [1330, 600] width 150 height 31
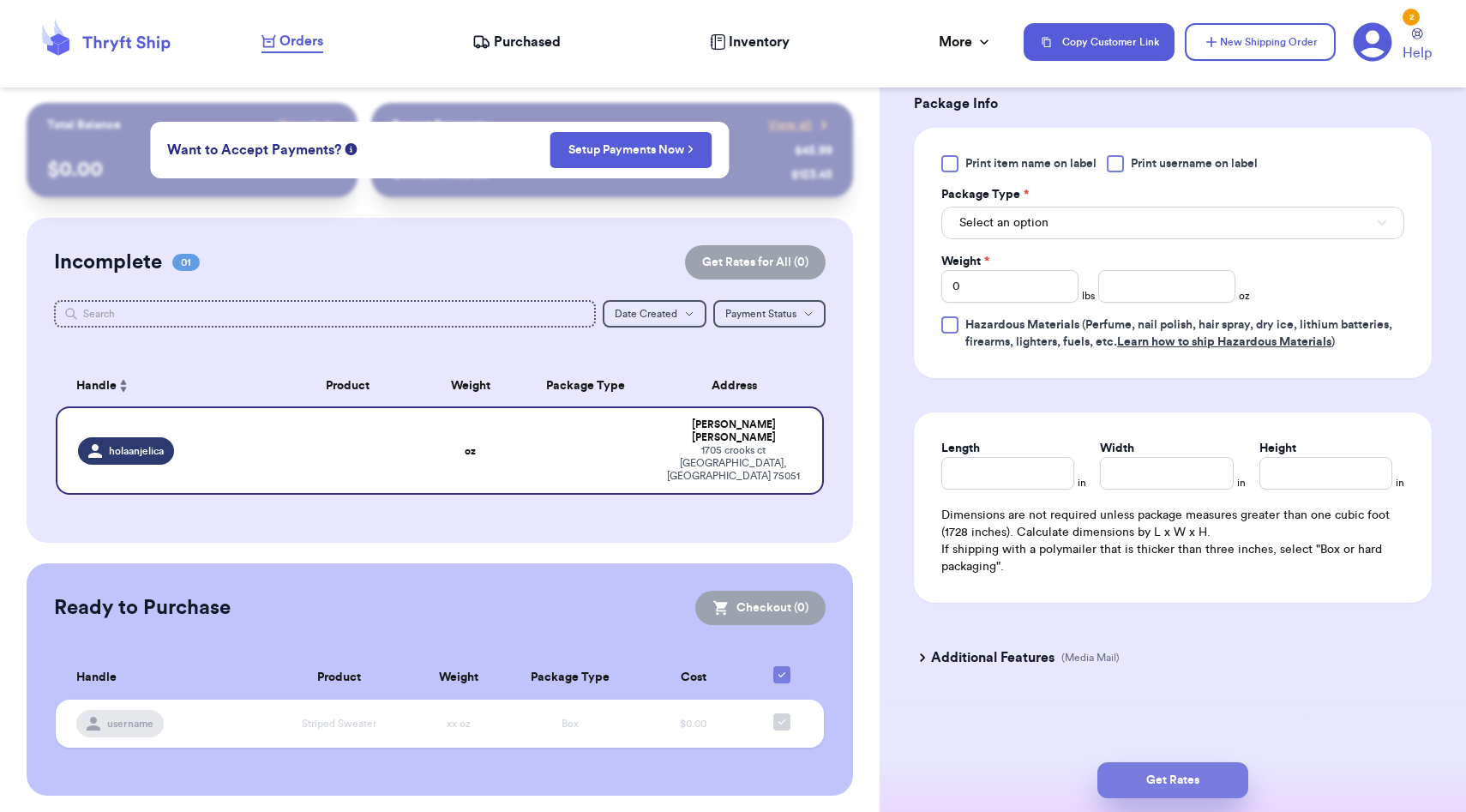
click at [1201, 785] on button "Get Rates" at bounding box center [1173, 780] width 151 height 36
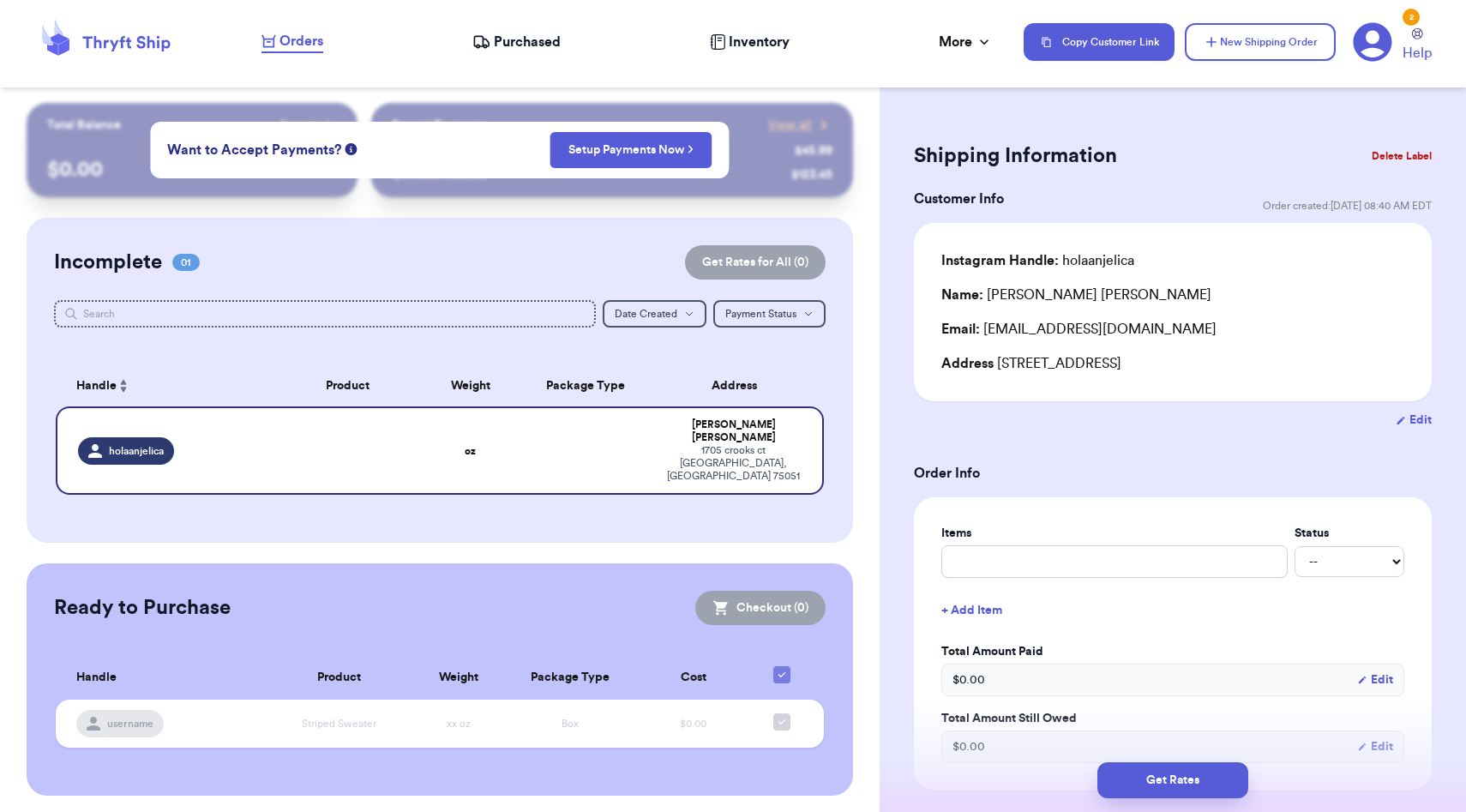
click at [1380, 156] on button "Delete Label" at bounding box center [1401, 155] width 73 height 38
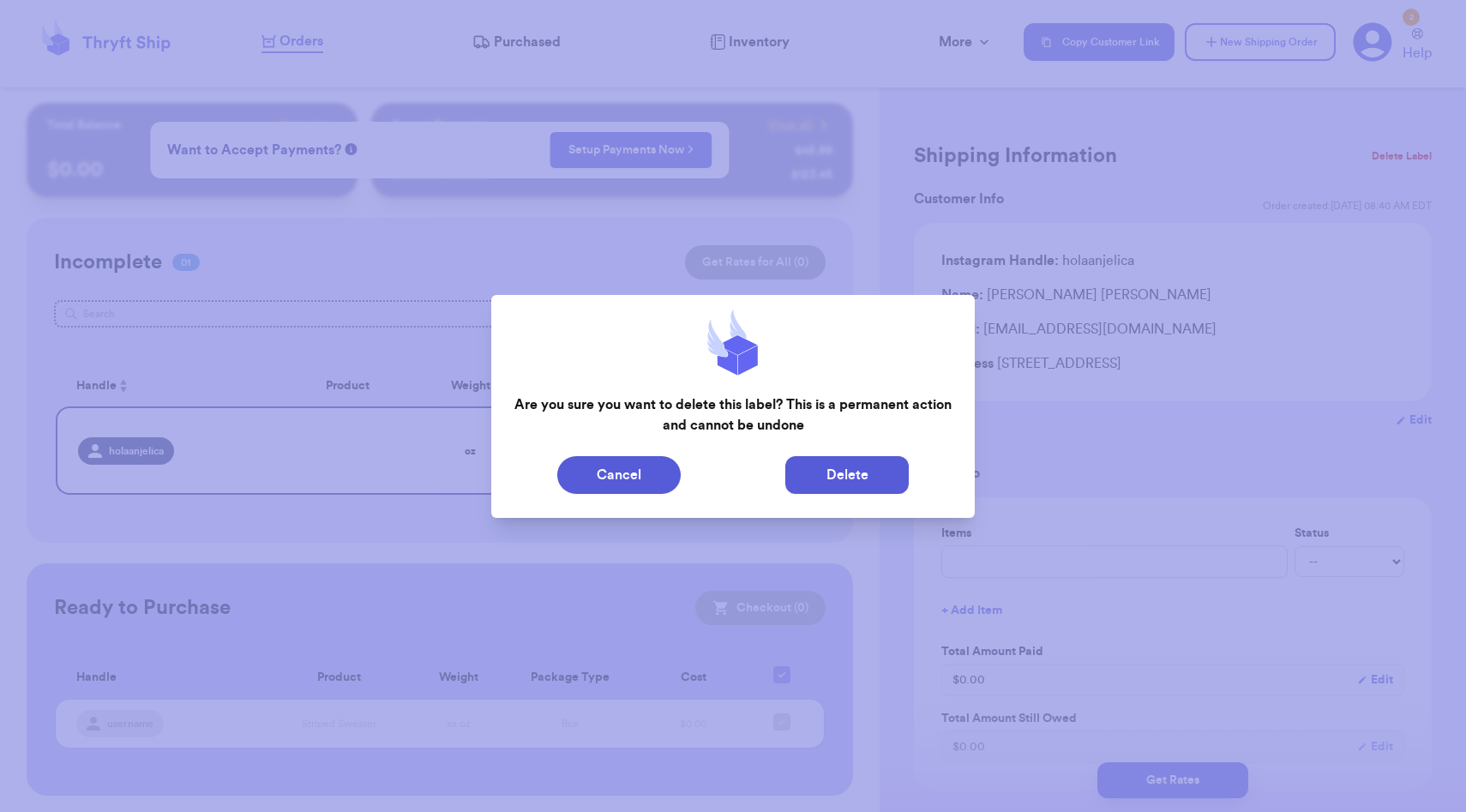
click at [841, 478] on button "Delete" at bounding box center [846, 474] width 123 height 38
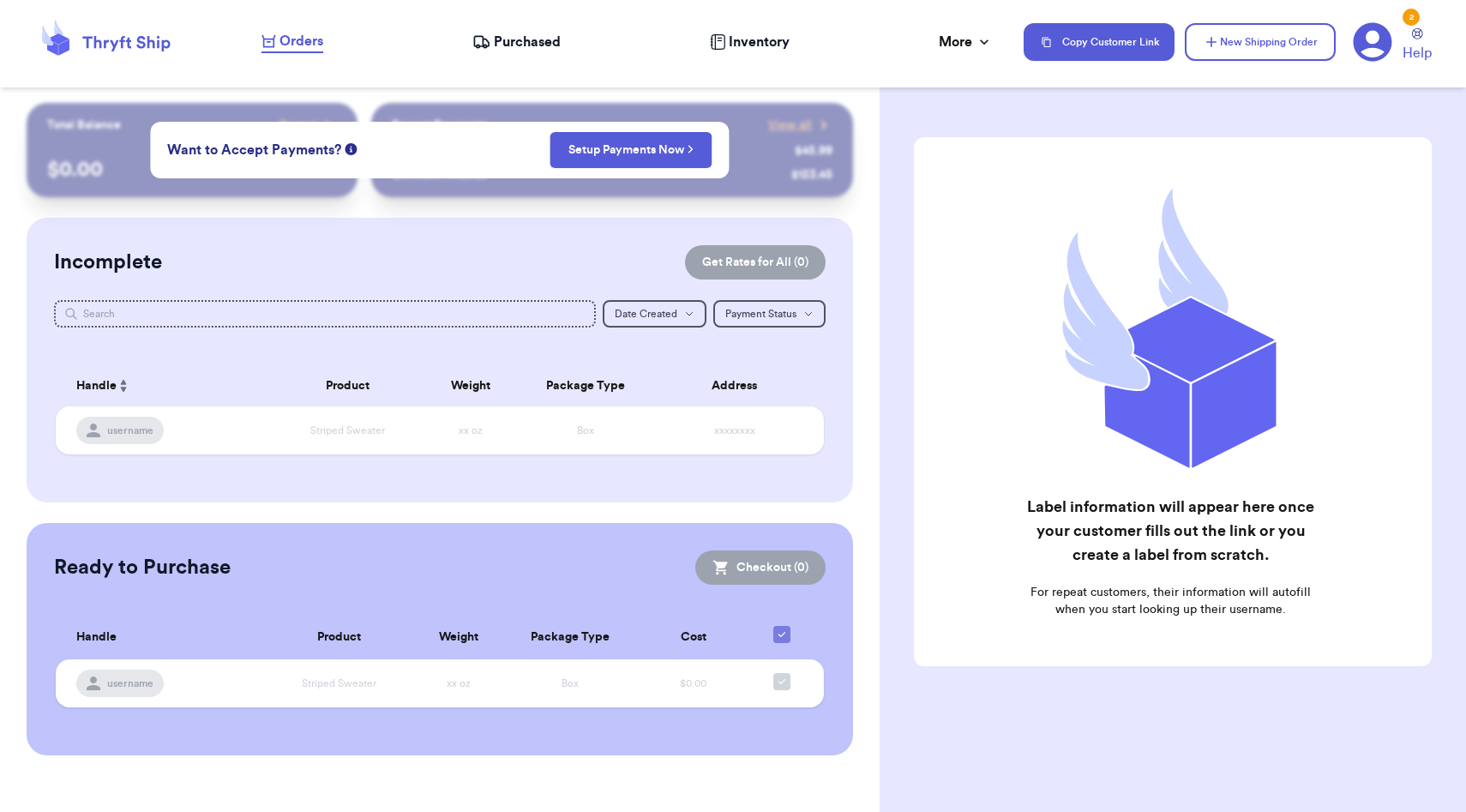
click at [533, 42] on span "Purchased" at bounding box center [527, 42] width 67 height 21
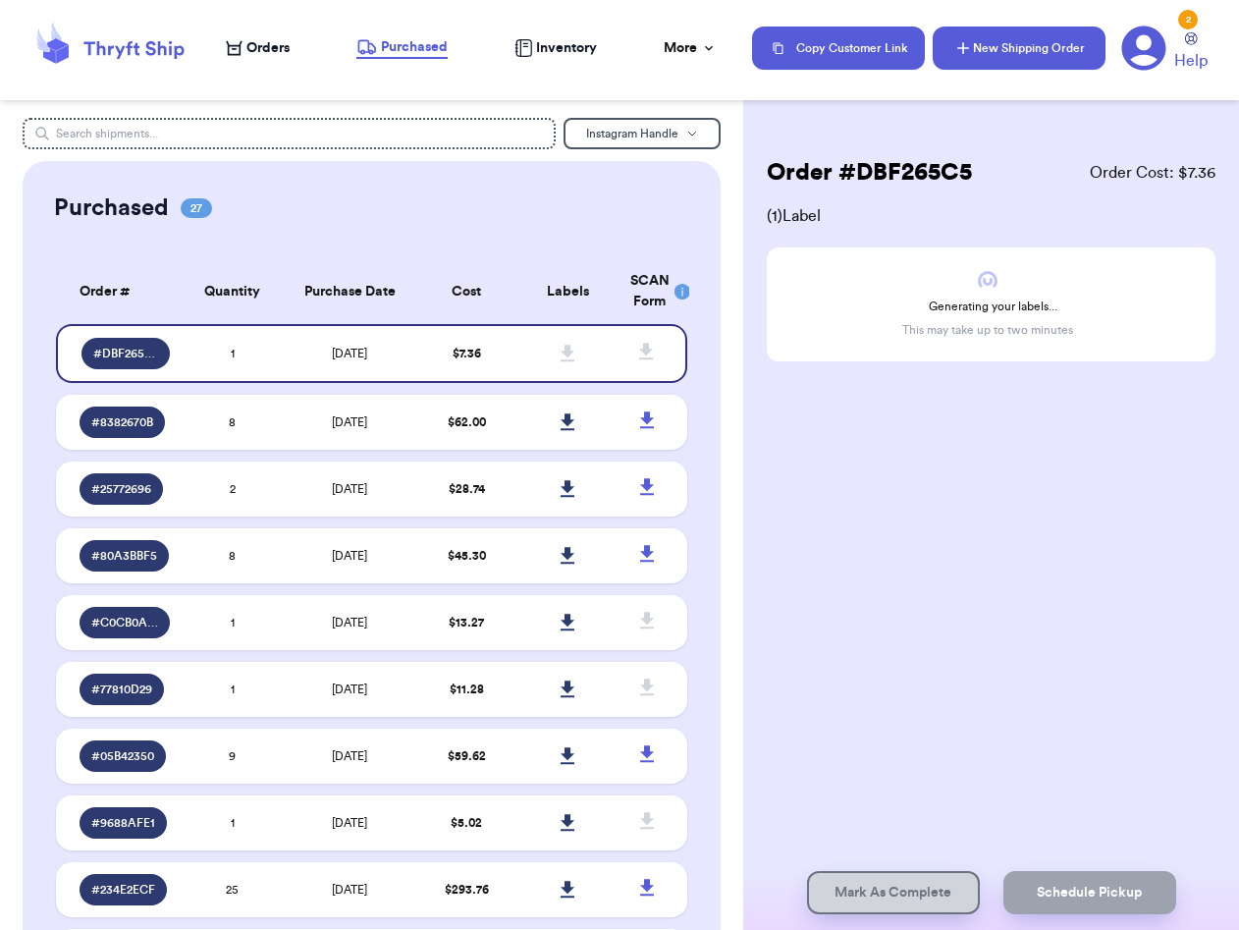
click at [1037, 50] on button "New Shipping Order" at bounding box center [1019, 48] width 173 height 43
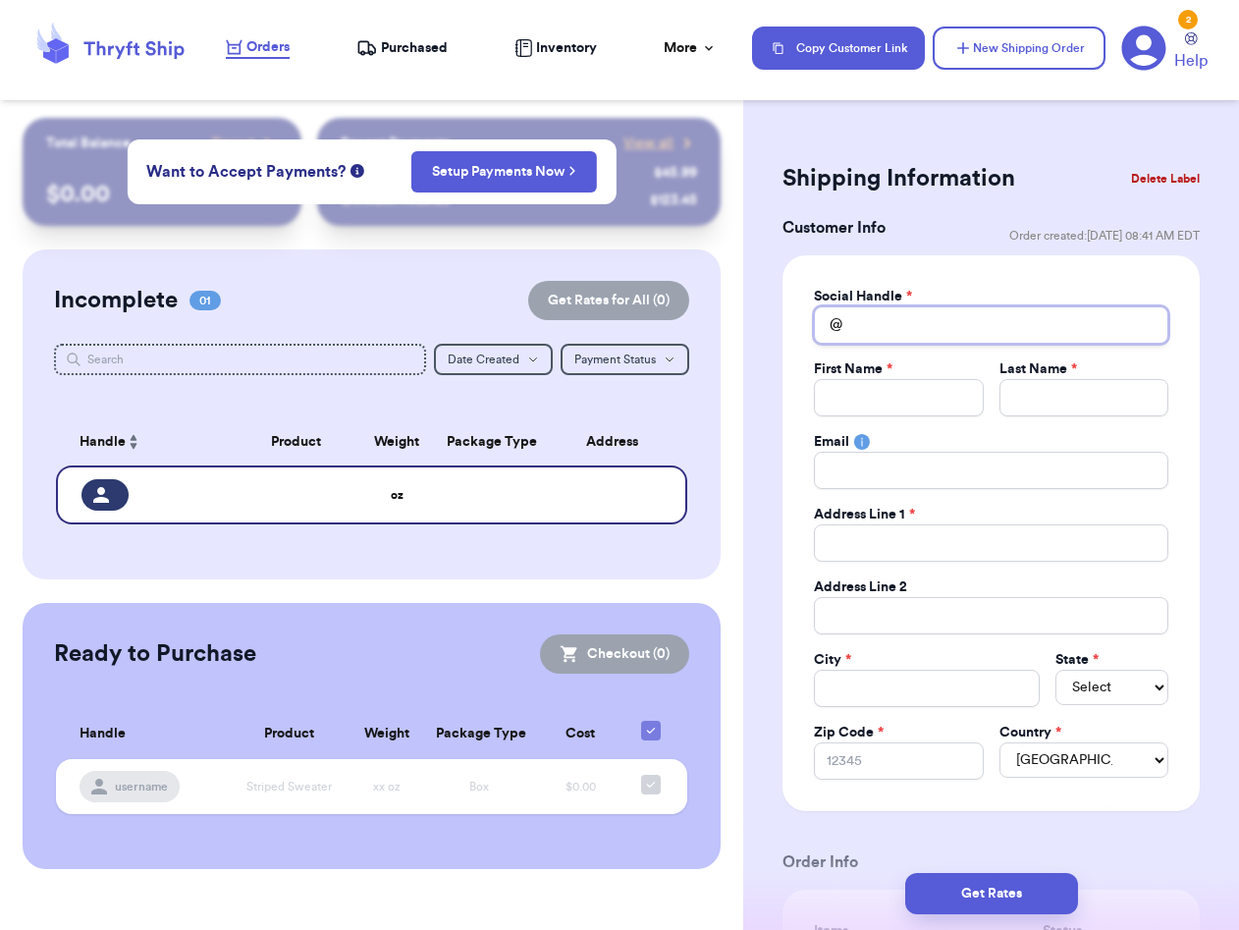
click at [917, 315] on input "Total Amount Paid" at bounding box center [991, 324] width 354 height 37
type input "t"
type input "ta"
type input "tan"
type input "ta"
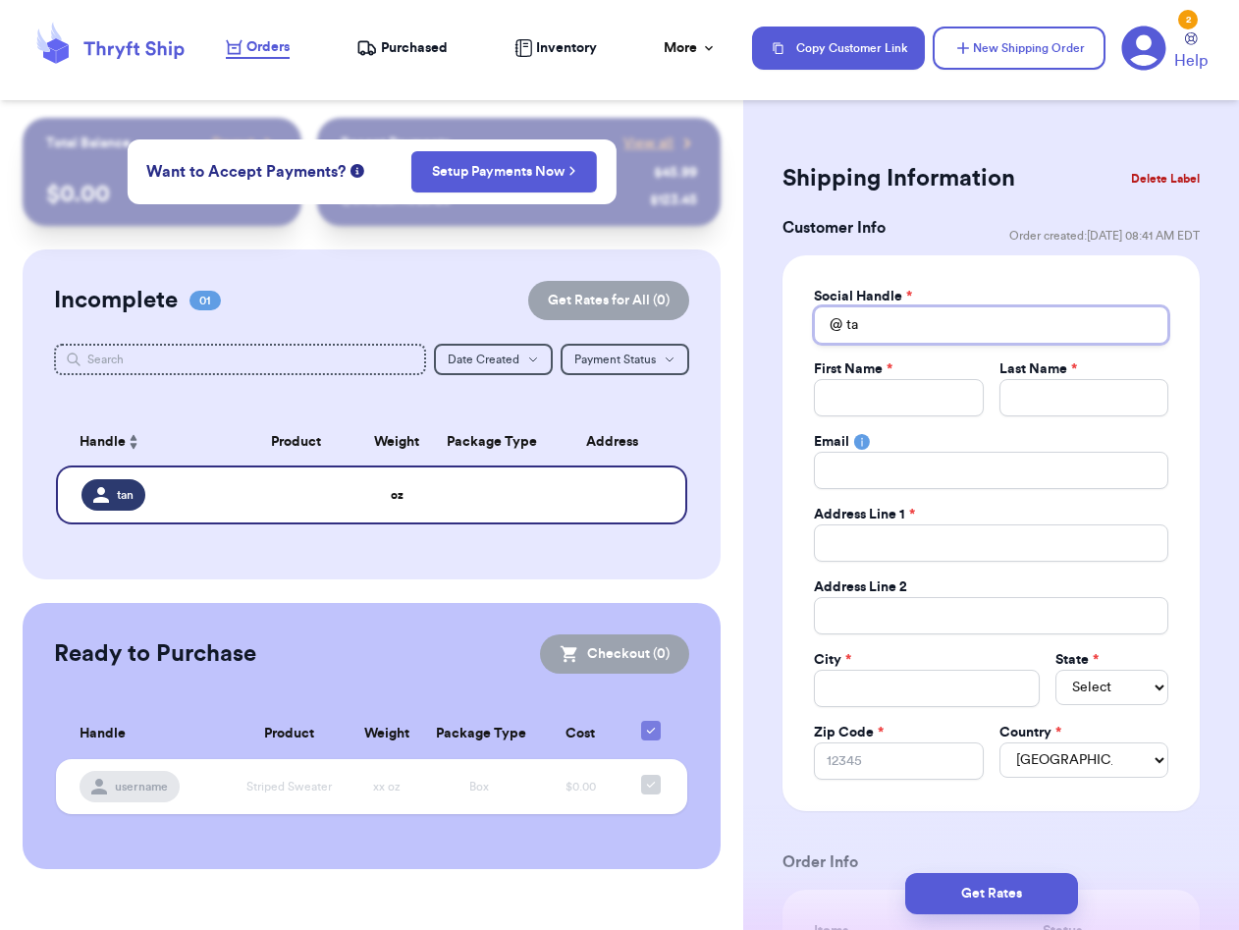
type input "t"
type input "th"
type input "tha"
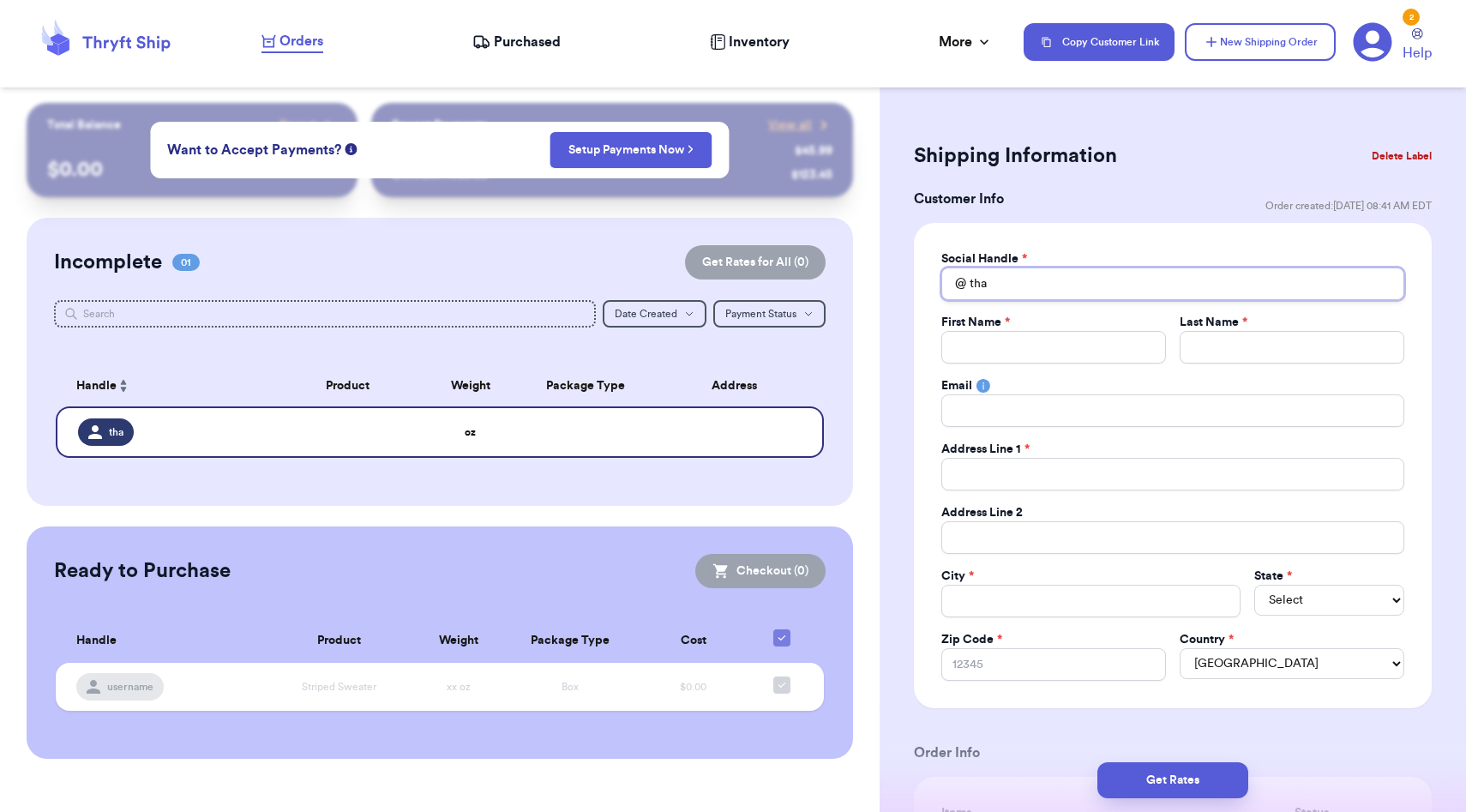
type input "th"
type input "t"
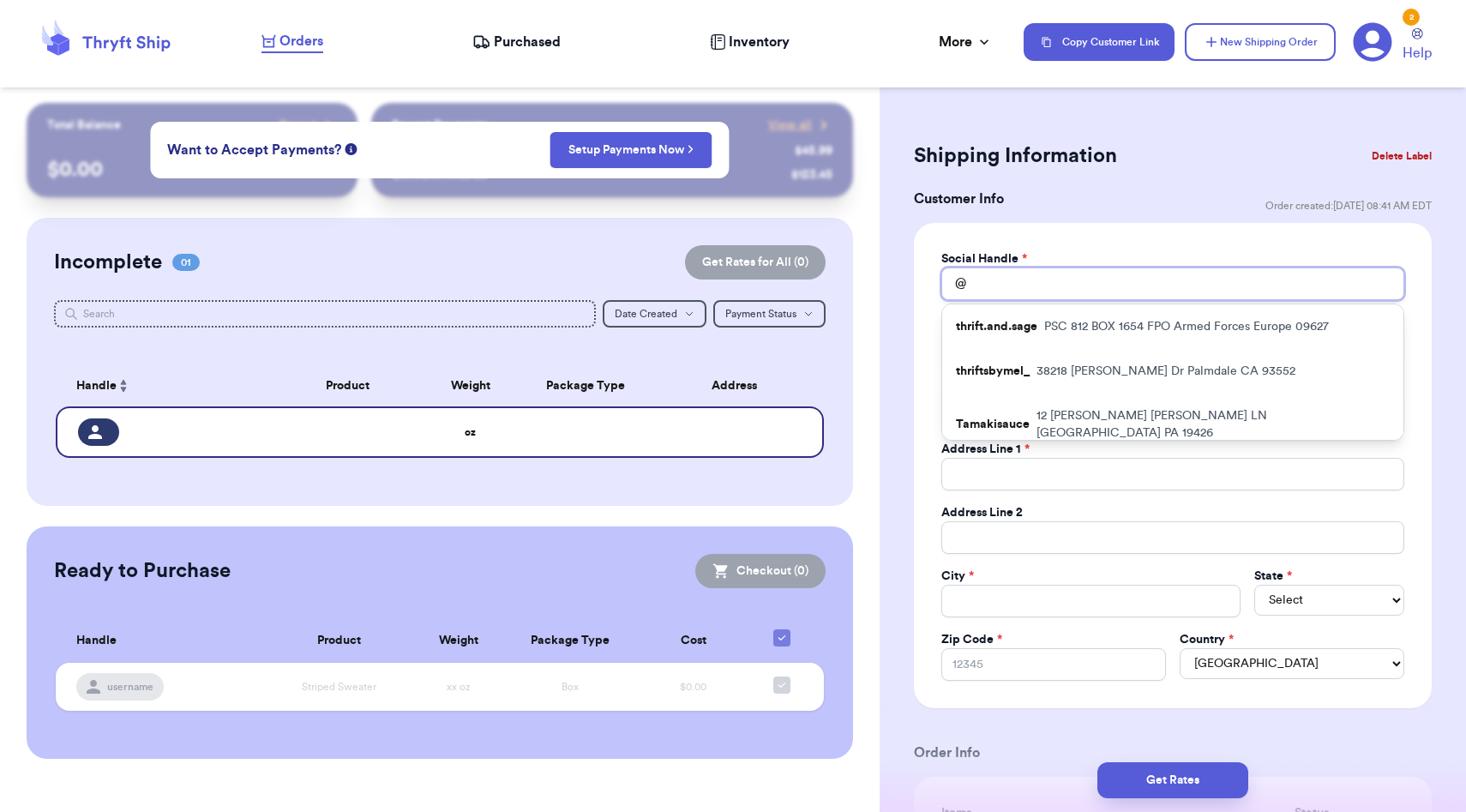
type input "t"
type input "th"
type input "tha"
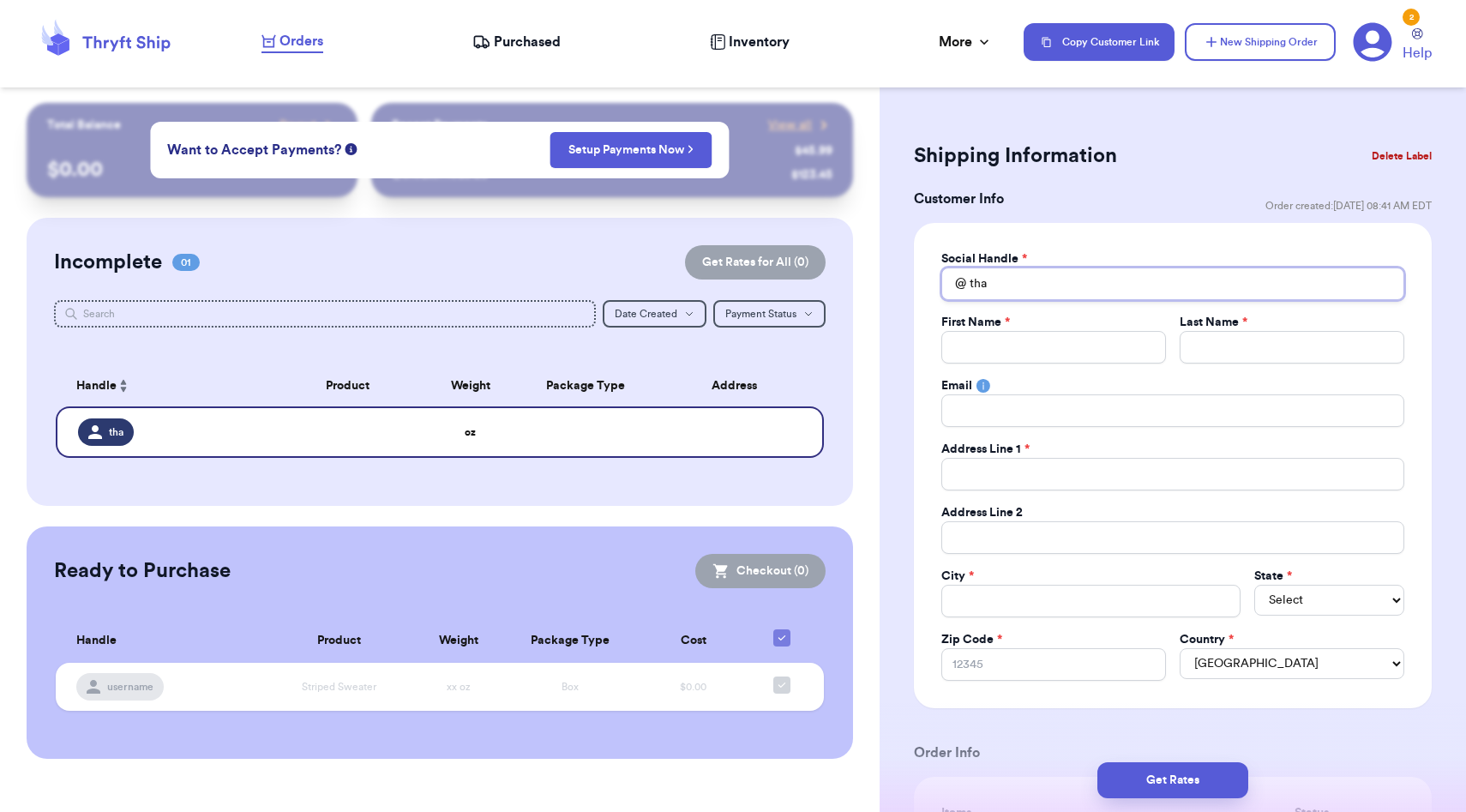
type input "th"
type input "t"
type input "i"
type input "it"
type input "it'"
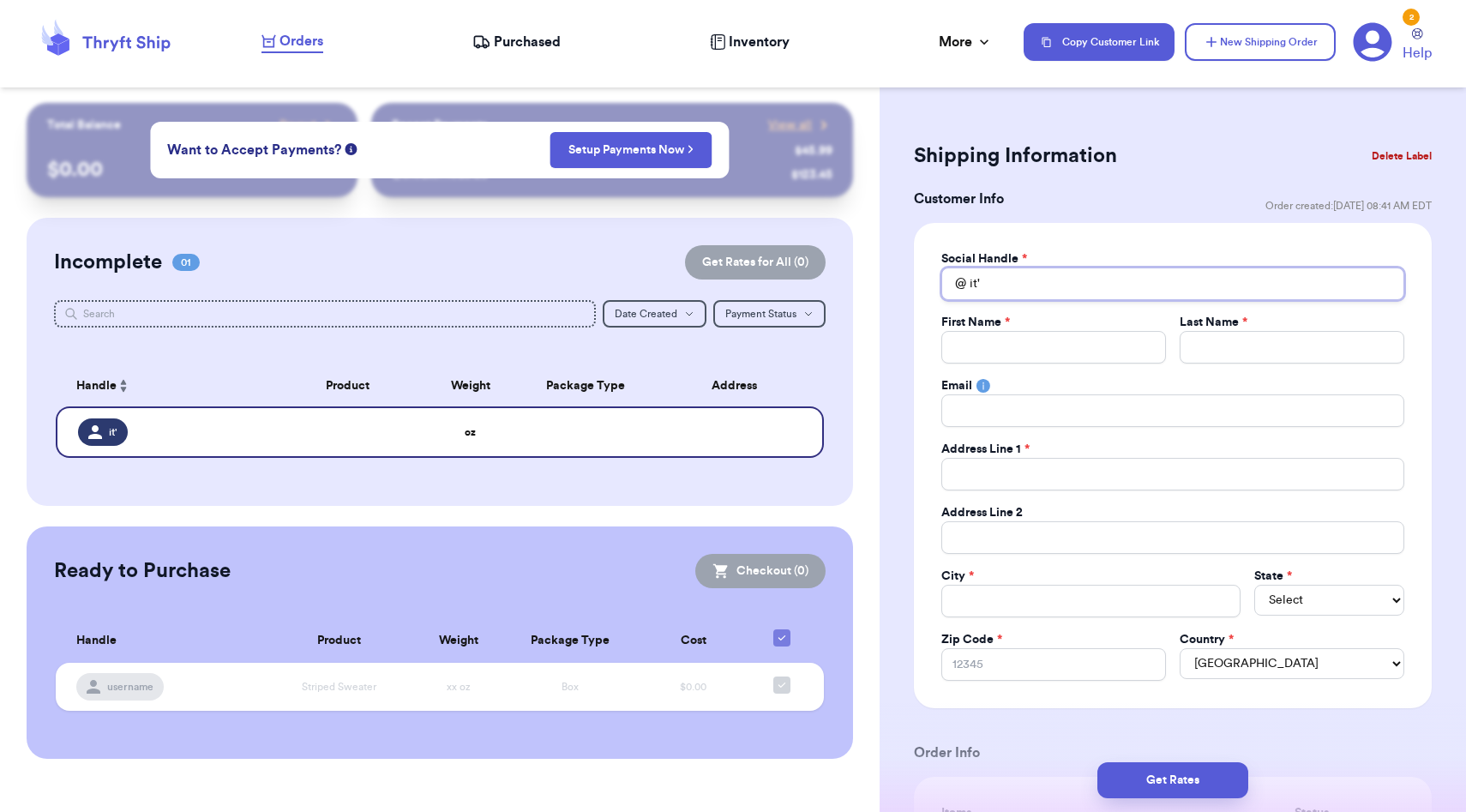
type input "it"
type input "its"
type input "it"
type input "i"
type input "d"
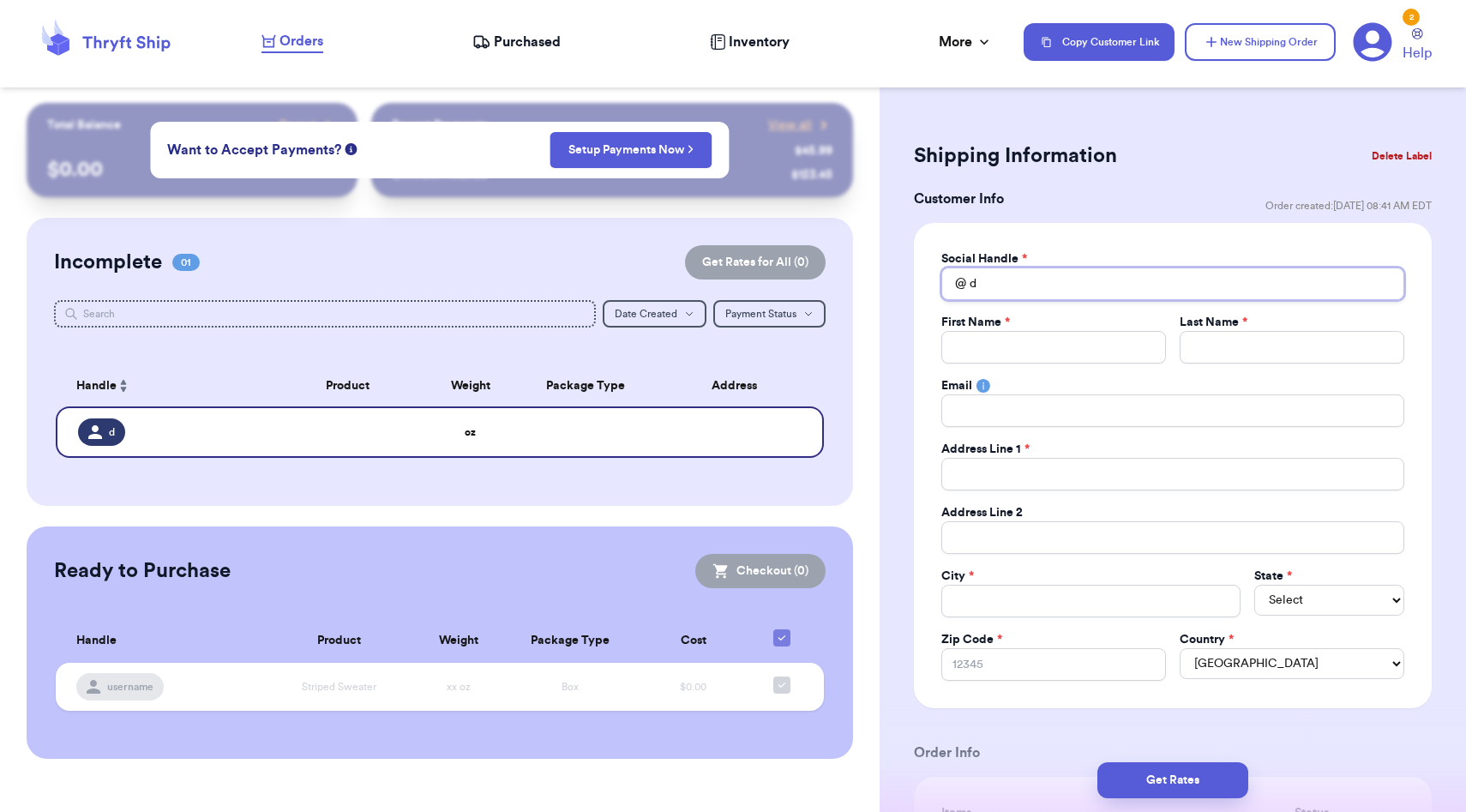
type input "de"
type input "d"
click at [553, 47] on span "Purchased" at bounding box center [527, 42] width 67 height 21
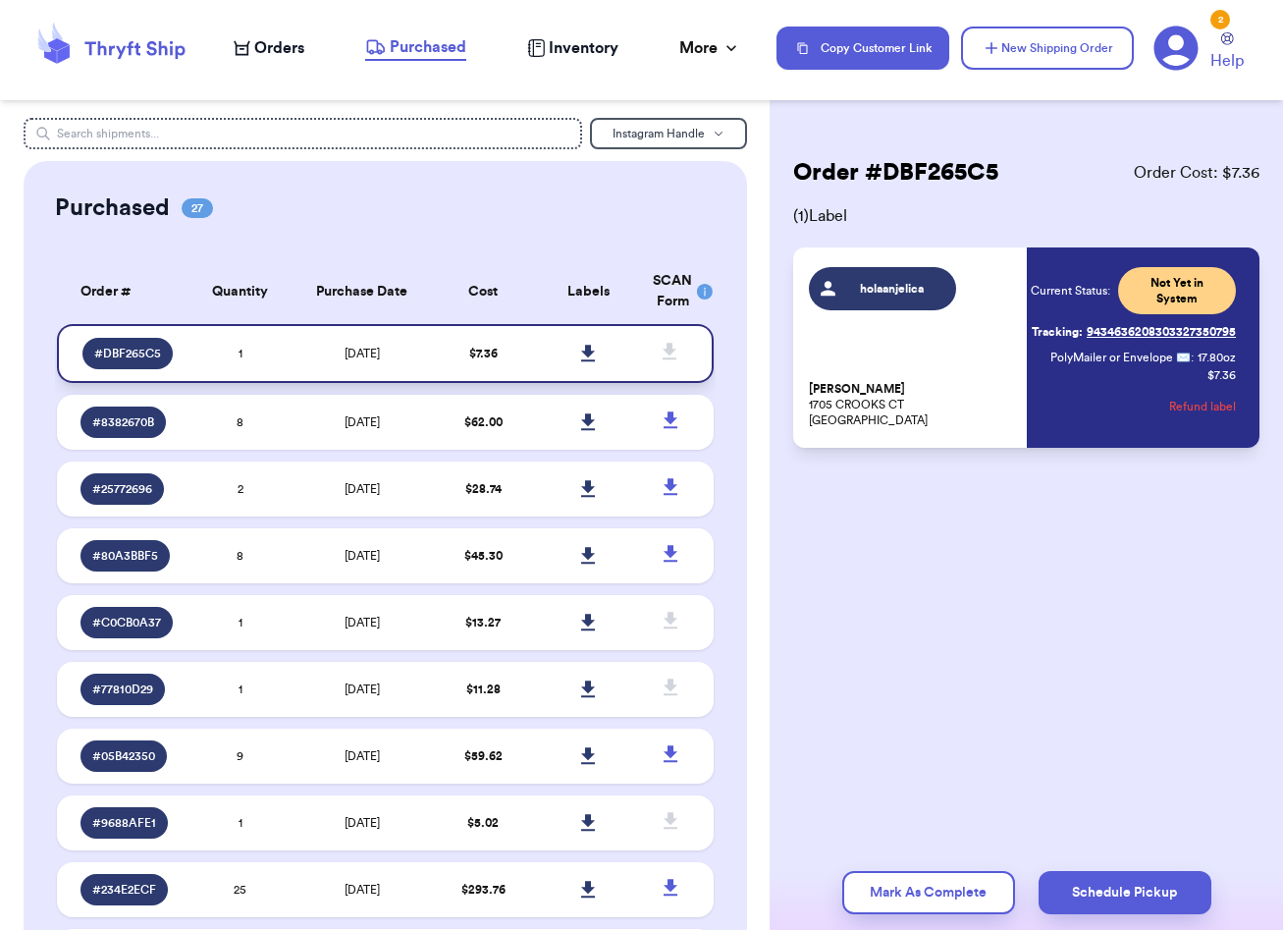
click at [588, 343] on link at bounding box center [589, 353] width 43 height 43
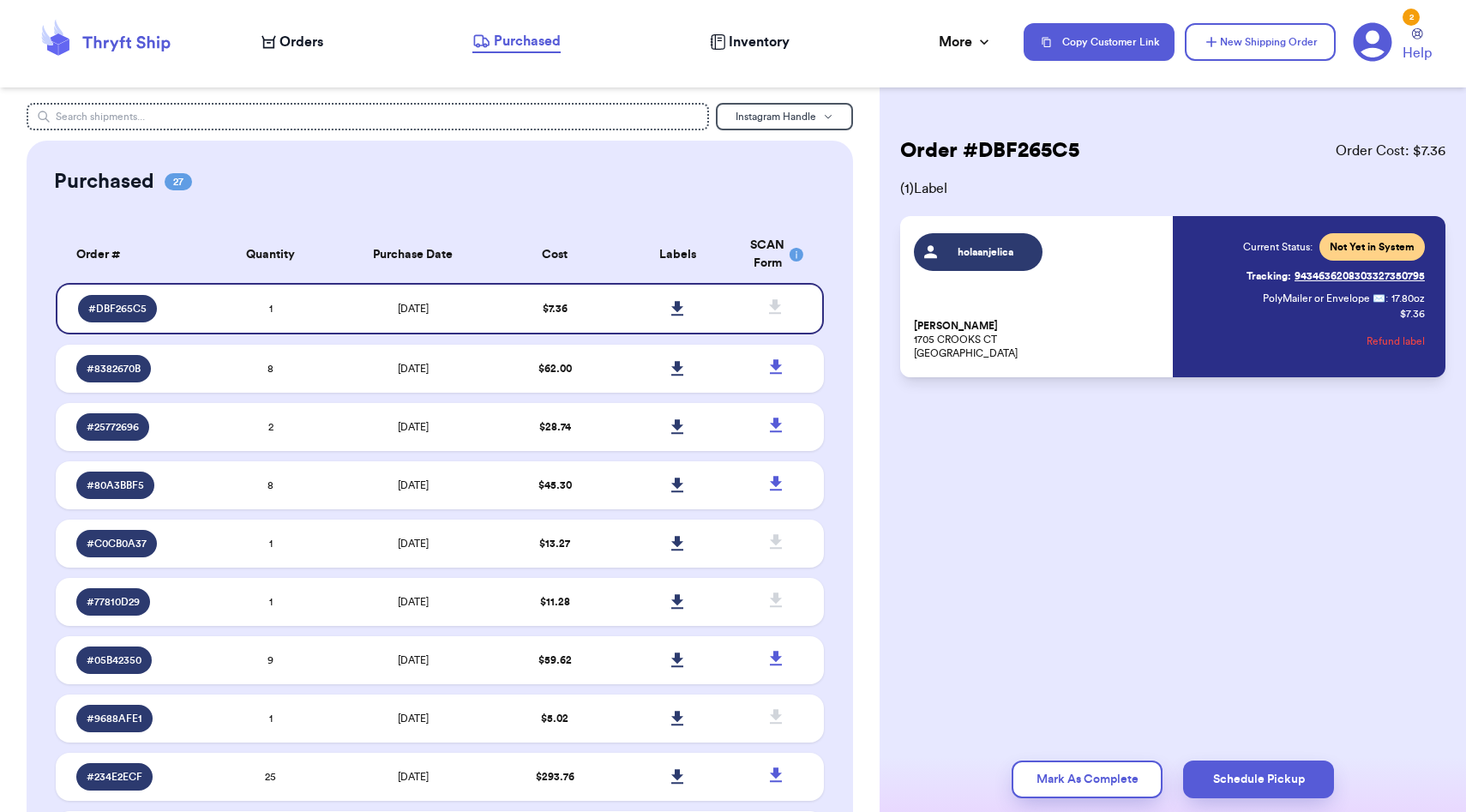
click at [137, 33] on icon at bounding box center [105, 42] width 137 height 46
